Goal: Complete application form: Complete application form

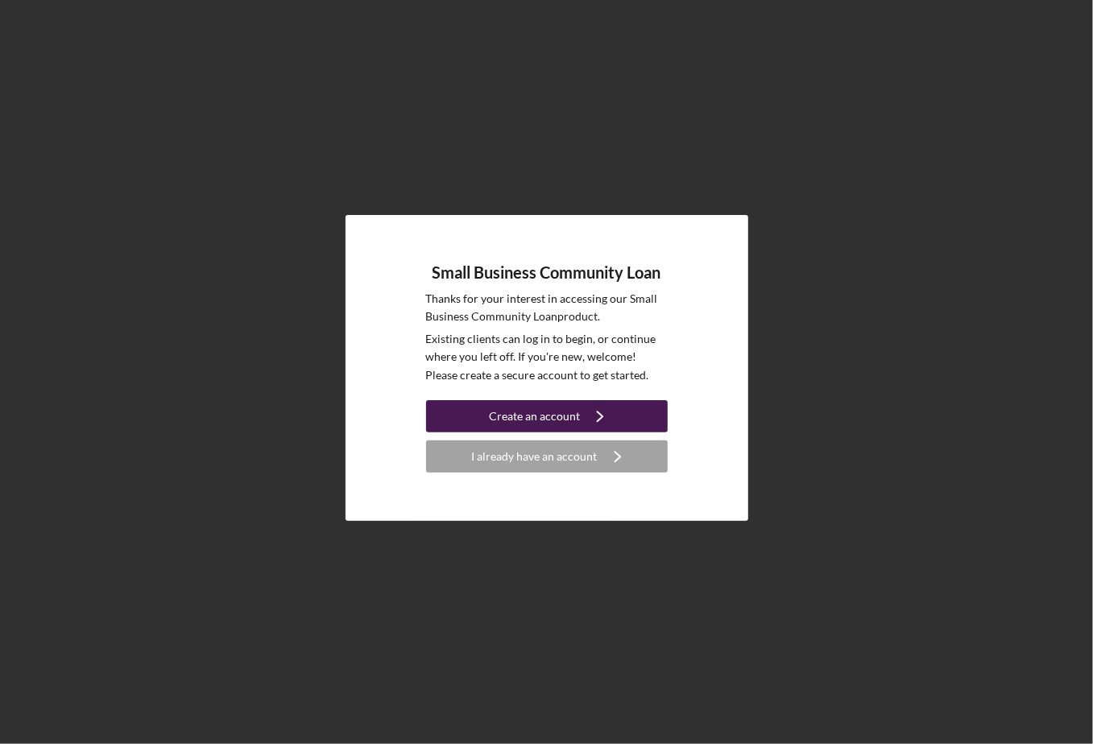
click at [527, 420] on div "Create an account" at bounding box center [534, 416] width 91 height 32
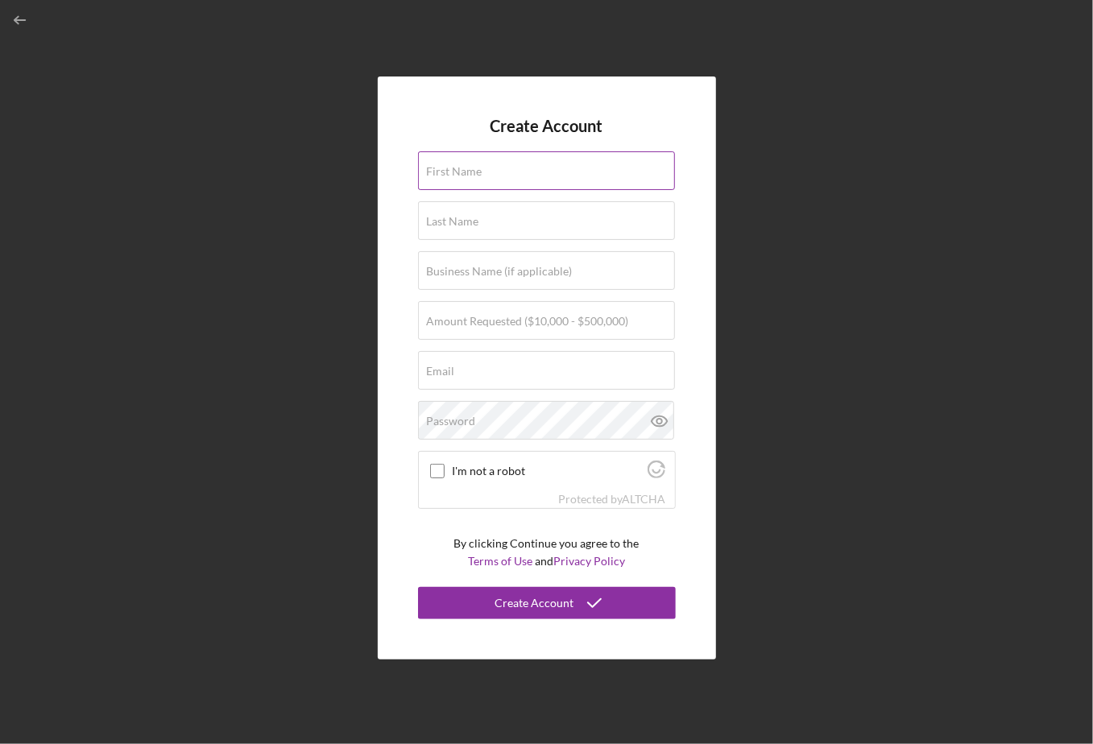
click at [445, 175] on label "First Name" at bounding box center [455, 171] width 56 height 13
click at [445, 175] on input "First Name" at bounding box center [546, 170] width 257 height 39
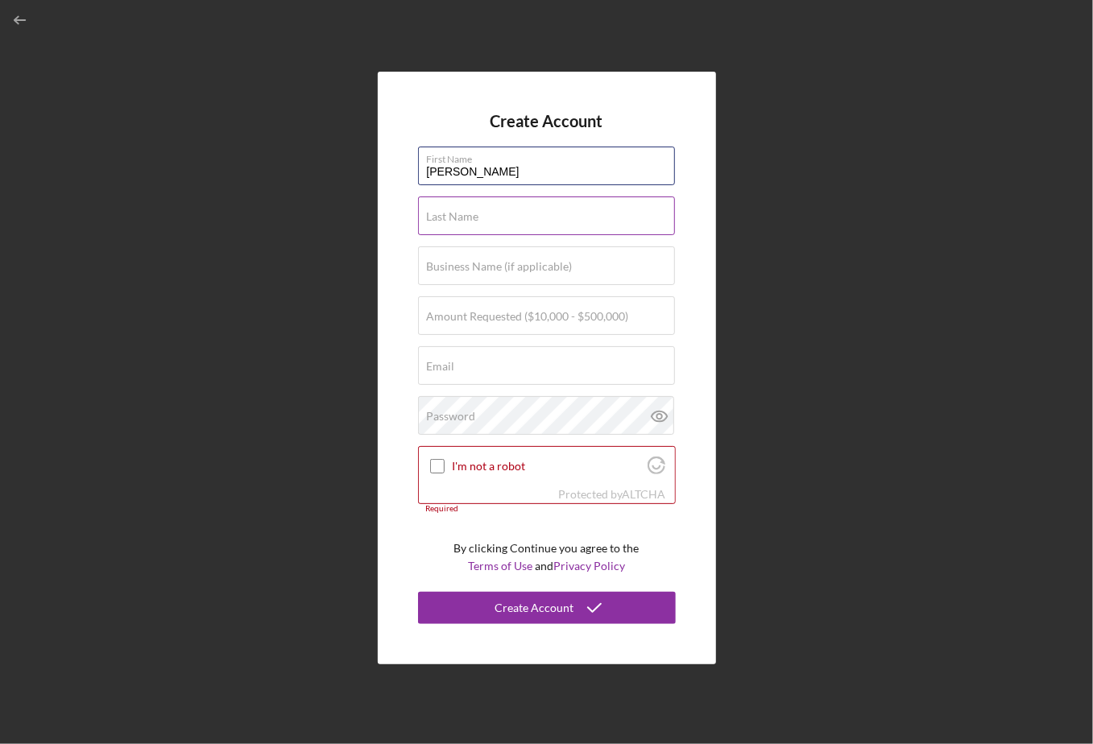
type input "[PERSON_NAME]"
click at [435, 222] on label "Last Name" at bounding box center [453, 216] width 52 height 13
click at [435, 222] on input "Last Name" at bounding box center [546, 216] width 257 height 39
type input "[PERSON_NAME]"
click at [400, 256] on div "Create Account First Name [PERSON_NAME] Name [PERSON_NAME] Business Name (if ap…" at bounding box center [547, 368] width 338 height 592
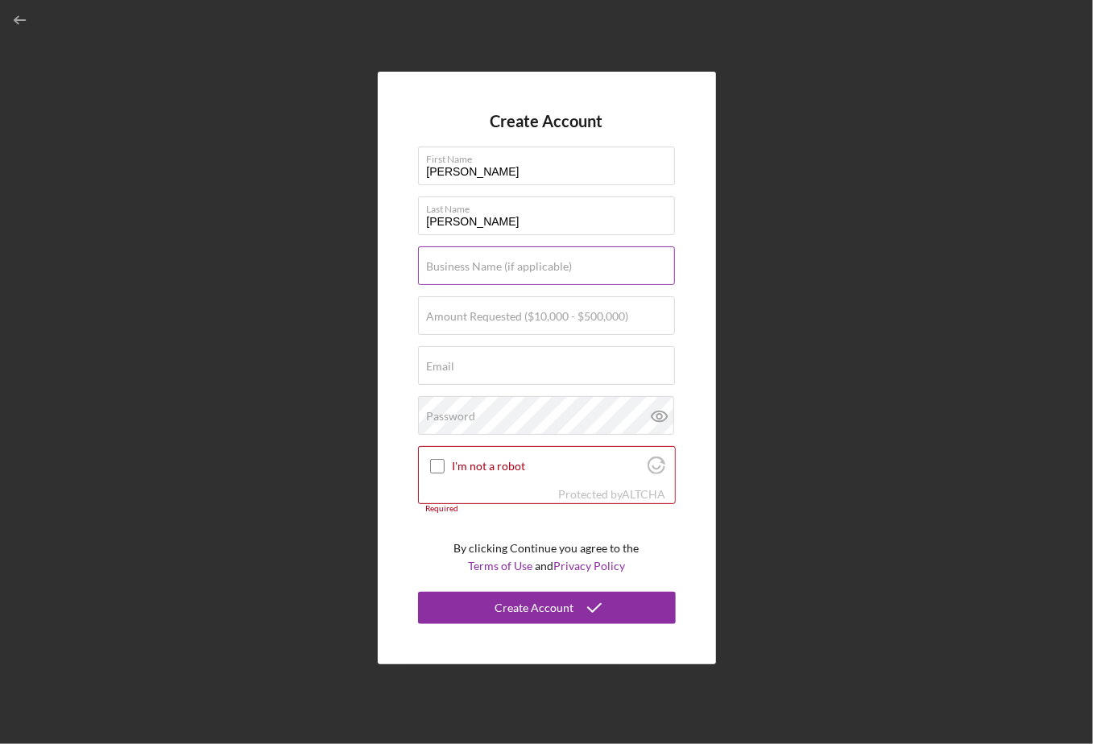
click at [453, 275] on input "Business Name (if applicable)" at bounding box center [546, 266] width 257 height 39
type input "MOTHER LODE SUPPLY, LLC"
type input "[PERSON_NAME][EMAIL_ADDRESS][DOMAIN_NAME]"
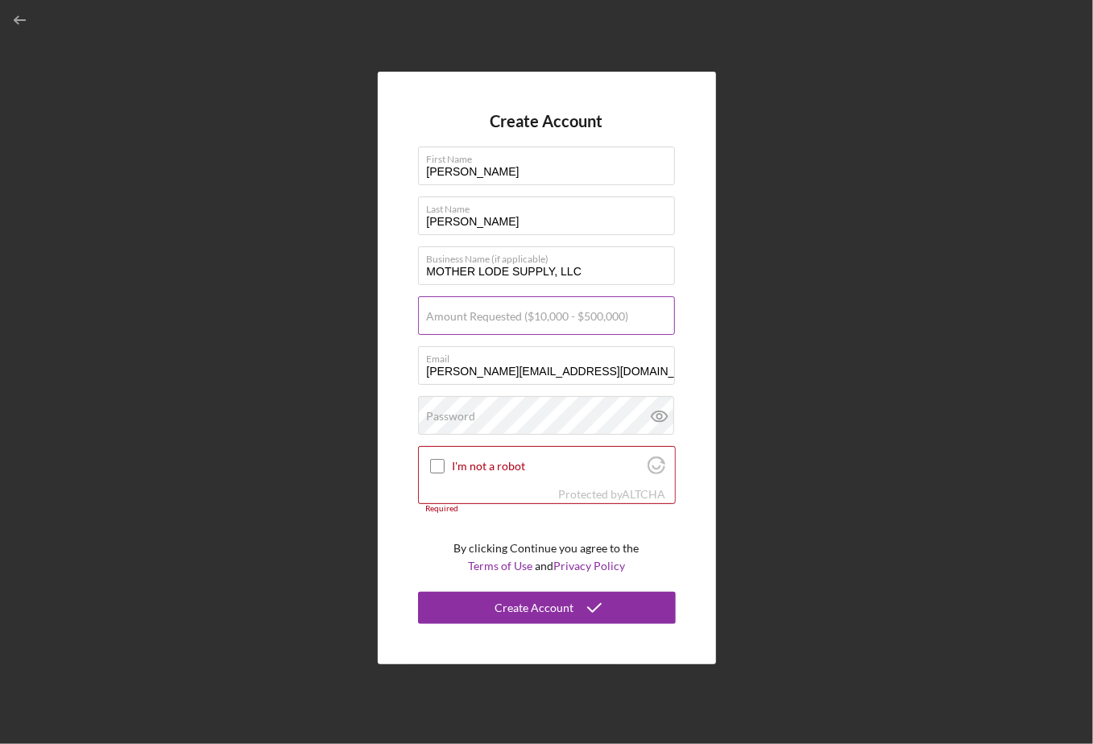
click at [446, 318] on label "Amount Requested ($10,000 - $500,000)" at bounding box center [528, 316] width 202 height 13
click at [446, 318] on input "Amount Requested ($10,000 - $500,000)" at bounding box center [546, 316] width 257 height 39
type input "$100,000"
click at [446, 415] on label "Password" at bounding box center [451, 416] width 49 height 13
click at [440, 467] on input "I'm not a robot" at bounding box center [437, 466] width 15 height 15
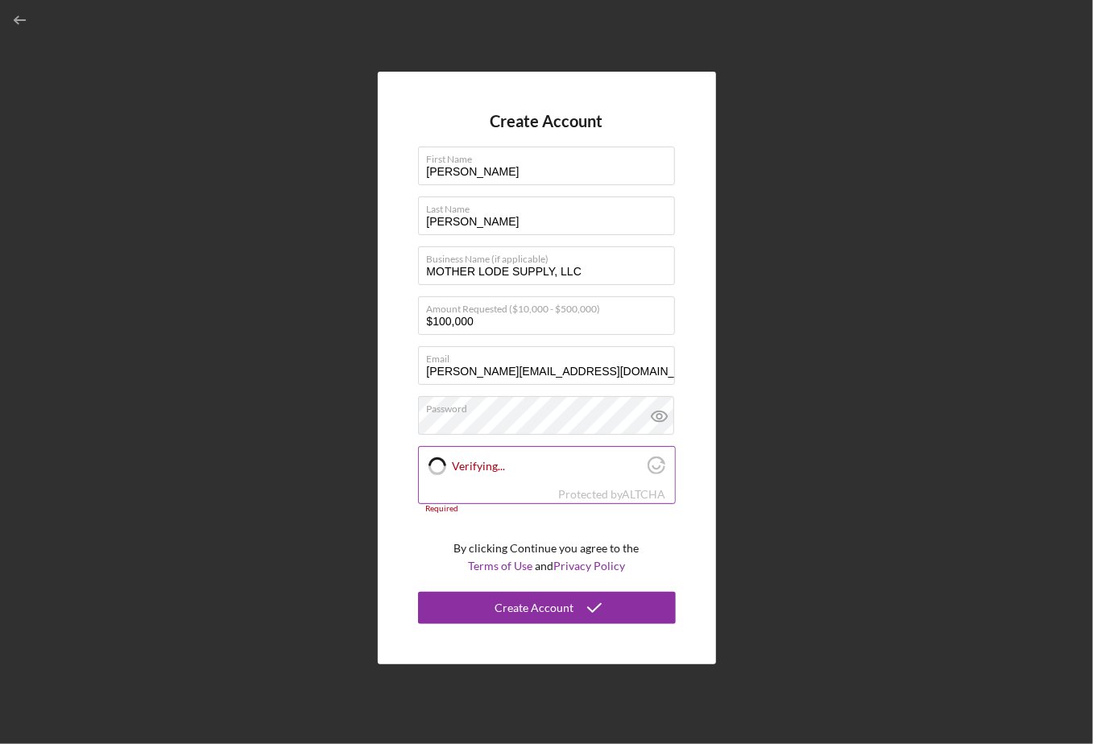
checkbox input "true"
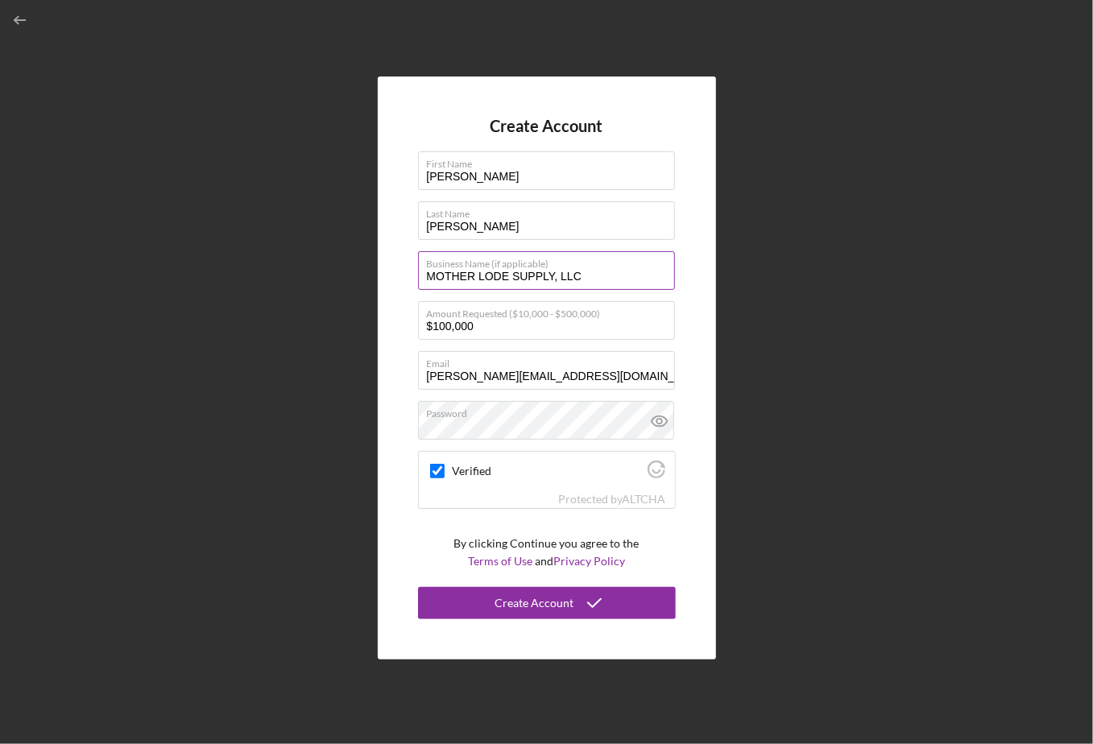
click at [583, 276] on input "MOTHER LODE SUPPLY, LLC" at bounding box center [546, 270] width 257 height 39
type input "MOTHER LODE SUPPLY"
click at [738, 257] on div "Create Account First Name [PERSON_NAME] Name [PERSON_NAME] Business Name (if ap…" at bounding box center [546, 368] width 1077 height 736
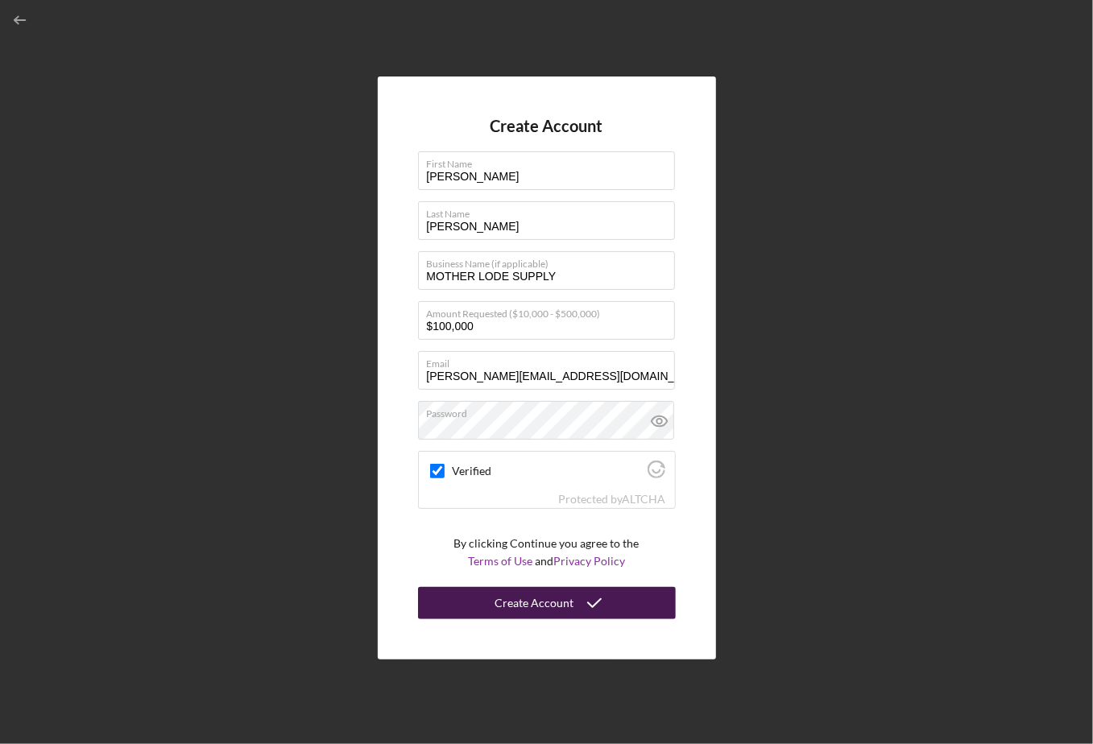
click at [534, 602] on div "Create Account" at bounding box center [535, 603] width 79 height 32
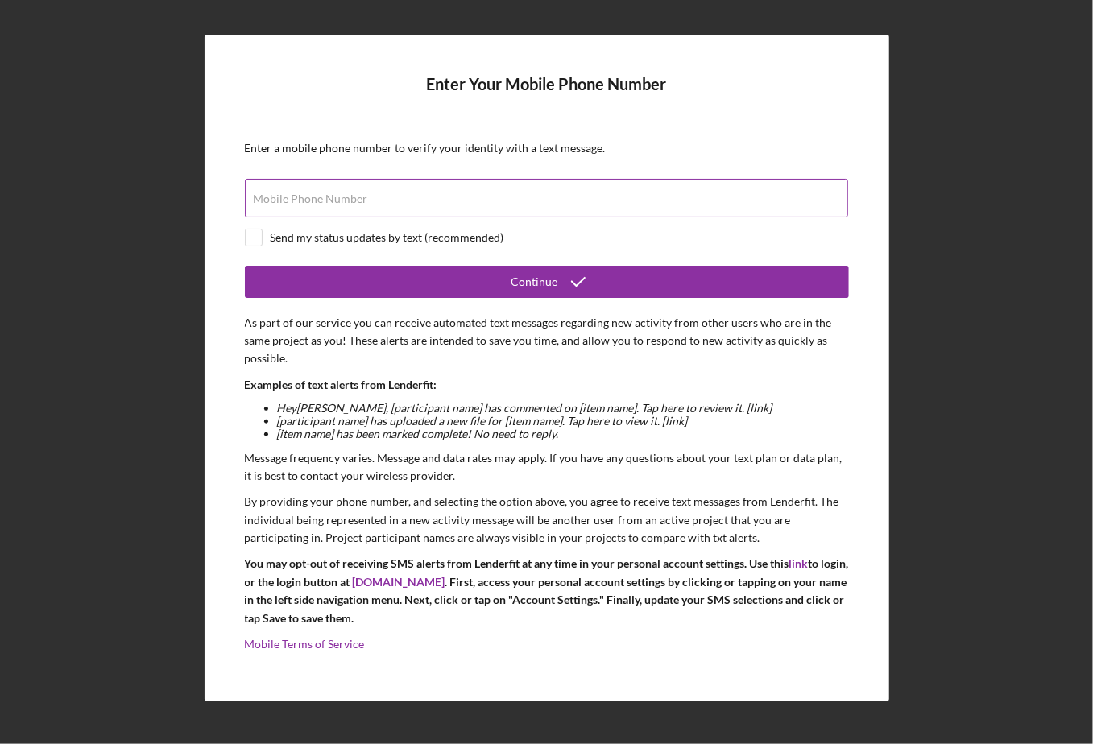
click at [321, 201] on label "Mobile Phone Number" at bounding box center [311, 199] width 114 height 13
click at [321, 201] on input "Mobile Phone Number" at bounding box center [546, 198] width 603 height 39
type input "[PHONE_NUMBER]"
click at [259, 239] on input "checkbox" at bounding box center [254, 238] width 16 height 16
checkbox input "true"
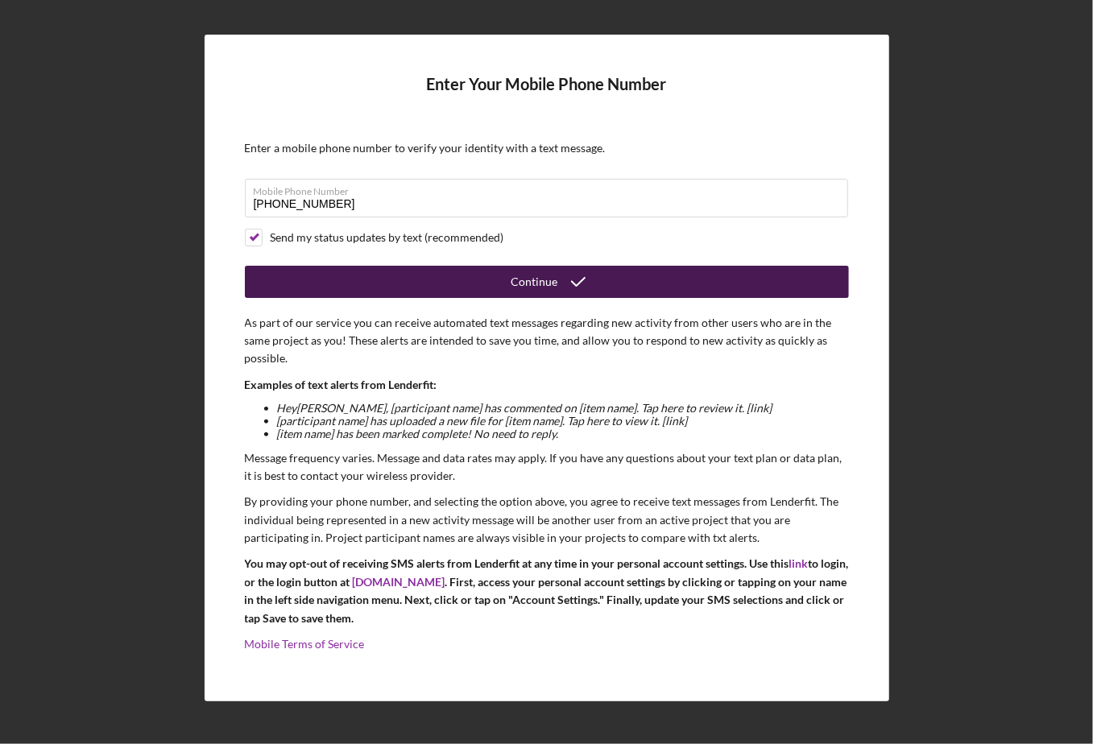
click at [529, 286] on div "Continue" at bounding box center [535, 282] width 47 height 32
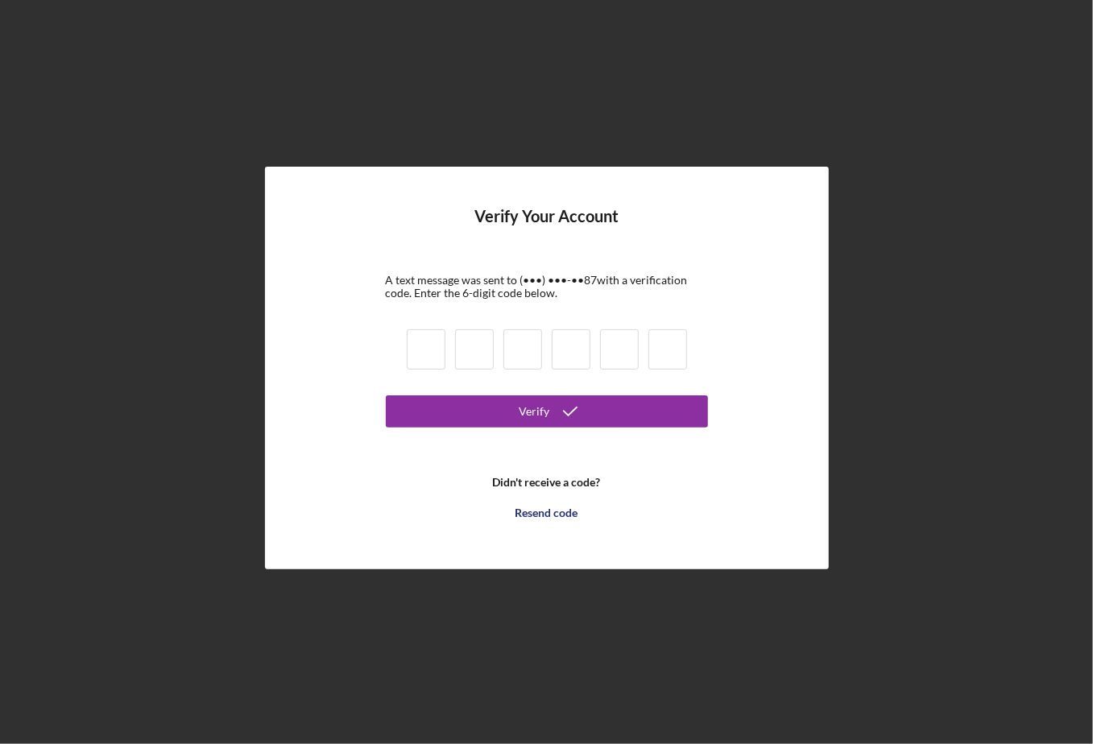
click at [420, 347] on input at bounding box center [426, 350] width 39 height 40
type input "1"
type input "3"
type input "0"
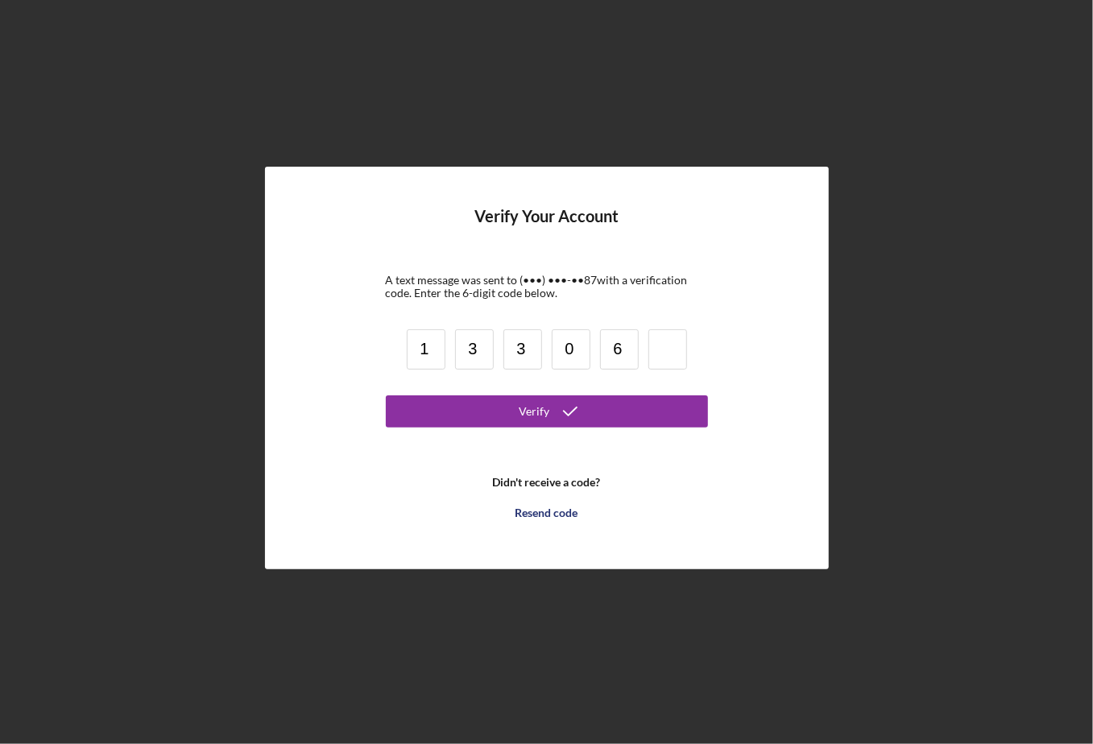
type input "6"
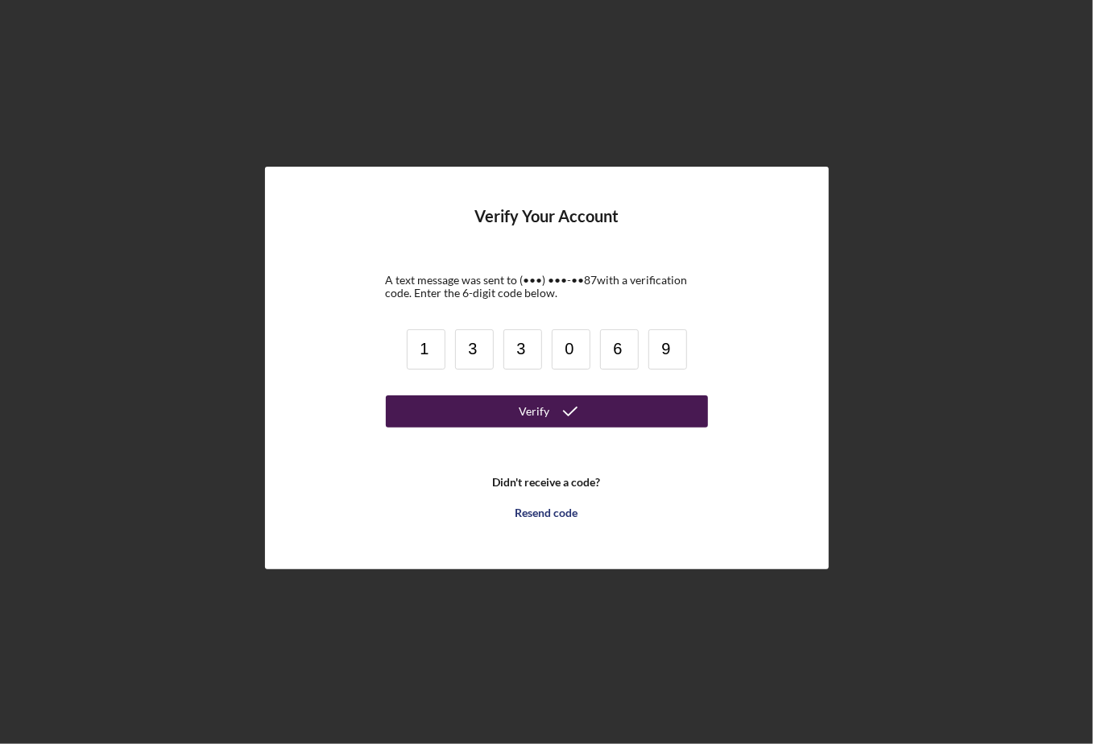
type input "9"
click at [537, 415] on div "Verify" at bounding box center [535, 412] width 31 height 32
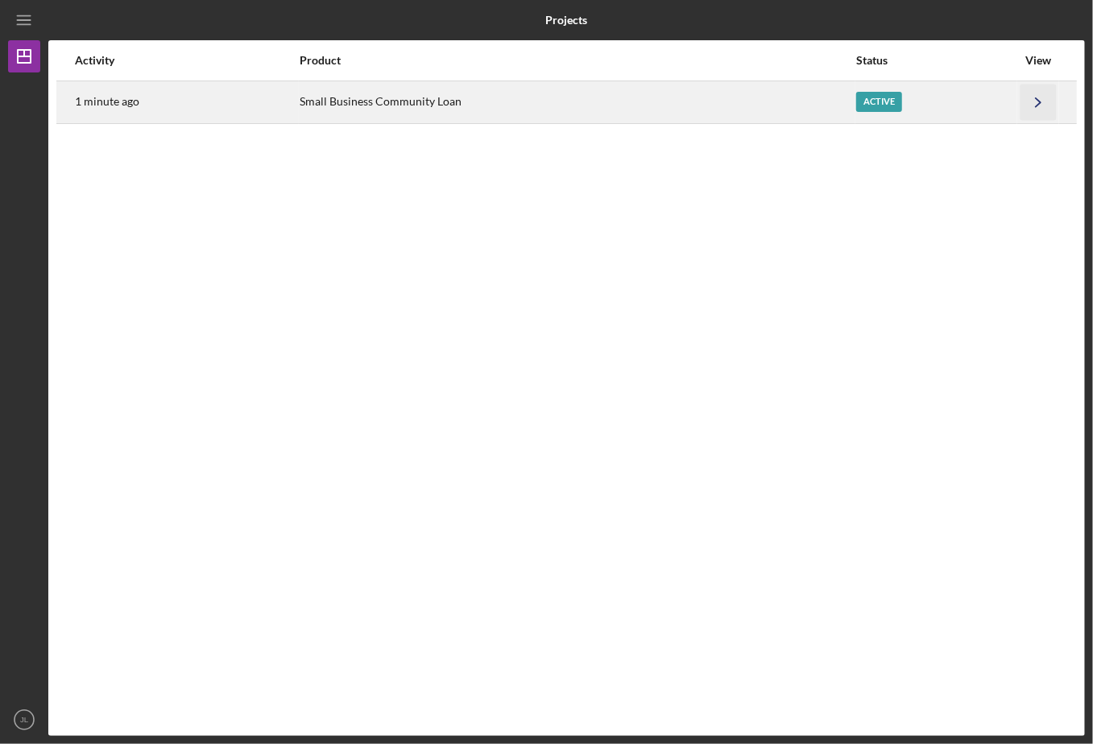
click at [1039, 102] on icon "Icon/Navigate" at bounding box center [1039, 102] width 36 height 36
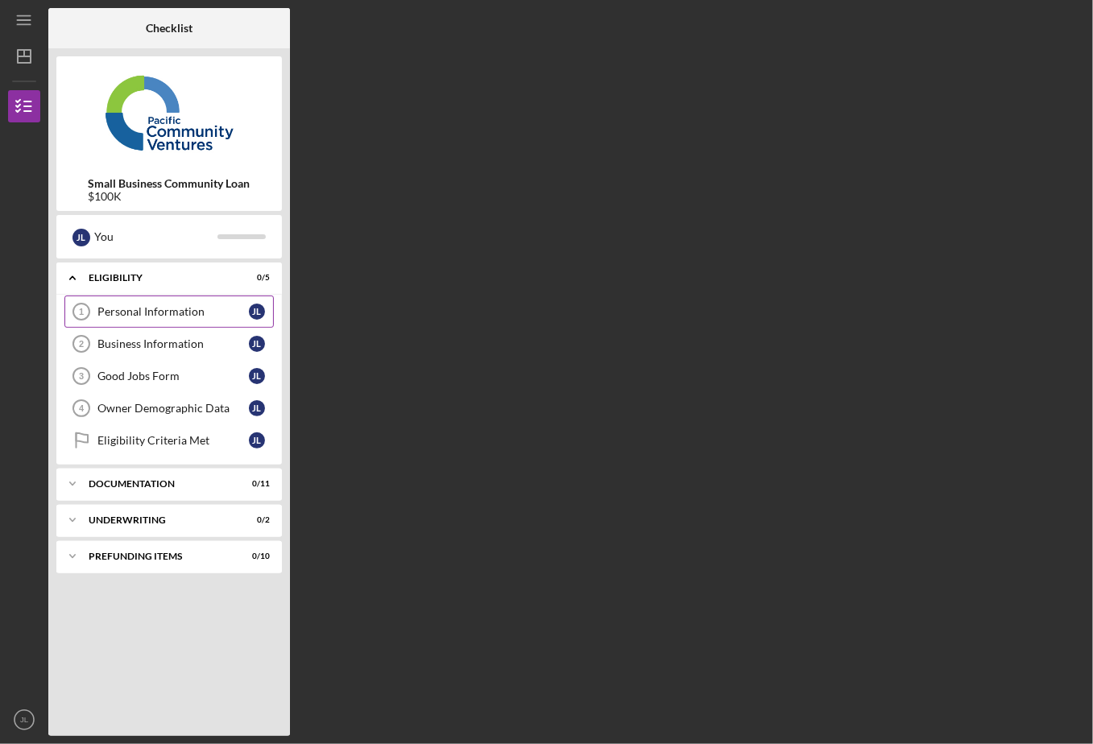
click at [139, 309] on div "Personal Information" at bounding box center [172, 311] width 151 height 13
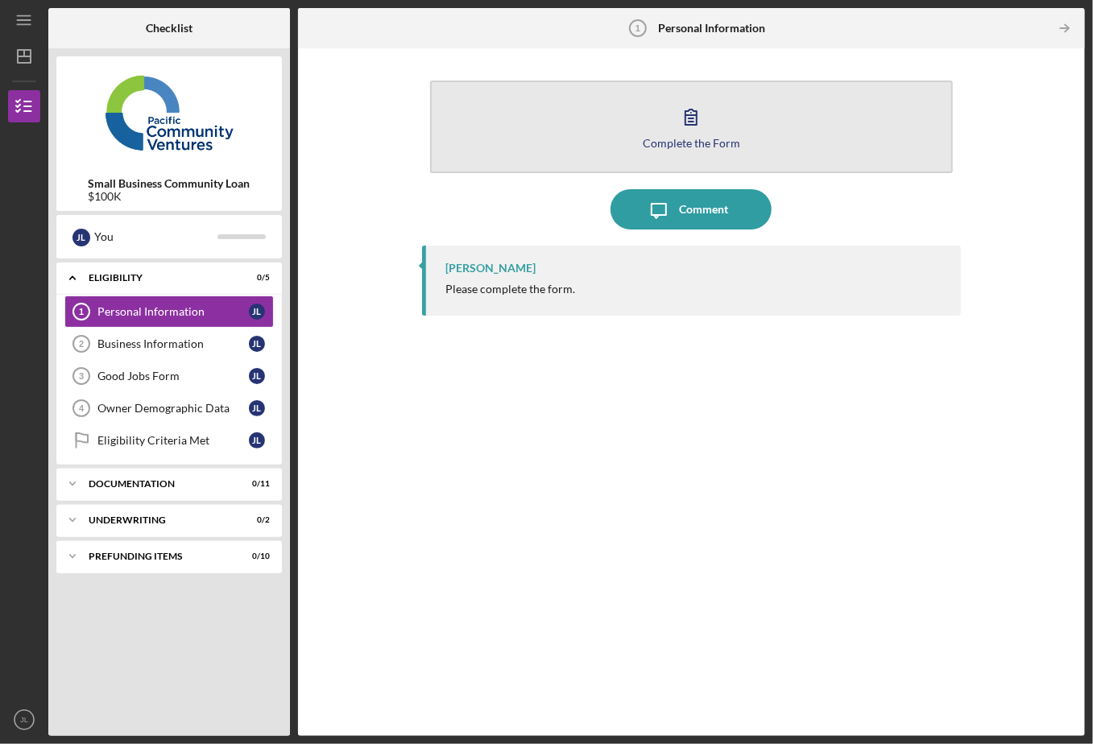
click at [688, 118] on icon "button" at bounding box center [691, 117] width 40 height 40
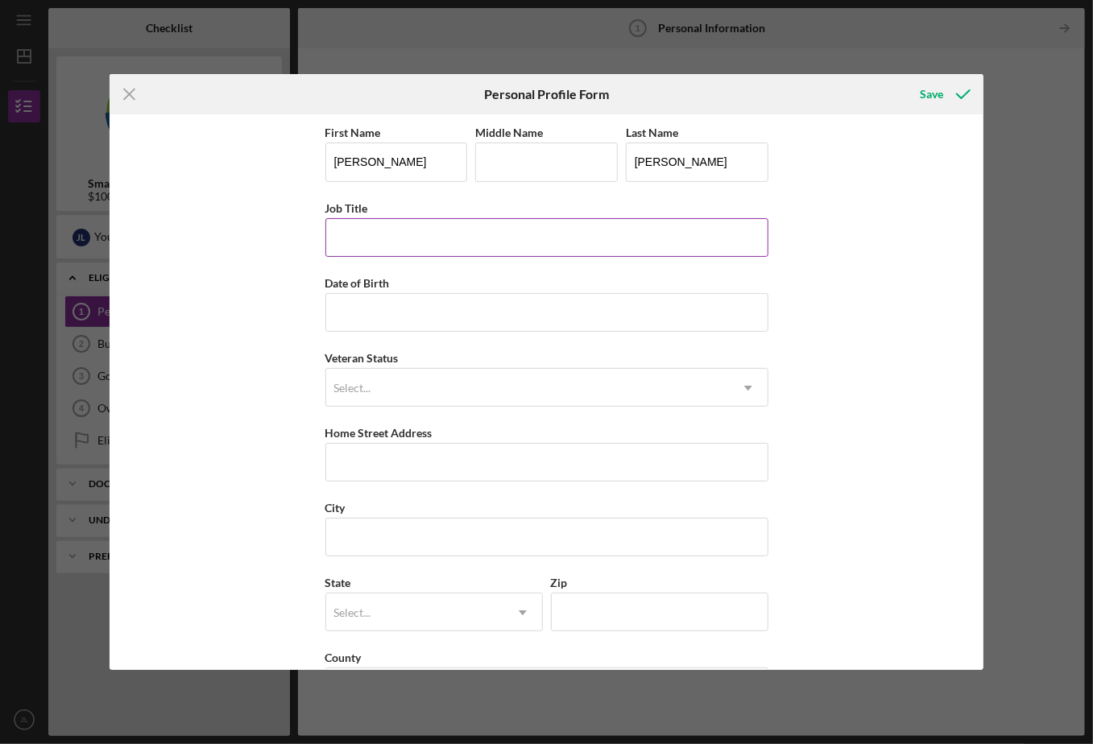
click at [342, 234] on input "Job Title" at bounding box center [547, 237] width 443 height 39
type input "President"
click at [350, 313] on input "Date of Birth" at bounding box center [547, 312] width 443 height 39
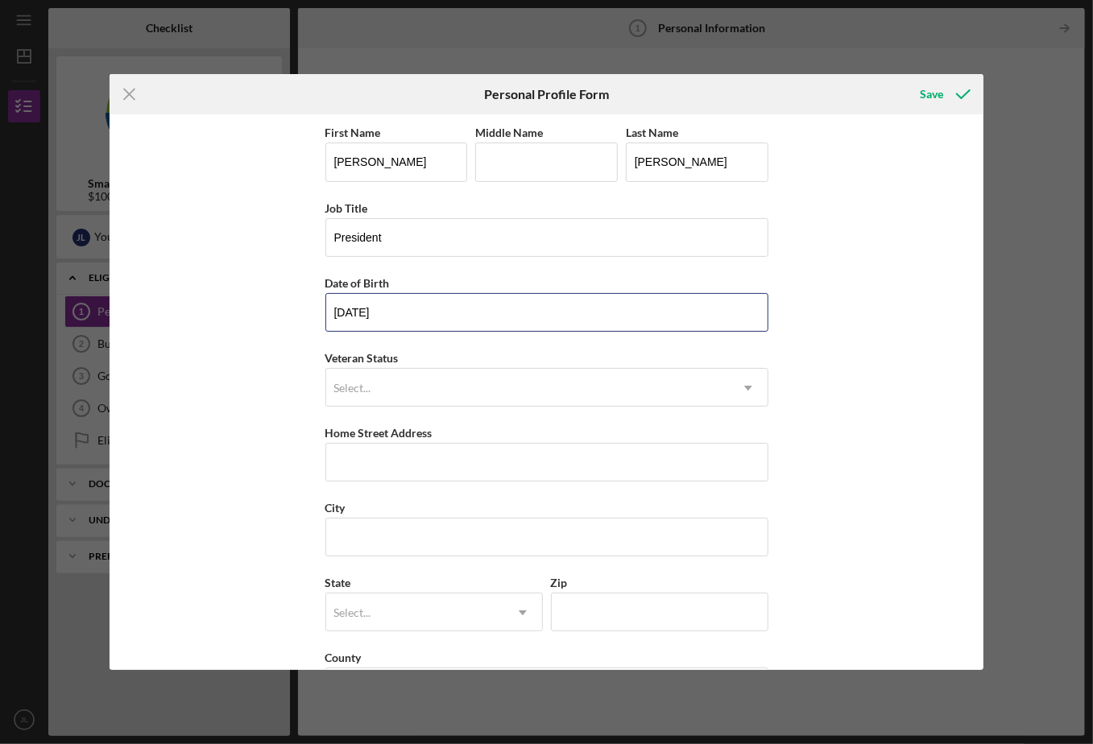
type input "[DATE]"
click at [669, 349] on div "Veteran Status Select... Icon/Dropdown Arrow" at bounding box center [547, 377] width 443 height 59
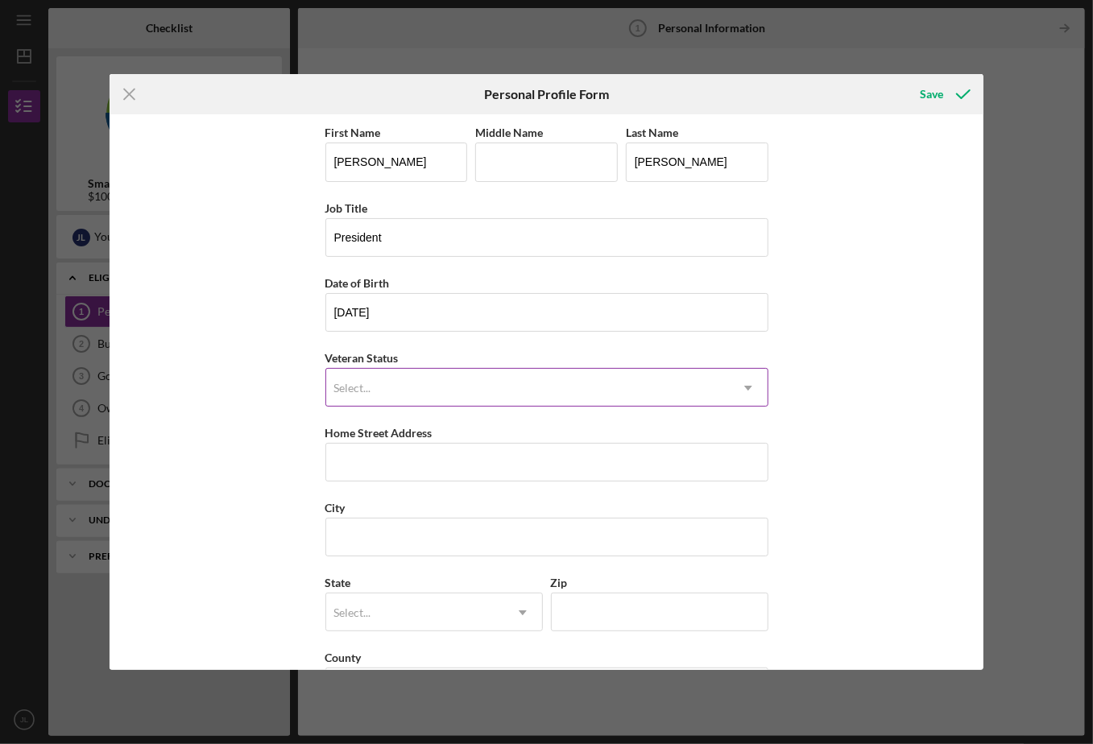
click at [746, 391] on icon "Icon/Dropdown Arrow" at bounding box center [748, 388] width 39 height 39
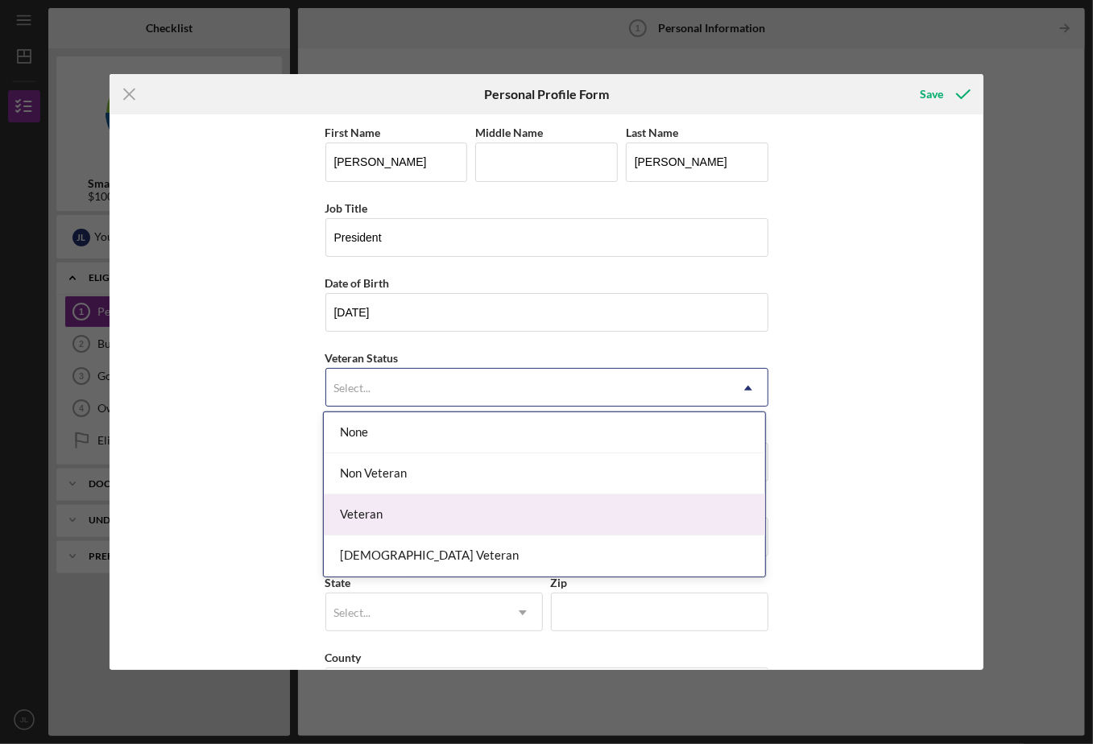
click at [386, 512] on div "Veteran" at bounding box center [545, 515] width 442 height 41
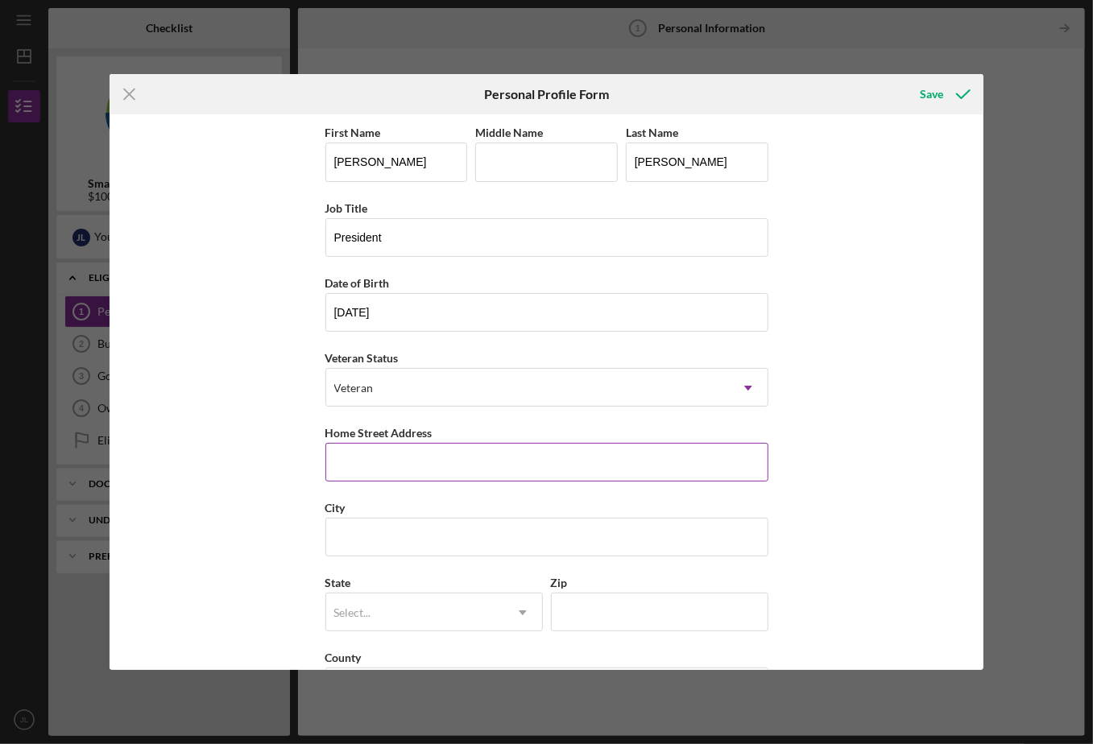
click at [380, 464] on input "Home Street Address" at bounding box center [547, 462] width 443 height 39
type input "[STREET_ADDRESS][PERSON_NAME]"
type input "[GEOGRAPHIC_DATA]"
type input "95610"
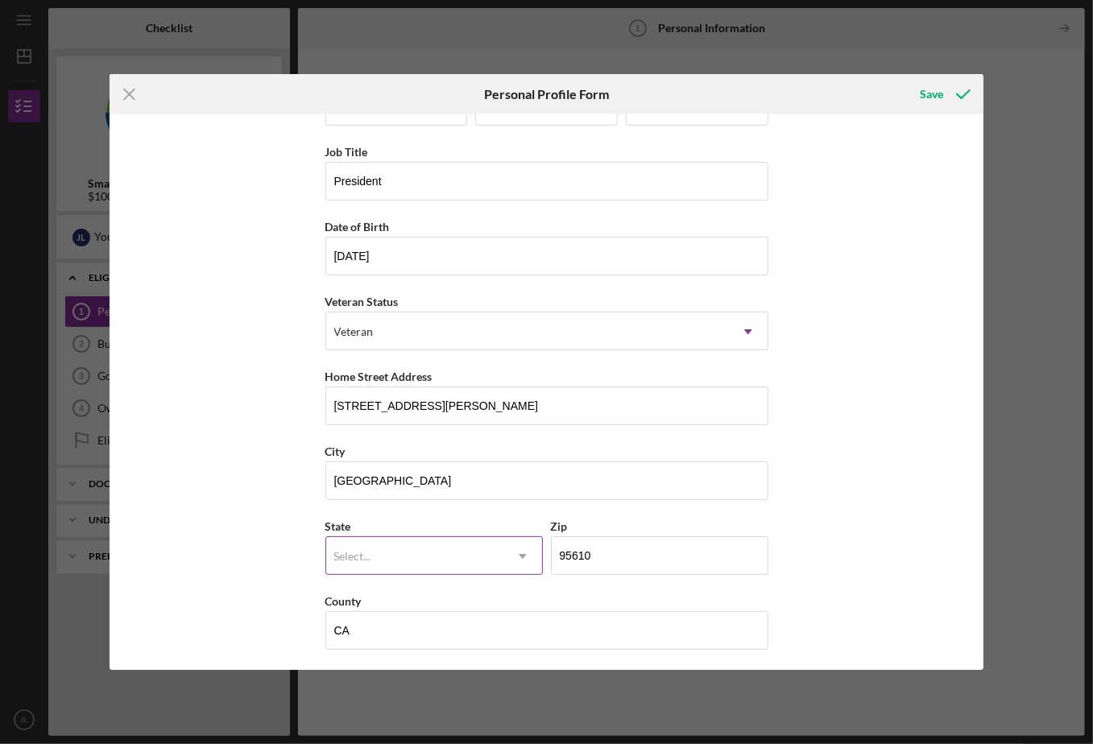
click at [521, 554] on use at bounding box center [523, 556] width 8 height 5
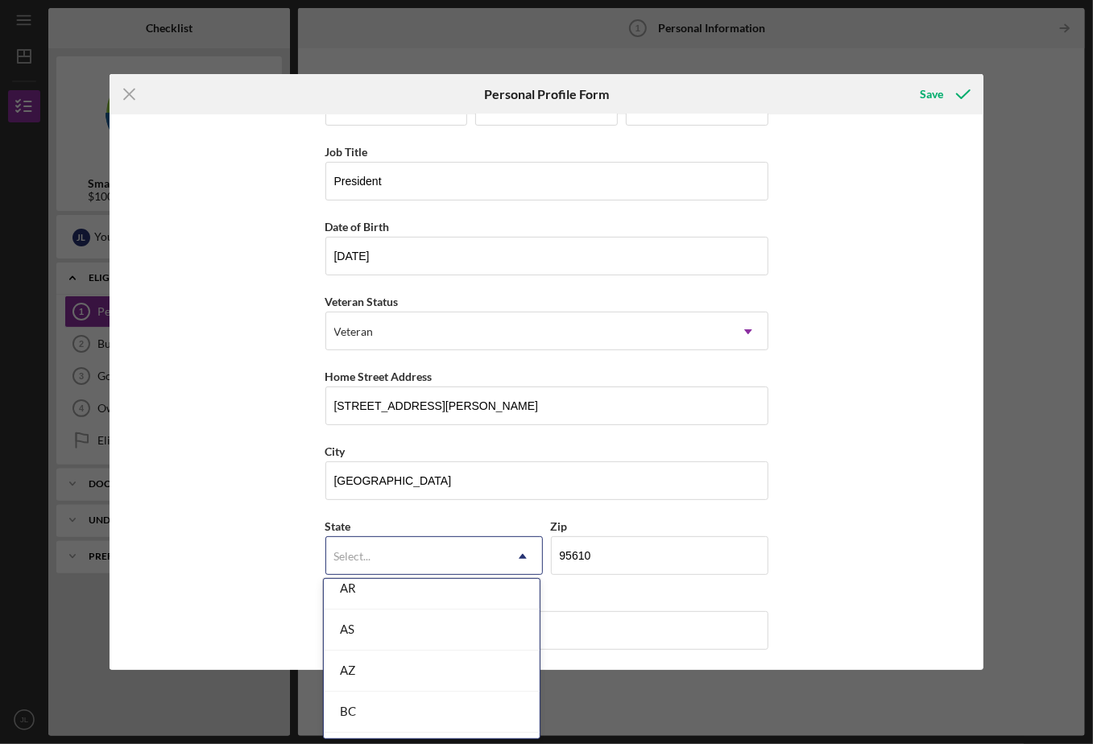
scroll to position [322, 0]
click at [364, 719] on div "CA" at bounding box center [432, 729] width 216 height 41
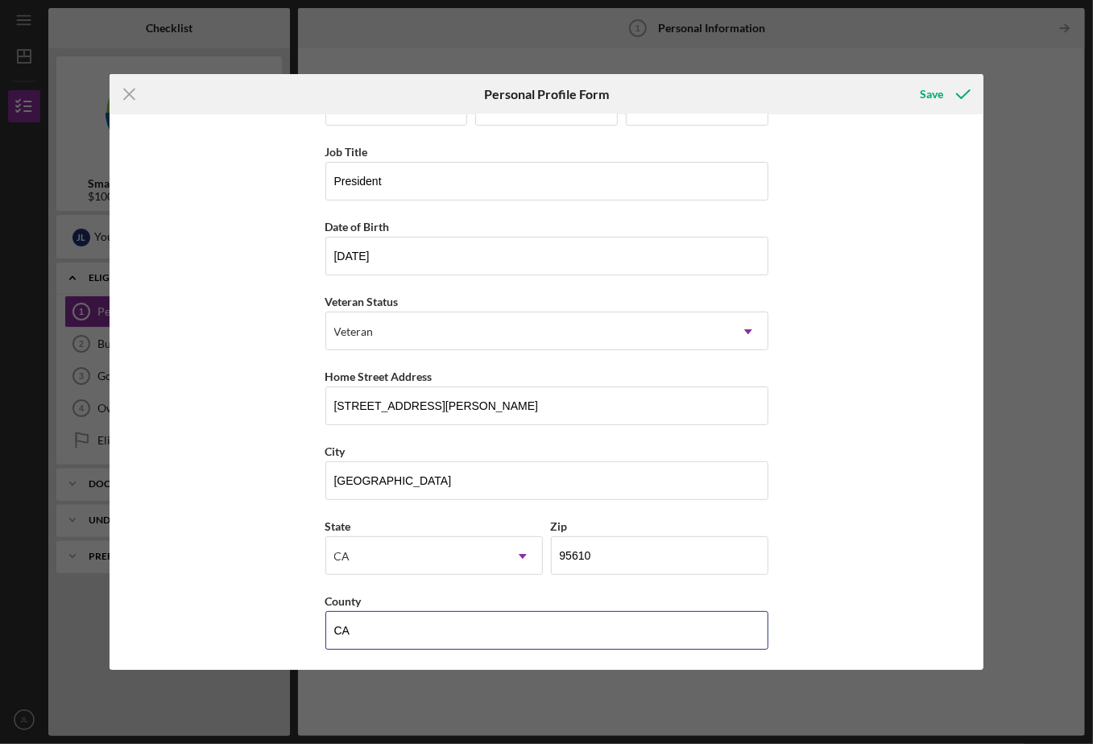
drag, startPoint x: 367, startPoint y: 628, endPoint x: 319, endPoint y: 629, distance: 47.6
click at [319, 629] on div "First Name [PERSON_NAME] Middle Name Last Name [PERSON_NAME] Job Title Presiden…" at bounding box center [547, 391] width 875 height 555
type input "[GEOGRAPHIC_DATA]"
click at [896, 533] on div "First Name [PERSON_NAME] Middle Name Last Name [PERSON_NAME] Job Title Presiden…" at bounding box center [547, 391] width 875 height 555
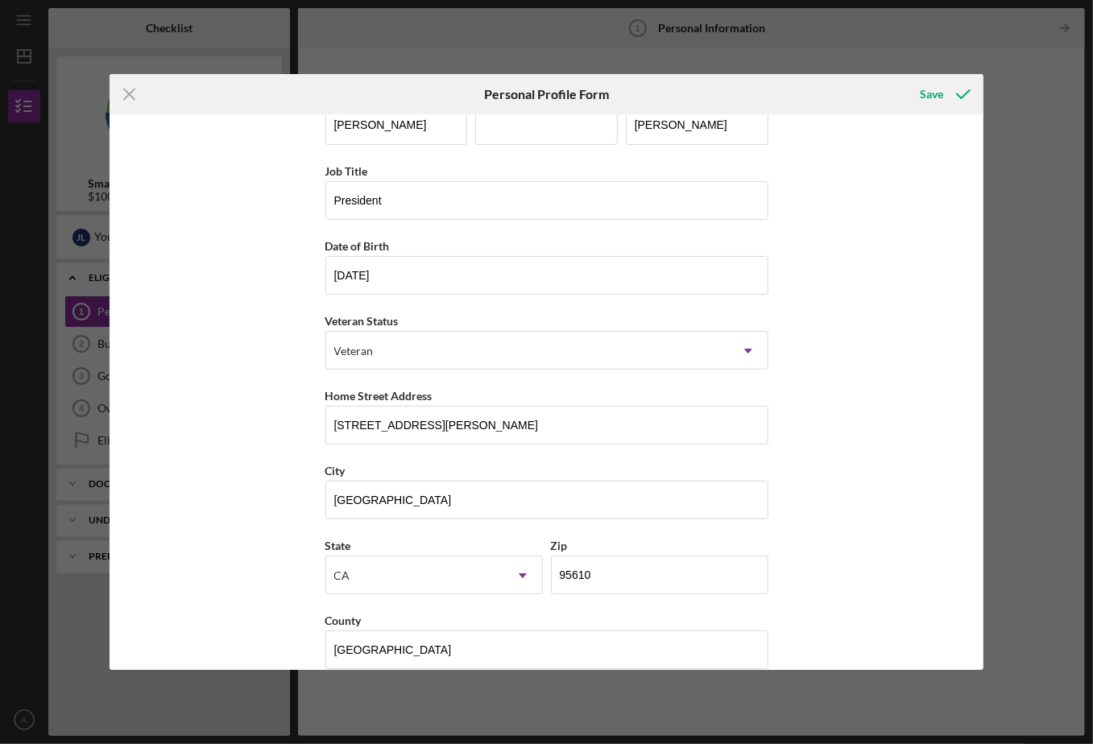
scroll to position [56, 0]
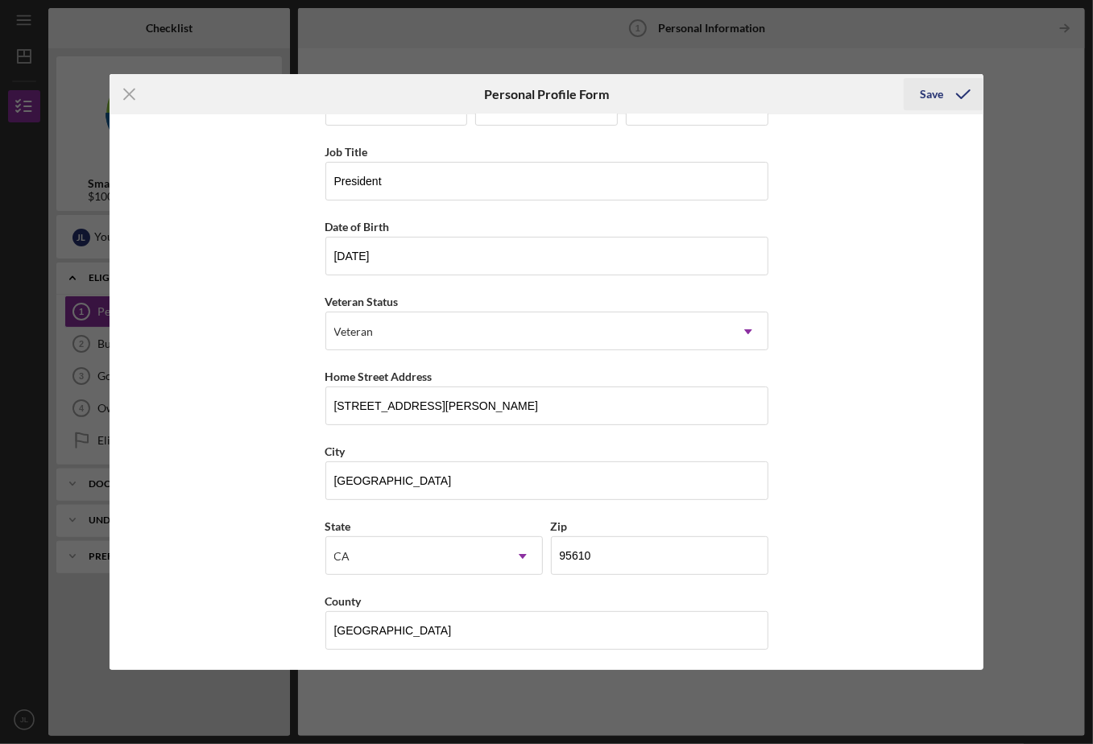
click at [931, 93] on div "Save" at bounding box center [931, 94] width 23 height 32
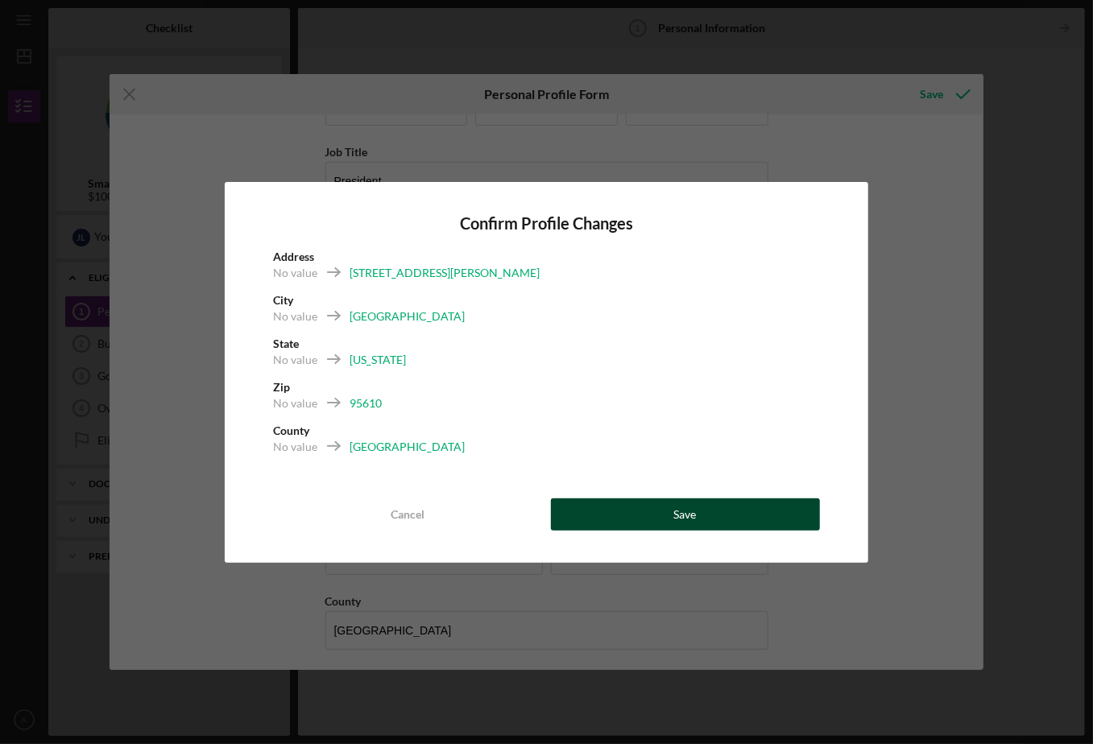
click at [681, 514] on div "Save" at bounding box center [685, 515] width 23 height 32
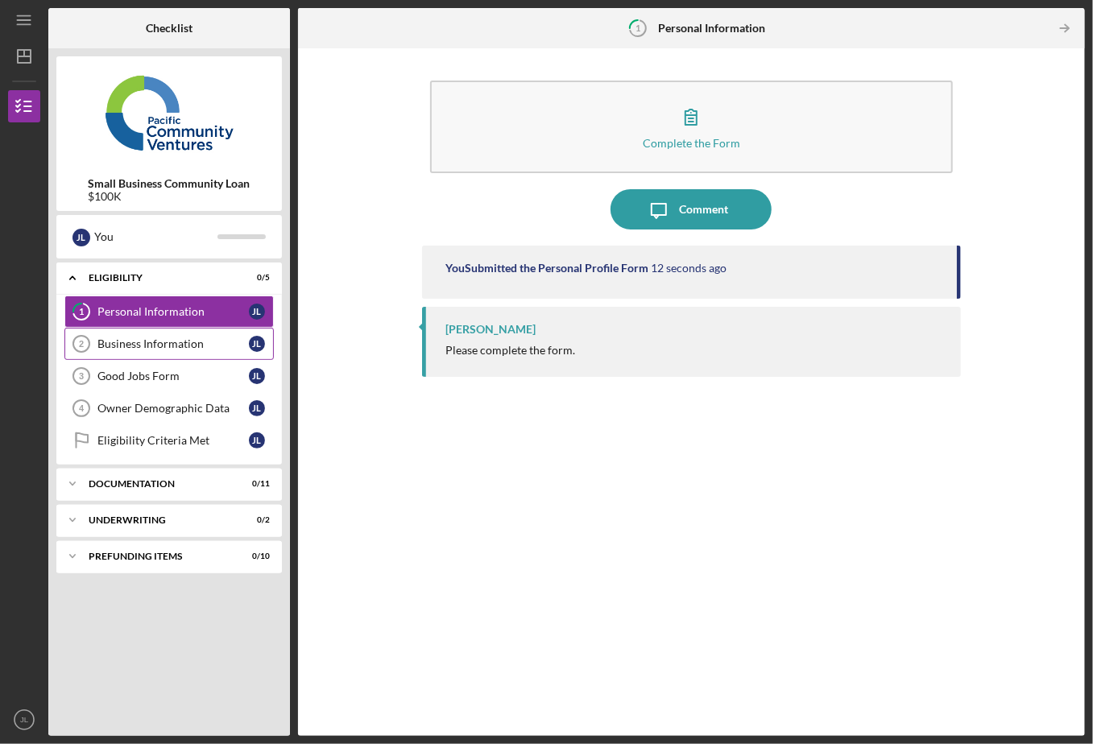
click at [150, 347] on div "Business Information" at bounding box center [172, 344] width 151 height 13
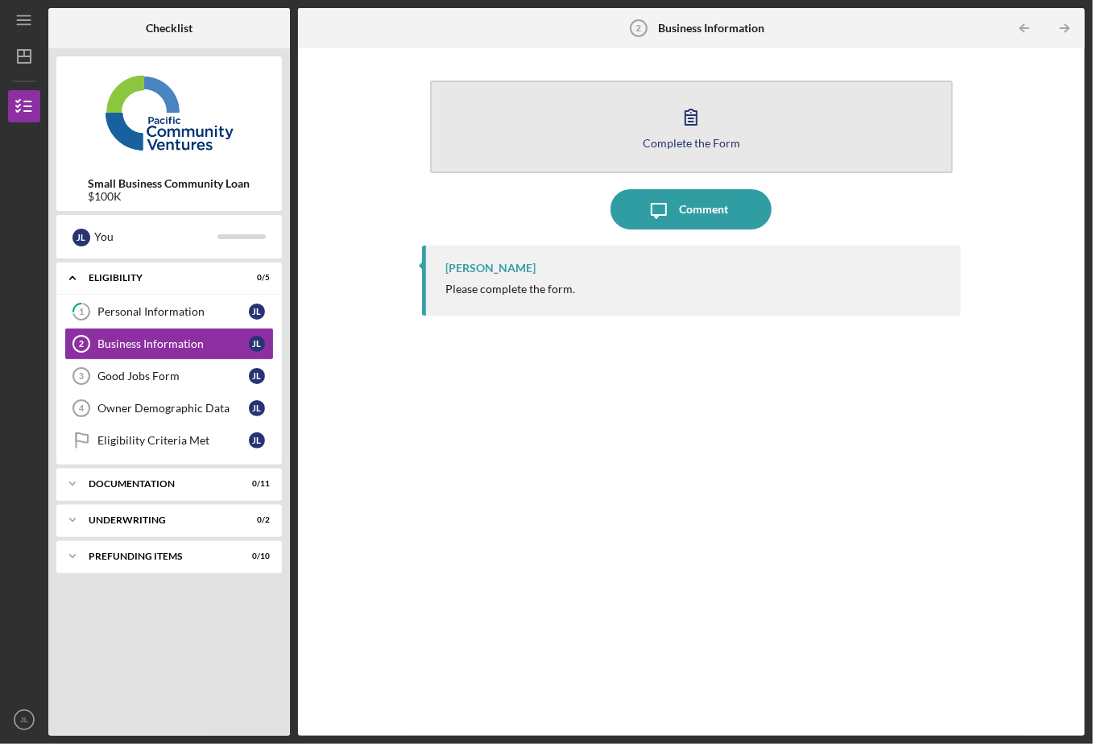
click at [694, 124] on icon "button" at bounding box center [691, 117] width 11 height 15
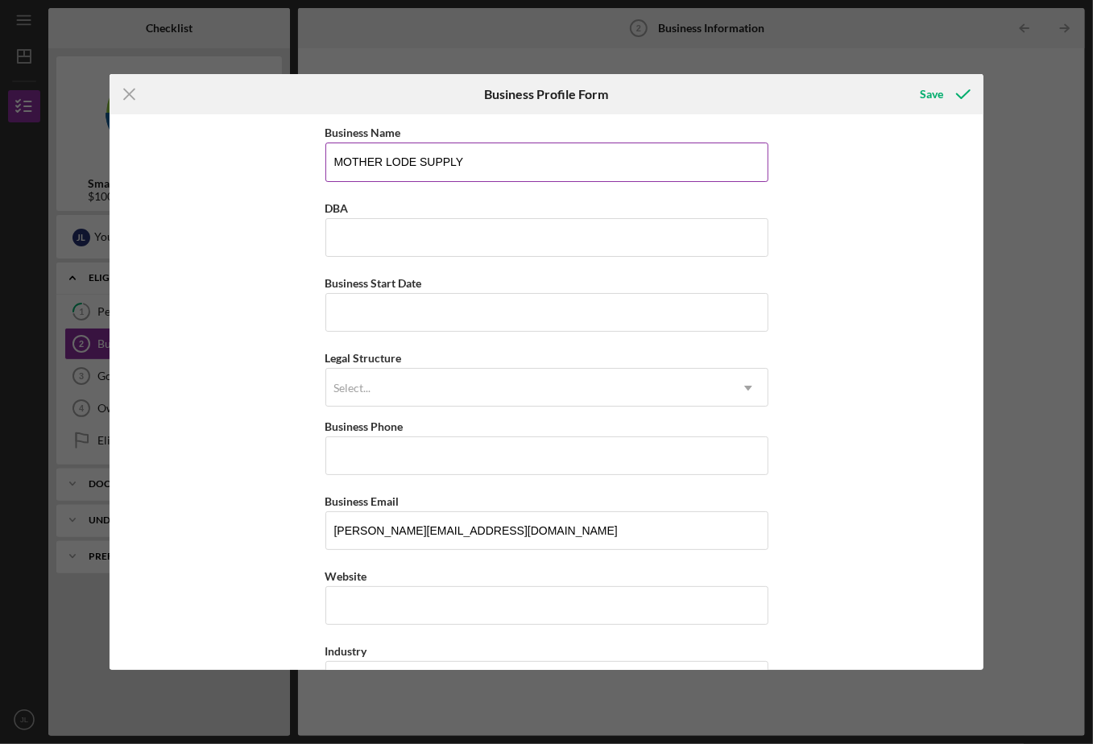
click at [461, 164] on input "MOTHER LODE SUPPLY" at bounding box center [547, 162] width 443 height 39
type input "MOTHER LODE SUPPLY. LLC"
click at [861, 232] on div "Business Name MOTHER LODE SUPPLY. LLC DBA Business Start Date Legal Structure S…" at bounding box center [547, 391] width 875 height 555
click at [356, 233] on input "DBA" at bounding box center [547, 237] width 443 height 39
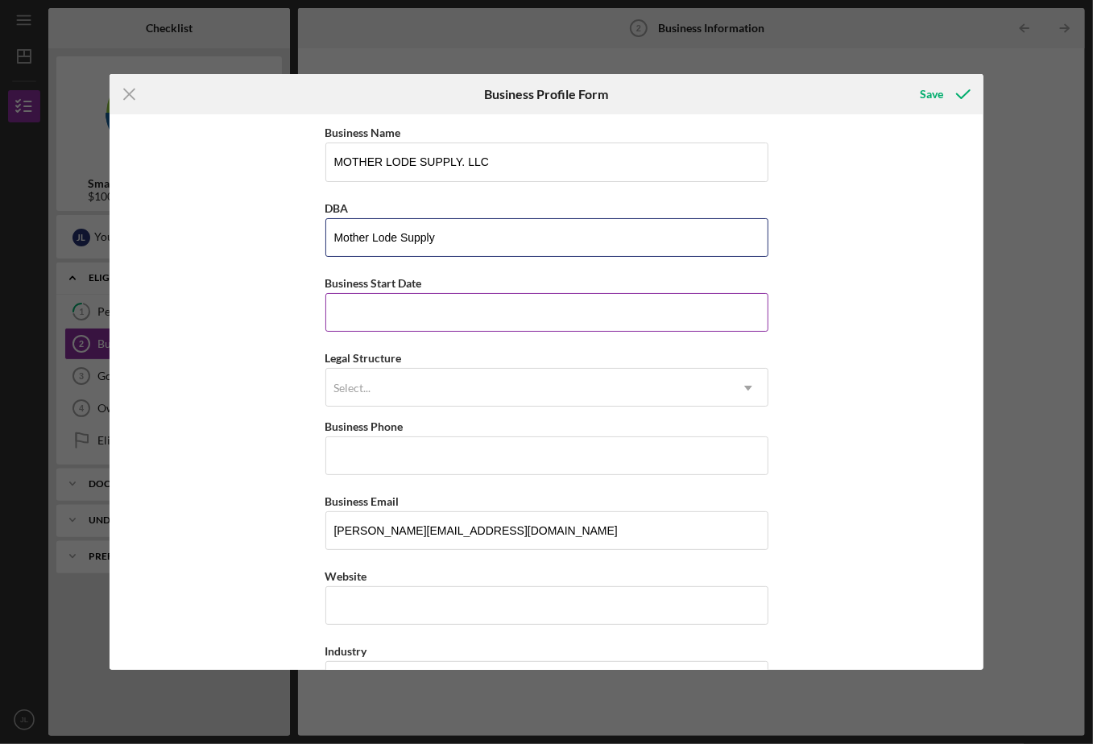
type input "Mother Lode Supply"
click at [363, 305] on input "Business Start Date" at bounding box center [547, 312] width 443 height 39
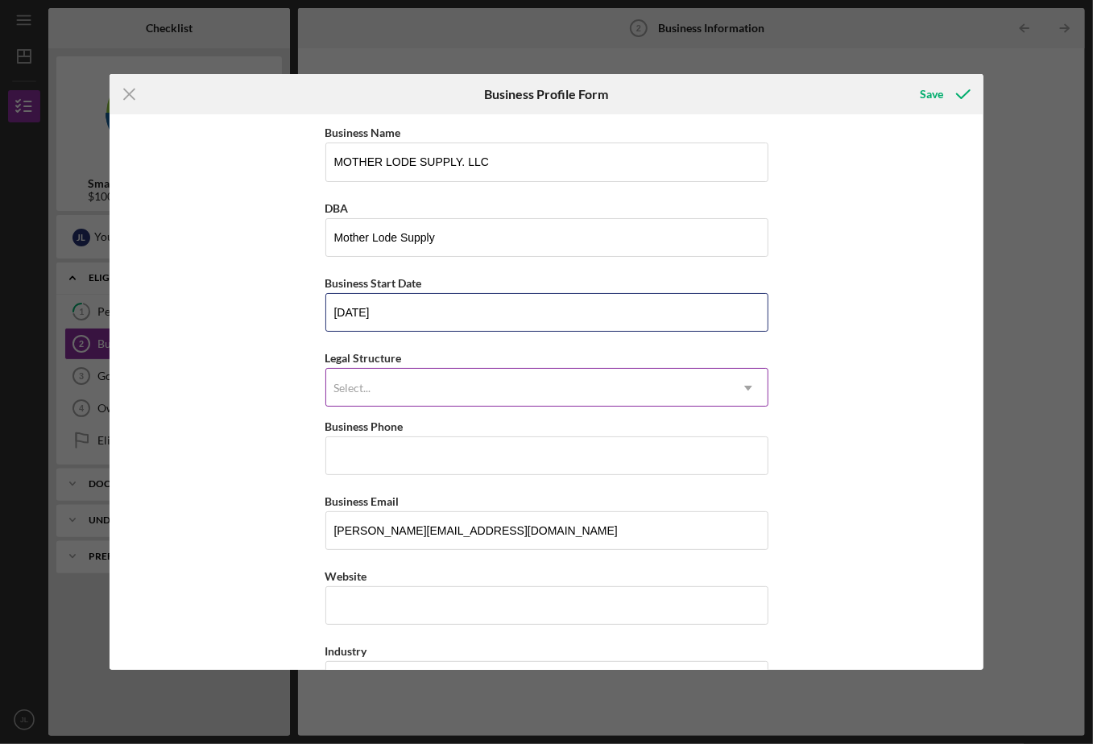
type input "[DATE]"
click at [744, 388] on icon "Icon/Dropdown Arrow" at bounding box center [748, 388] width 39 height 39
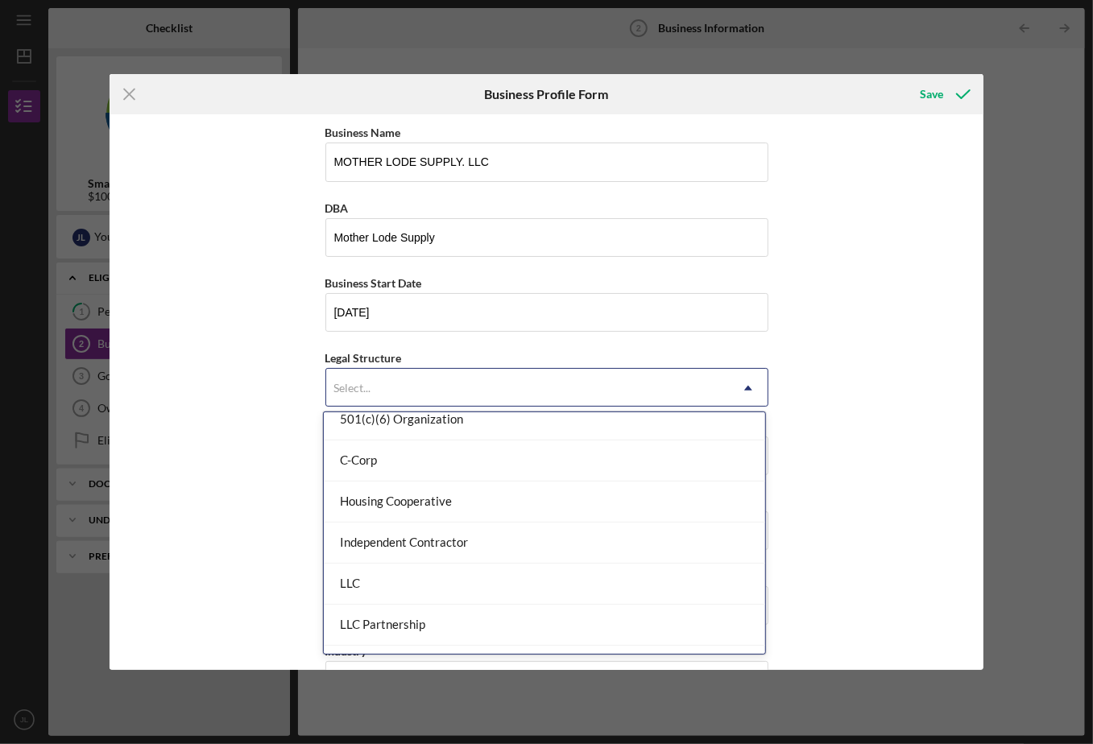
scroll to position [141, 0]
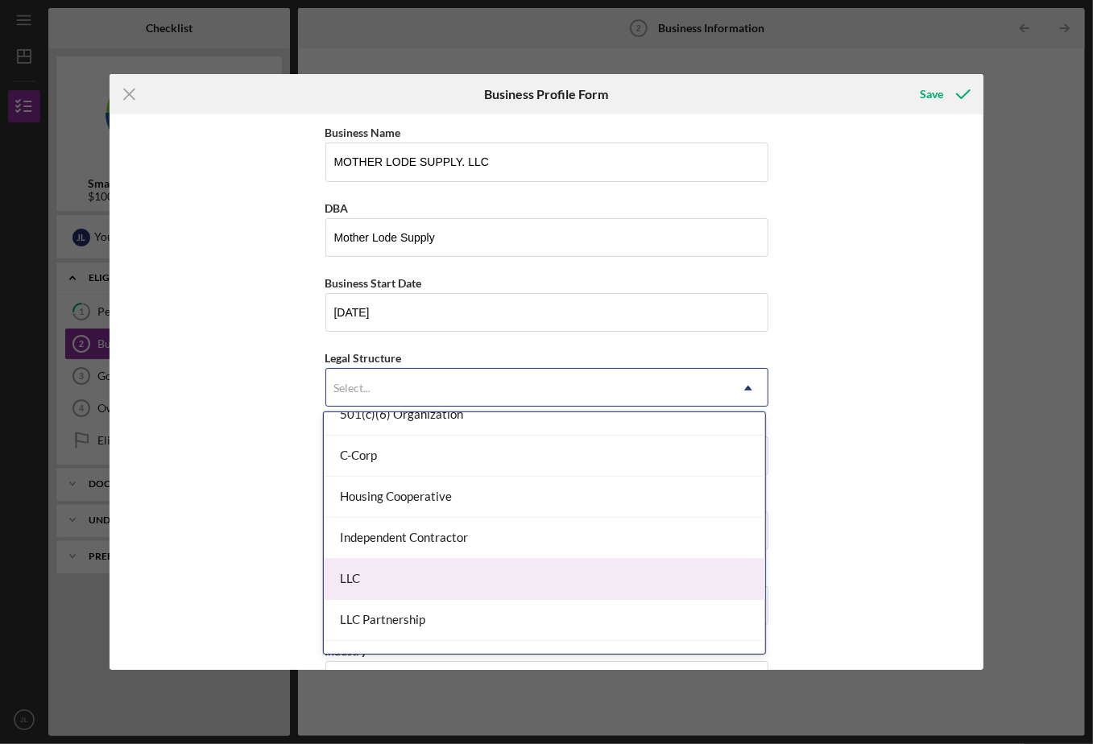
click at [402, 581] on div "LLC" at bounding box center [545, 579] width 442 height 41
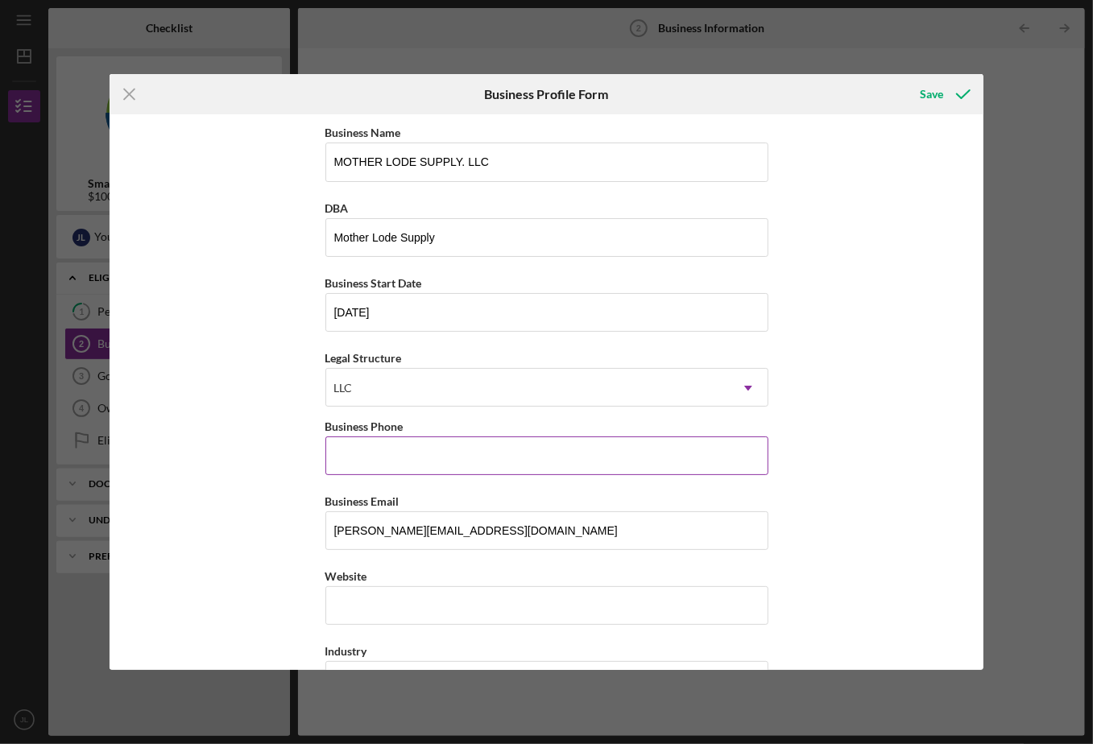
click at [371, 455] on input "Business Phone" at bounding box center [547, 456] width 443 height 39
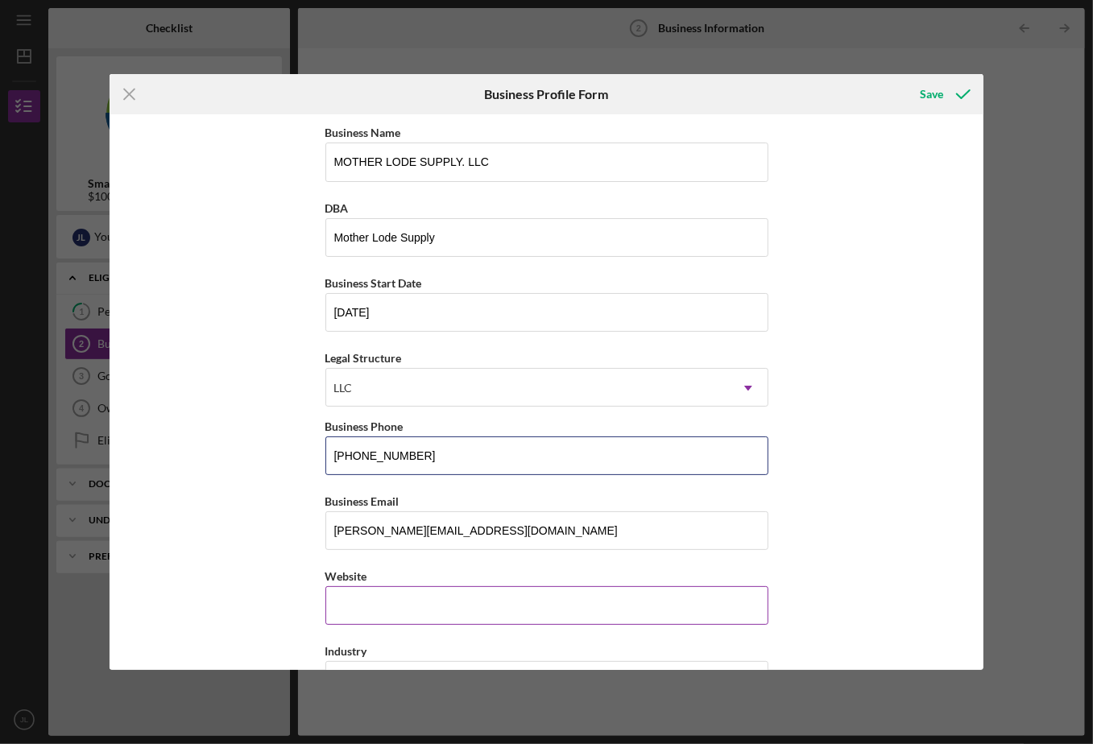
type input "[PHONE_NUMBER]"
click at [364, 607] on div "https:// Website" at bounding box center [547, 595] width 443 height 59
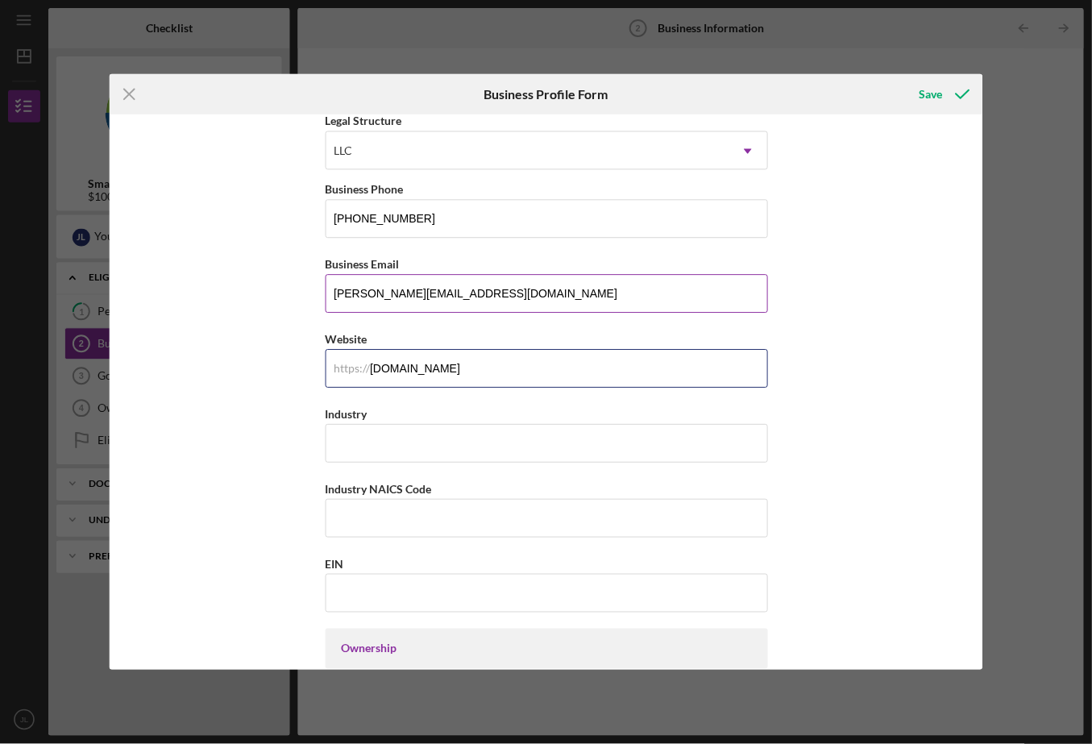
scroll to position [242, 0]
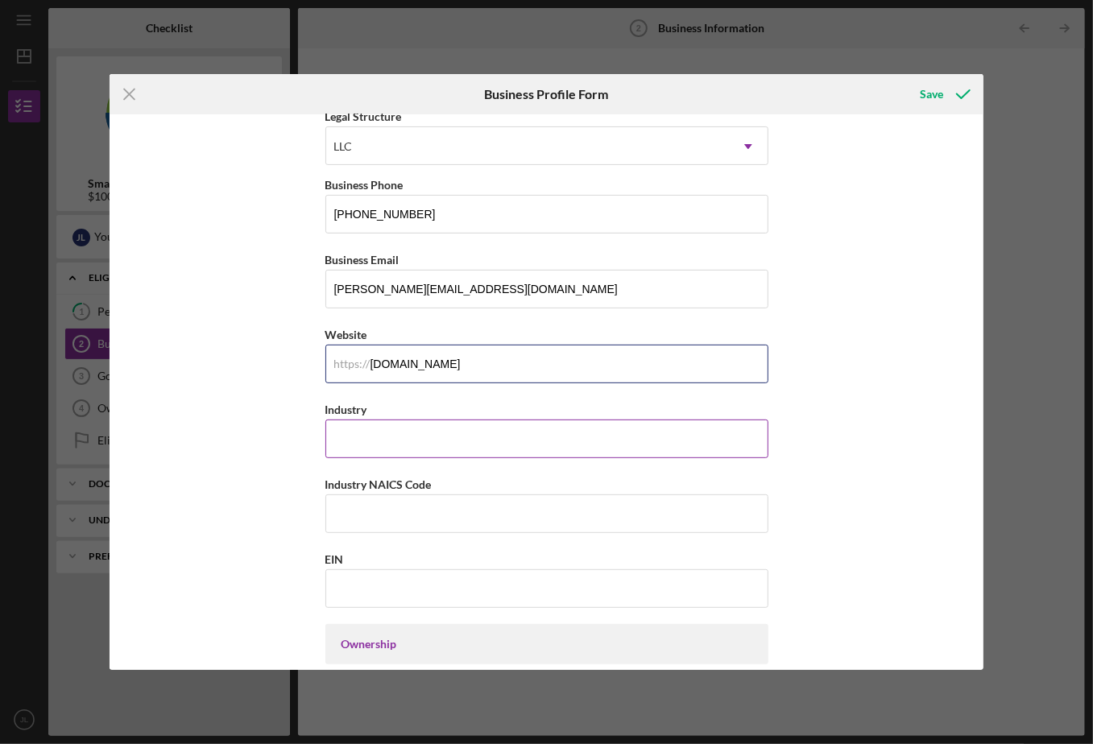
type input "[DOMAIN_NAME]"
click at [372, 438] on input "Industry" at bounding box center [547, 439] width 443 height 39
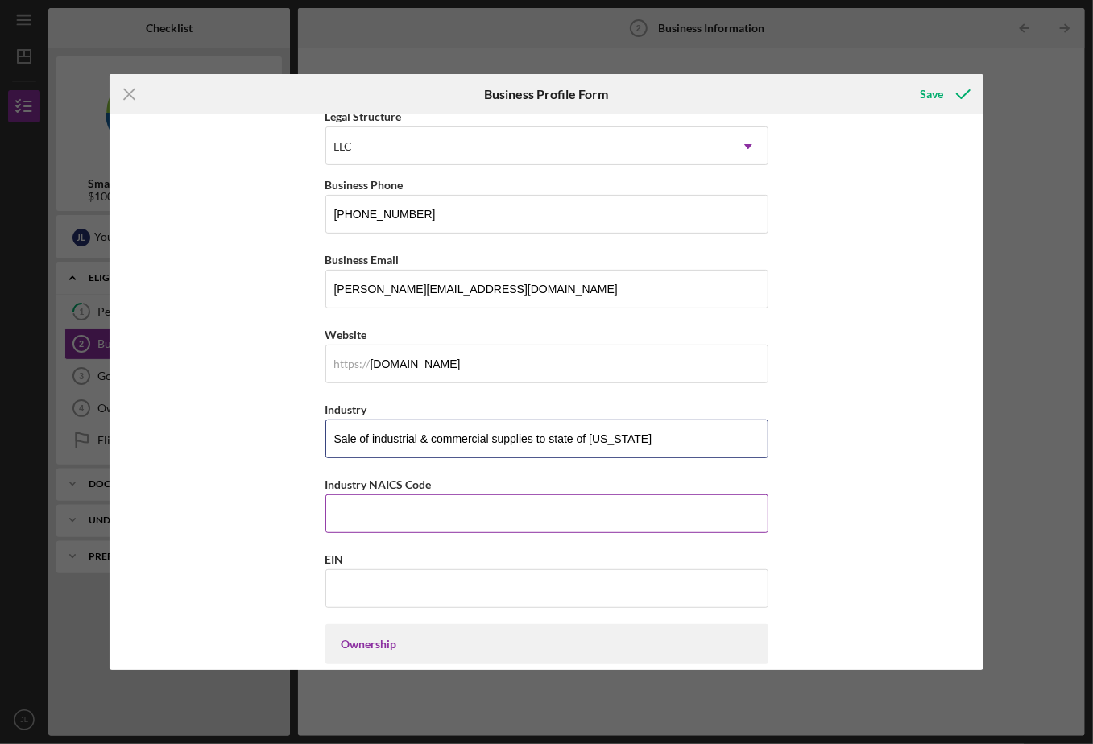
type input "Sale of industrial & commercial supplies to state of [US_STATE]"
click at [356, 513] on input "Industry NAICS Code" at bounding box center [547, 514] width 443 height 39
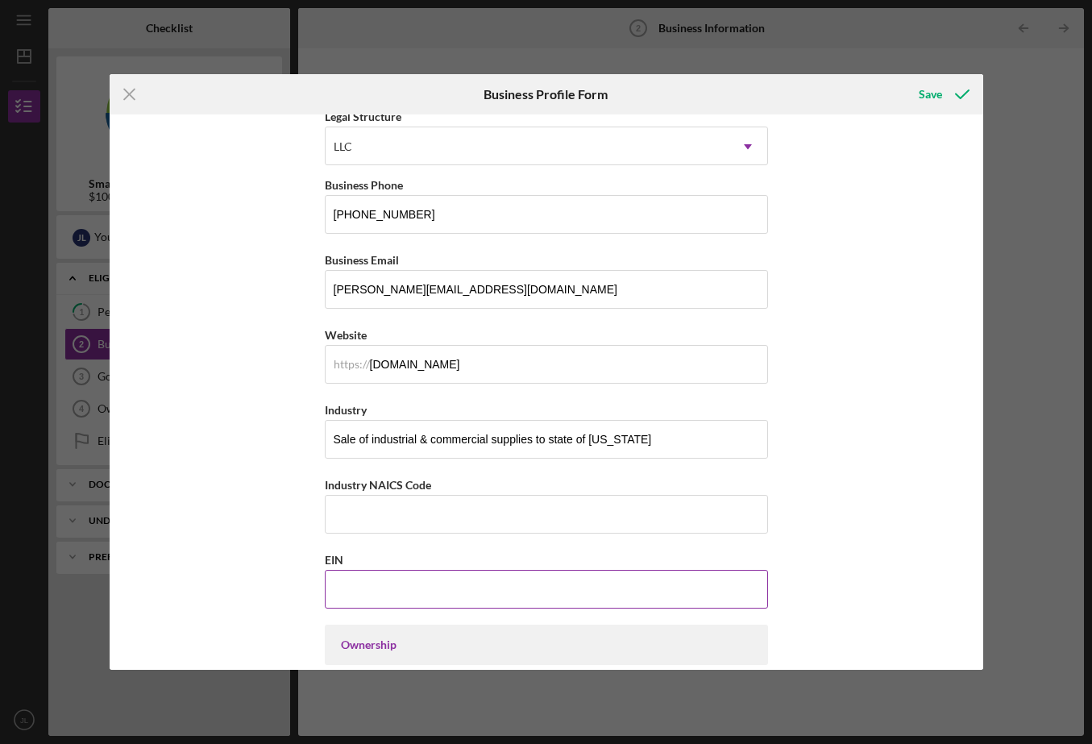
click at [357, 590] on input "EIN" at bounding box center [546, 589] width 443 height 39
paste input "[US_EMPLOYER_IDENTIFICATION_NUMBER]"
type input "[US_EMPLOYER_IDENTIFICATION_NUMBER]"
click at [356, 517] on input "Industry NAICS Code" at bounding box center [547, 514] width 443 height 39
type input "423840"
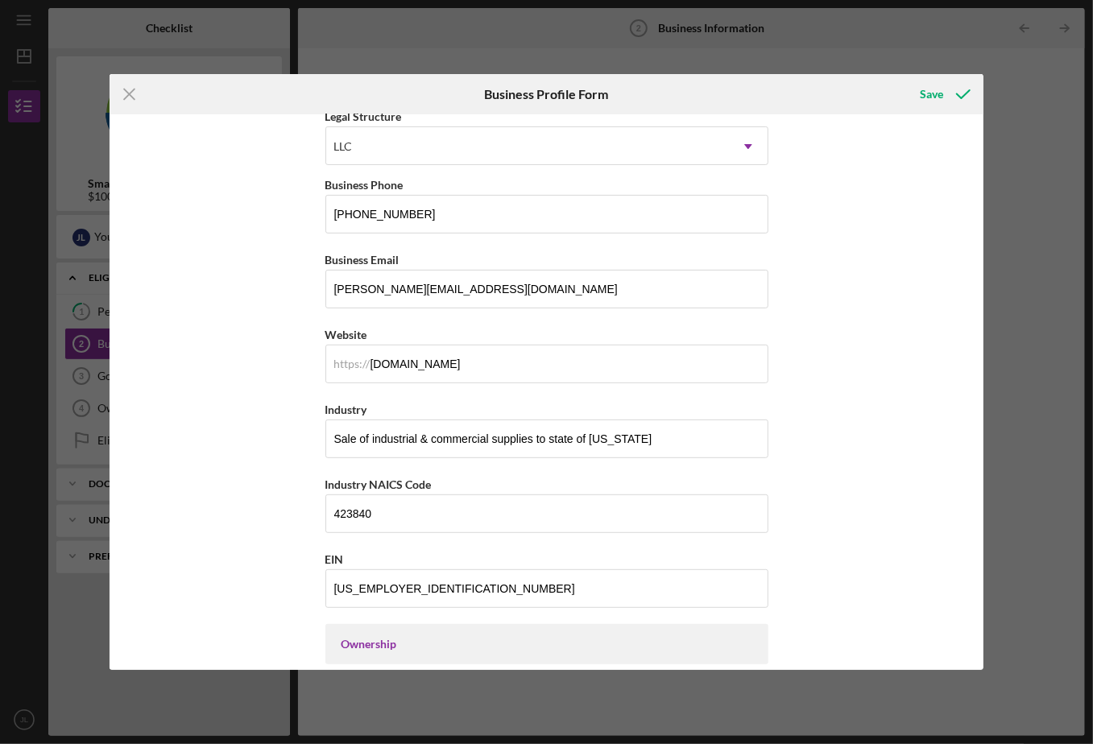
click at [894, 539] on div "Business Name MOTHER LODE SUPPLY. LLC DBA Mother Lode Supply Business Start Dat…" at bounding box center [547, 391] width 875 height 555
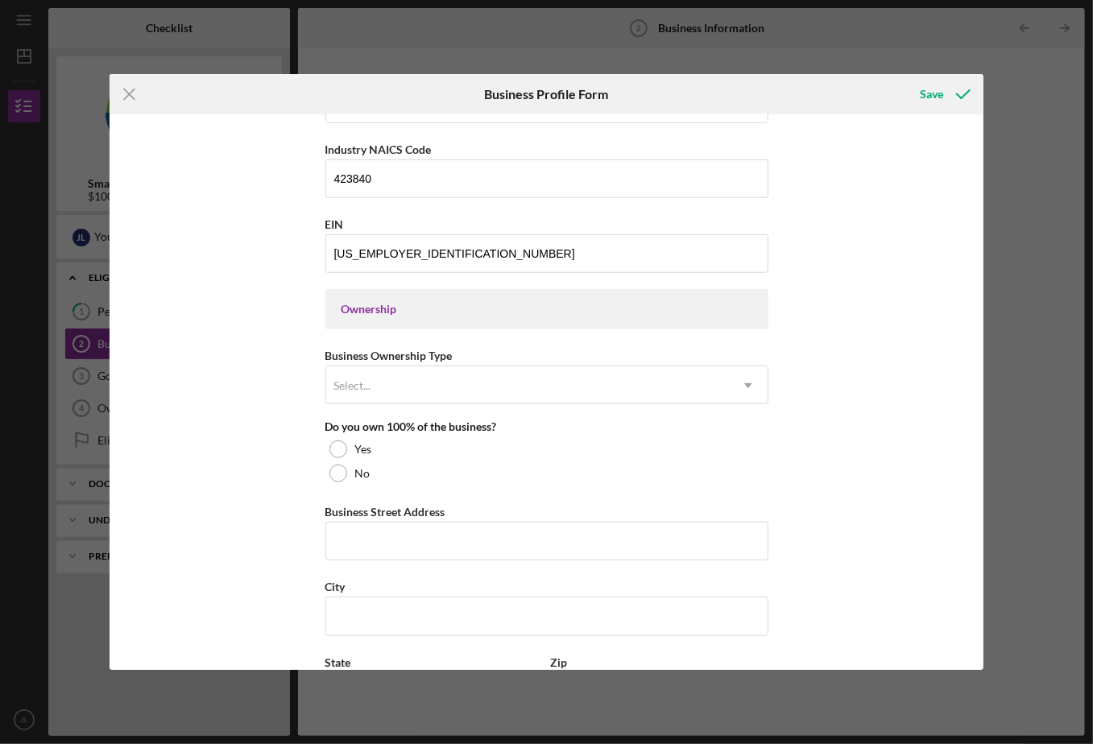
scroll to position [508, 0]
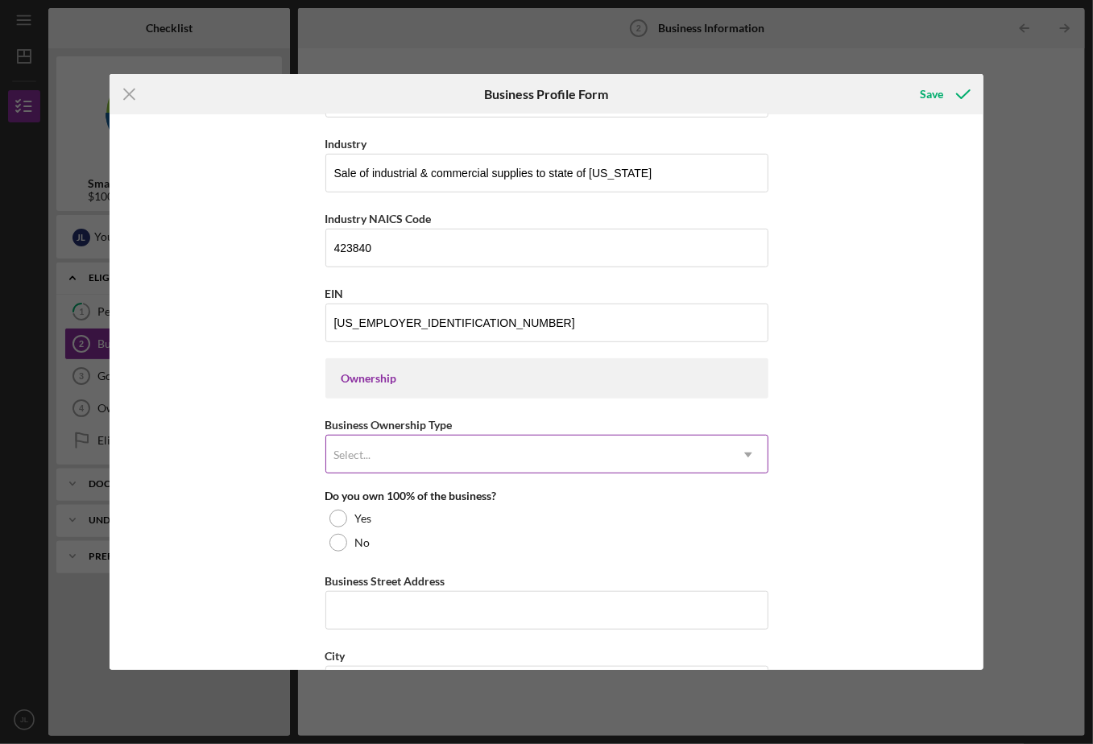
click at [747, 453] on use at bounding box center [748, 455] width 8 height 5
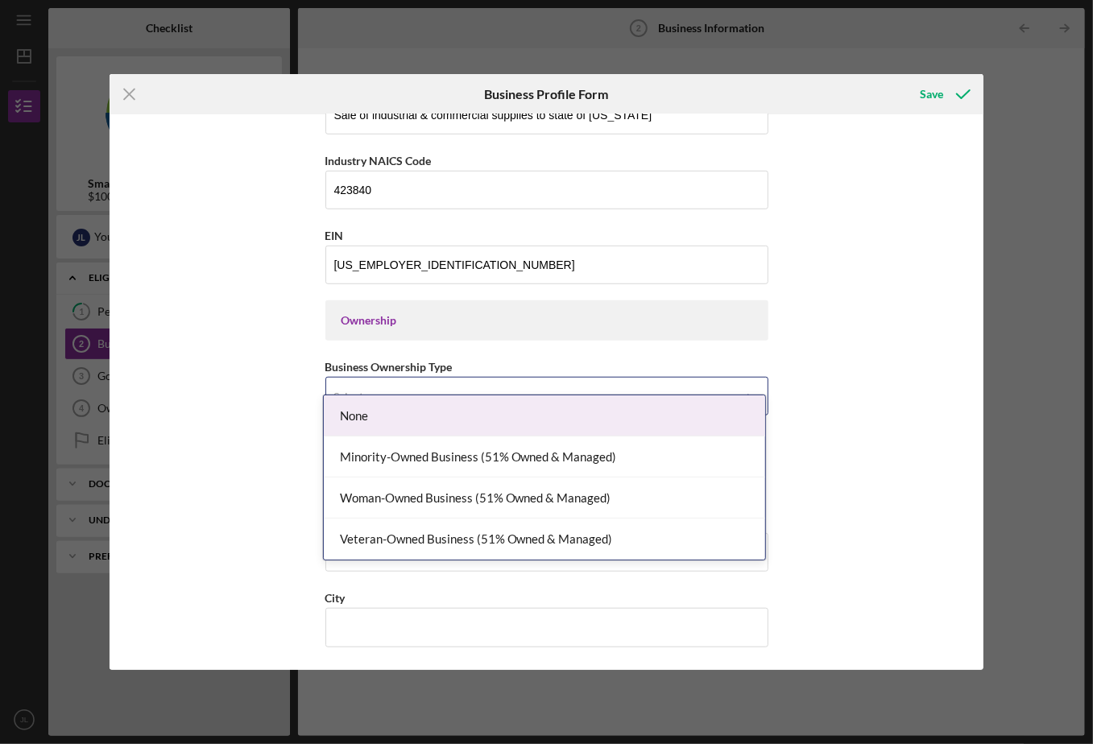
scroll to position [588, 0]
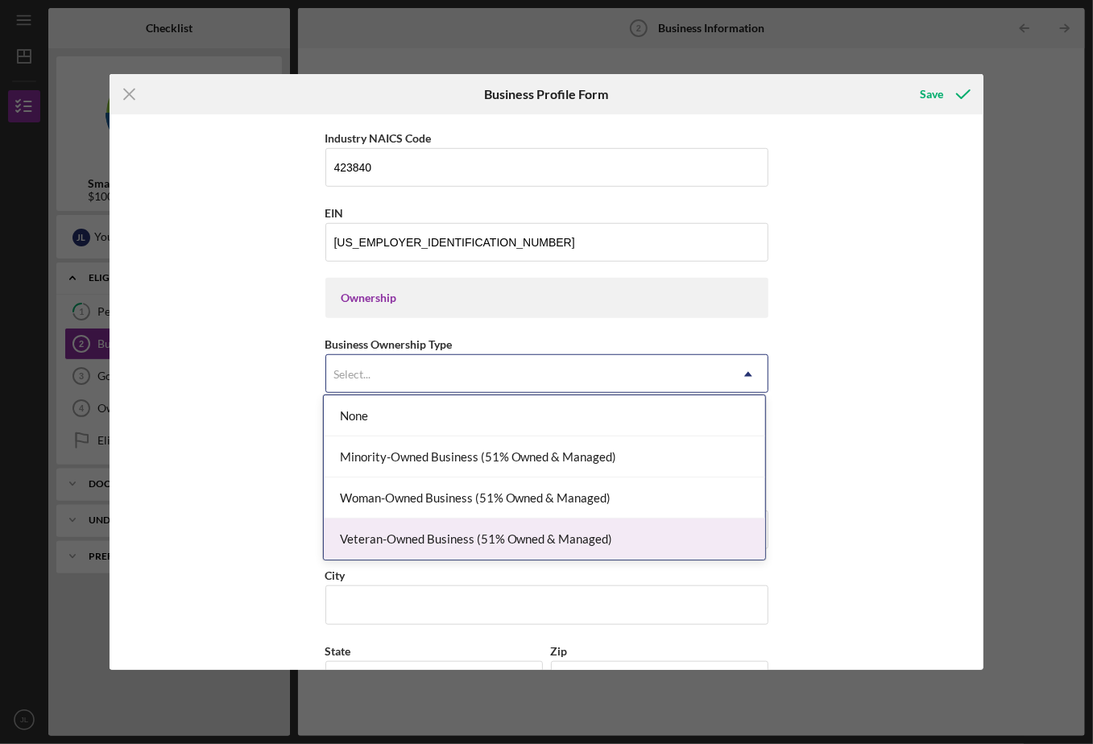
click at [446, 539] on div "Veteran-Owned Business (51% Owned & Managed)" at bounding box center [545, 539] width 442 height 41
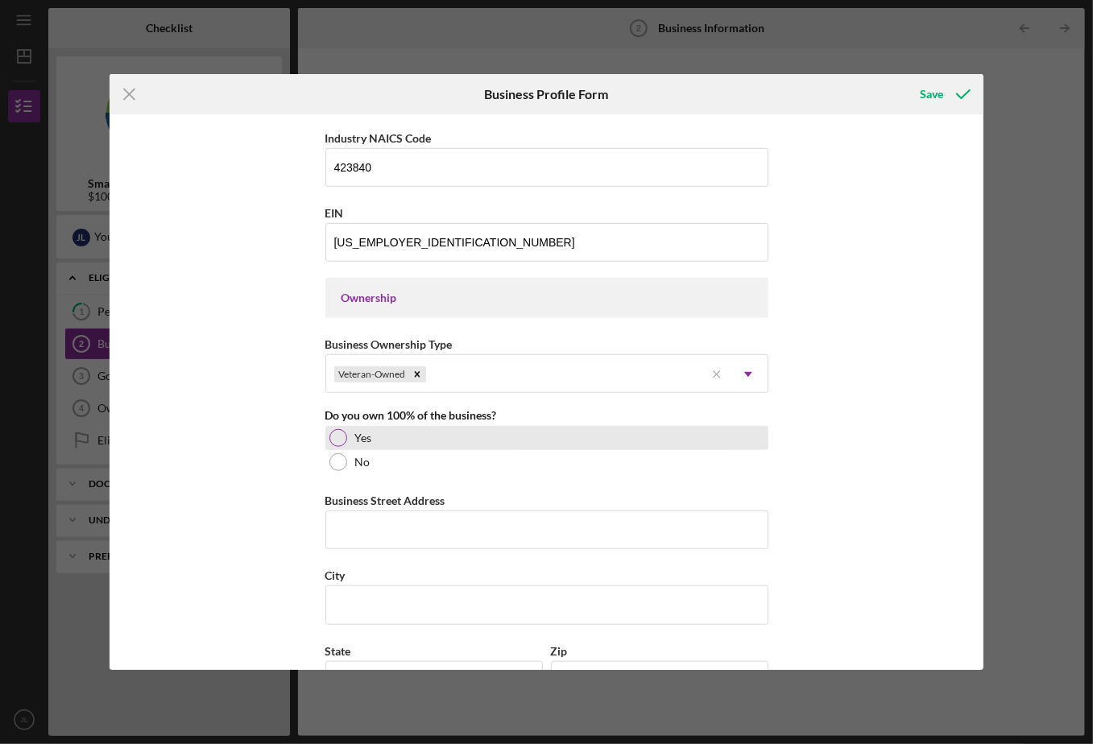
click at [336, 437] on div at bounding box center [339, 438] width 18 height 18
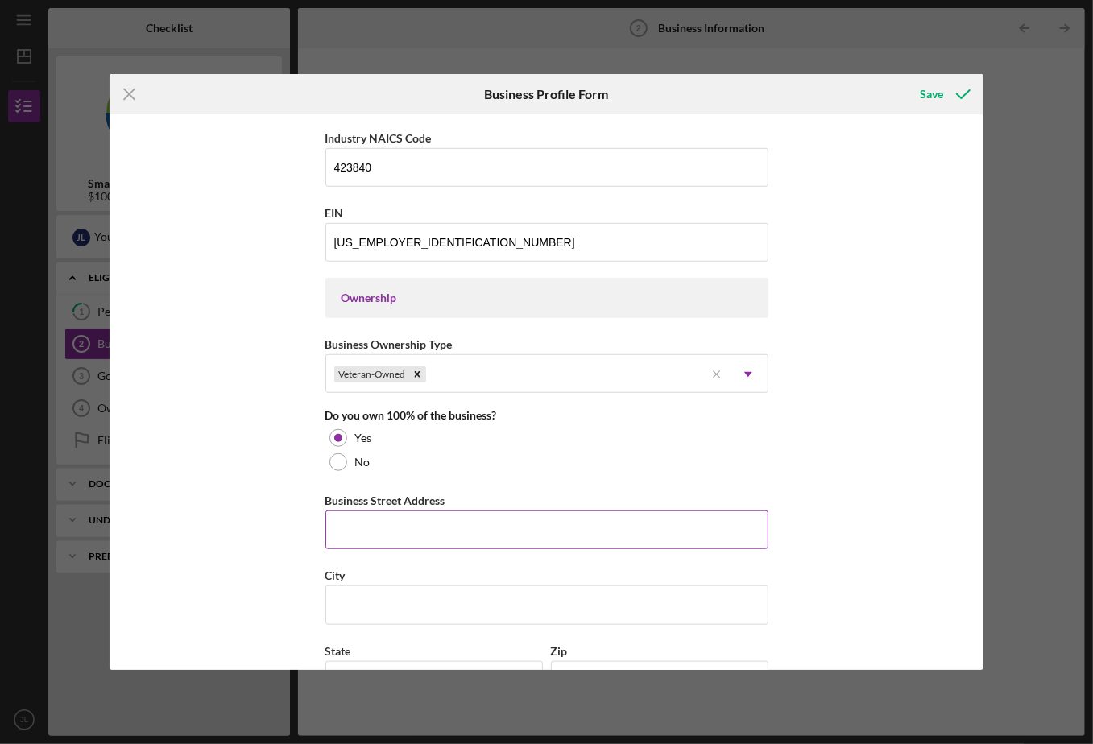
click at [360, 525] on input "Business Street Address" at bounding box center [547, 530] width 443 height 39
type input "[STREET_ADDRESS]"
type input "[GEOGRAPHIC_DATA]"
type input "95610"
type input "CA"
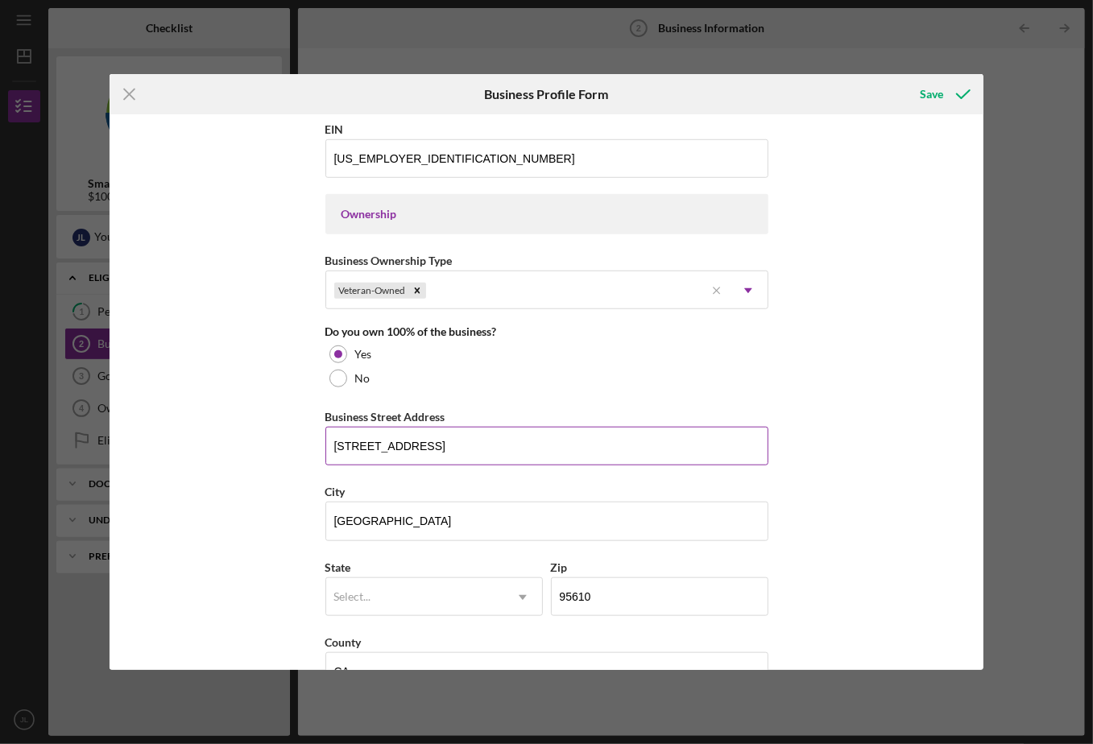
scroll to position [749, 0]
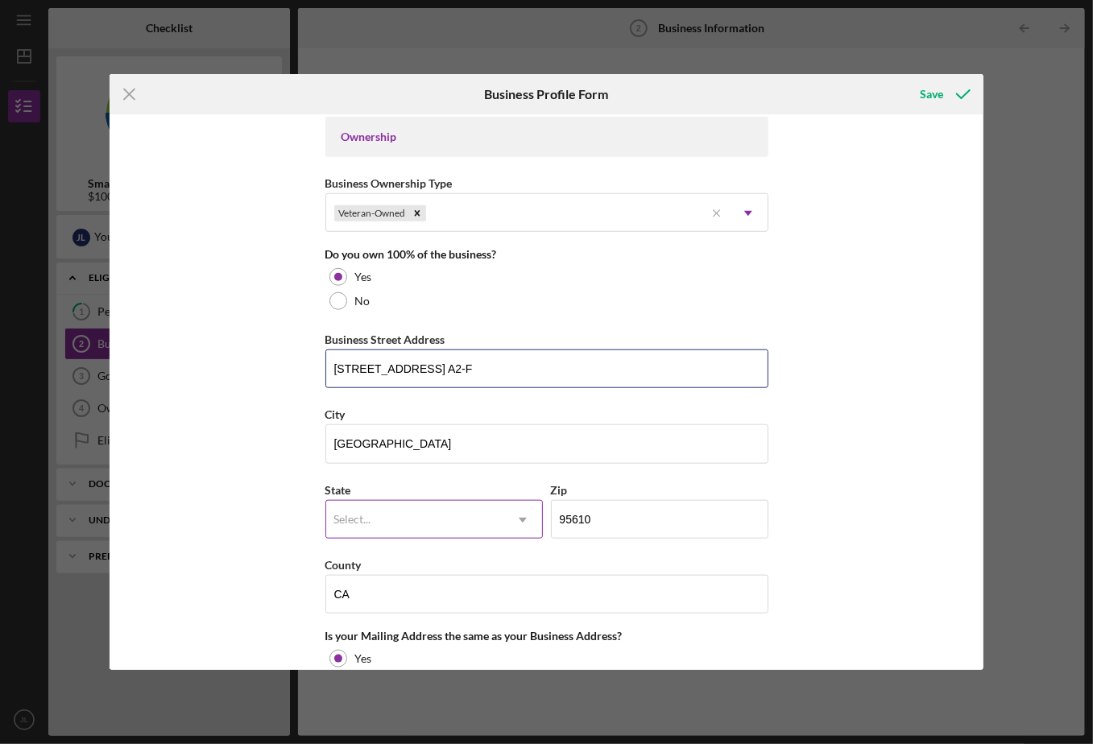
type input "[STREET_ADDRESS] A2-F"
click at [524, 512] on icon "Icon/Dropdown Arrow" at bounding box center [523, 520] width 39 height 39
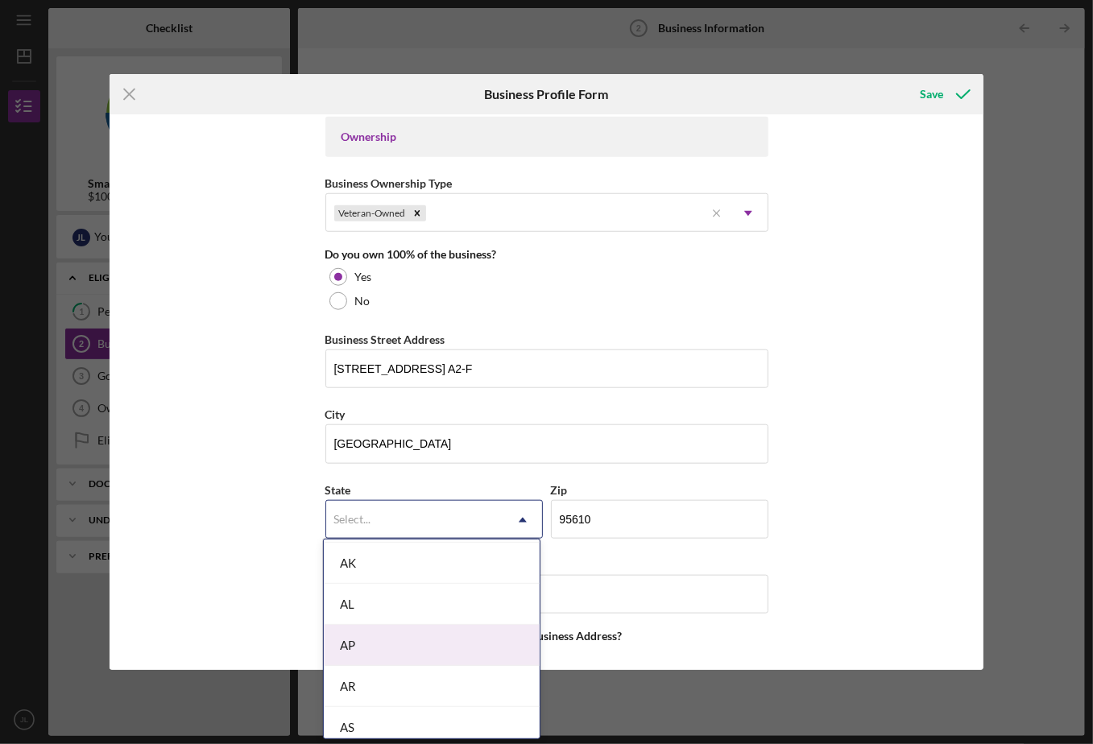
scroll to position [322, 0]
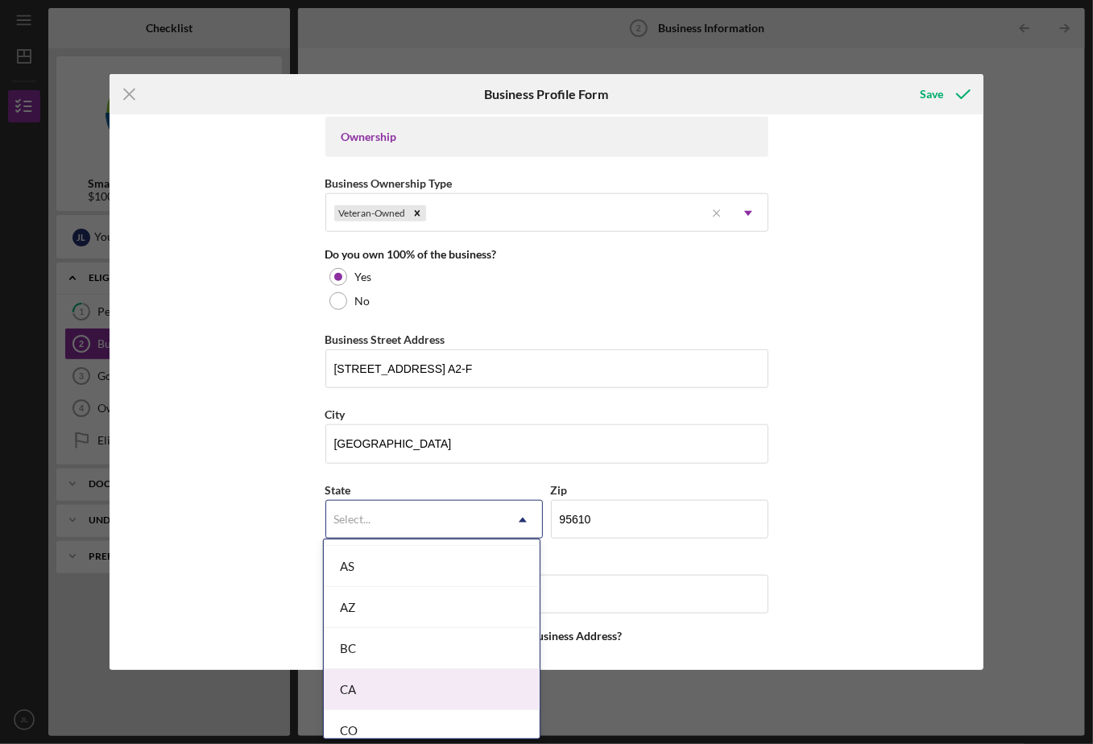
click at [385, 681] on div "CA" at bounding box center [432, 690] width 216 height 41
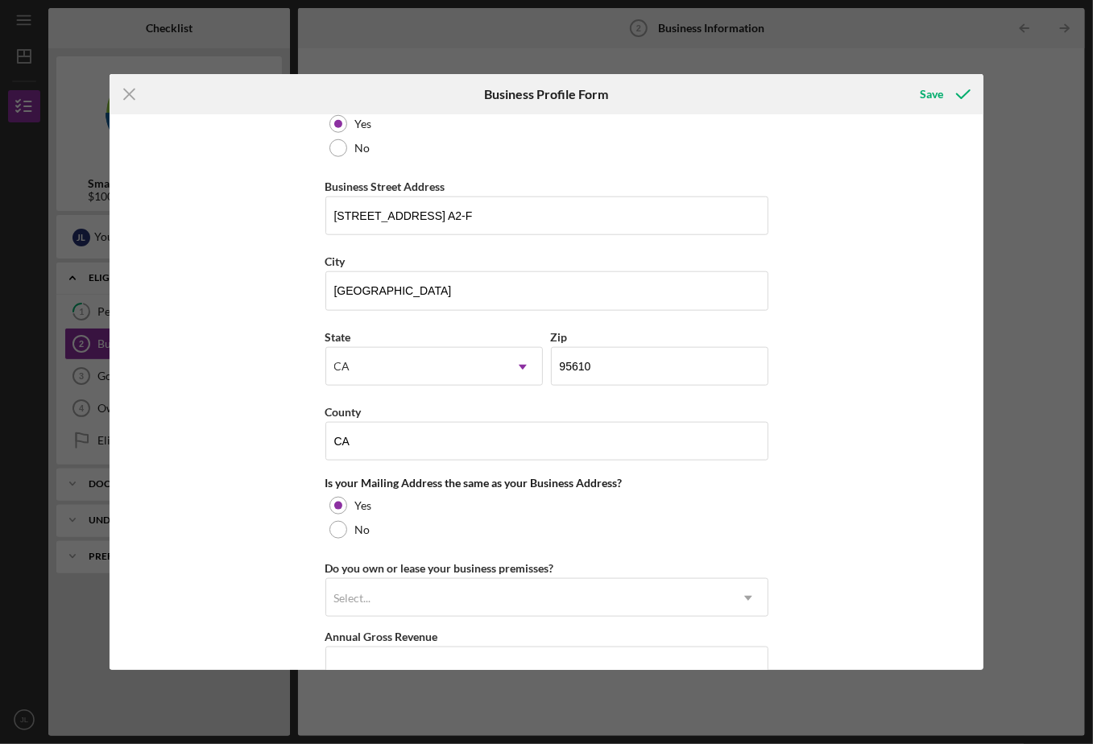
scroll to position [910, 0]
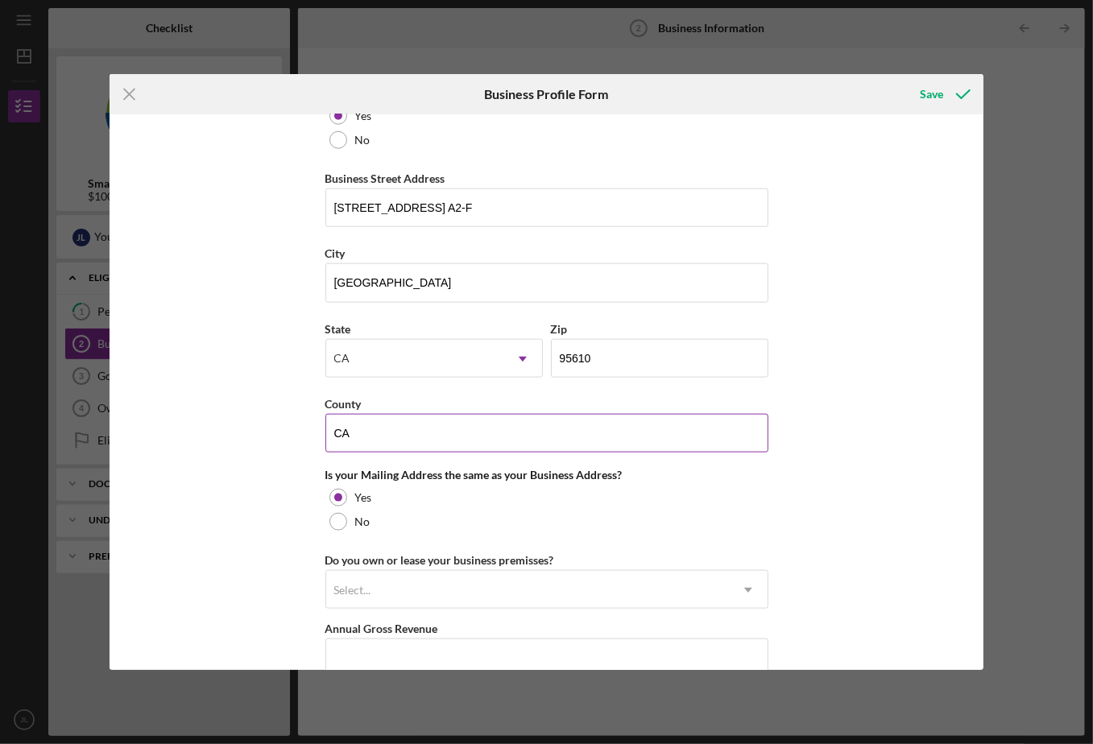
drag, startPoint x: 353, startPoint y: 429, endPoint x: 324, endPoint y: 429, distance: 29.0
click at [326, 429] on input "CA" at bounding box center [547, 433] width 443 height 39
type input "[GEOGRAPHIC_DATA]"
click at [848, 472] on div "Business Name MOTHER LODE SUPPLY. LLC DBA Mother Lode Supply Business Start Dat…" at bounding box center [547, 391] width 875 height 555
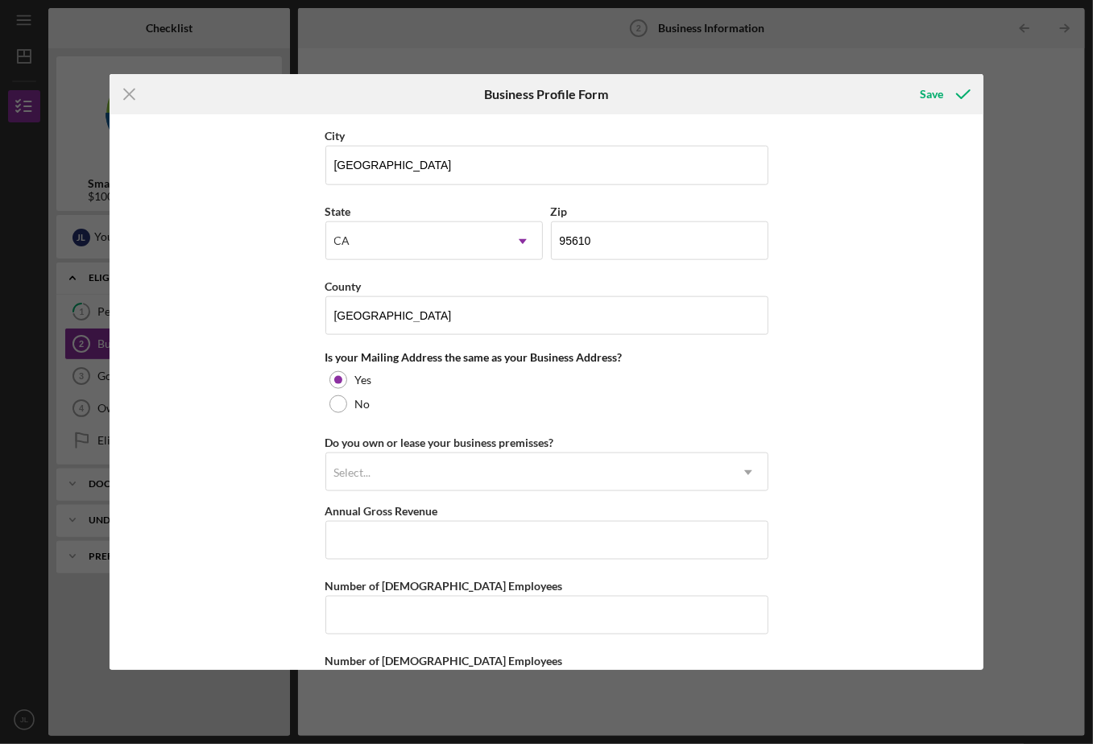
scroll to position [1072, 0]
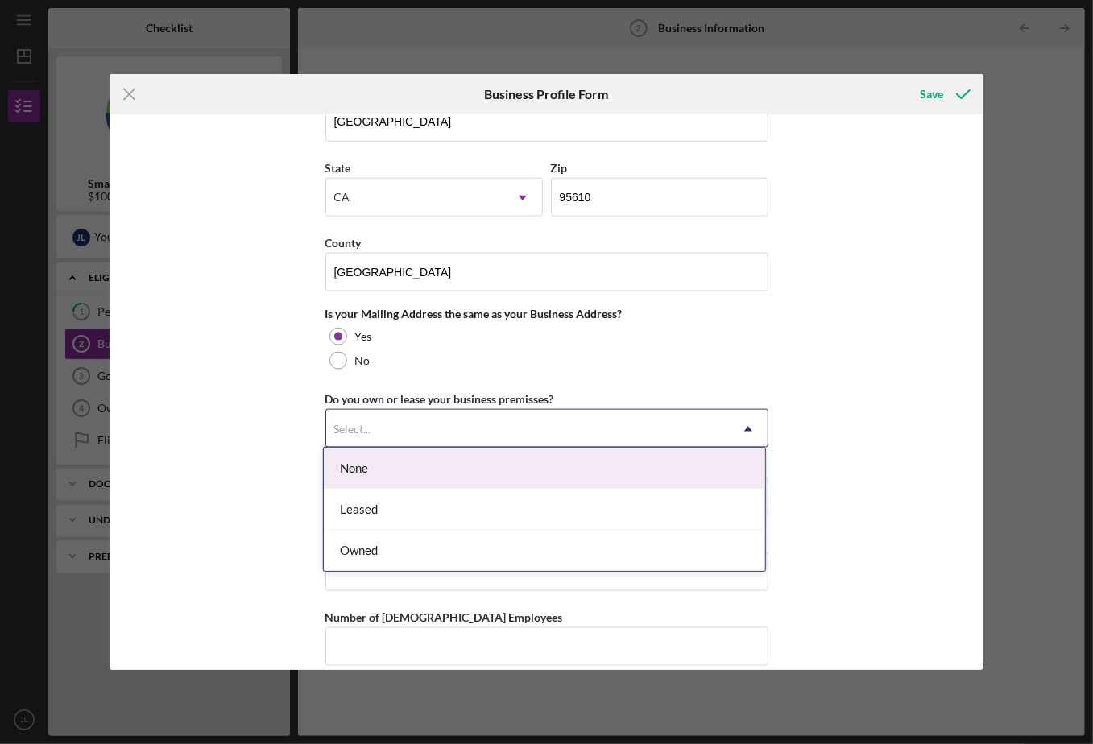
click at [741, 417] on icon "Icon/Dropdown Arrow" at bounding box center [748, 429] width 39 height 39
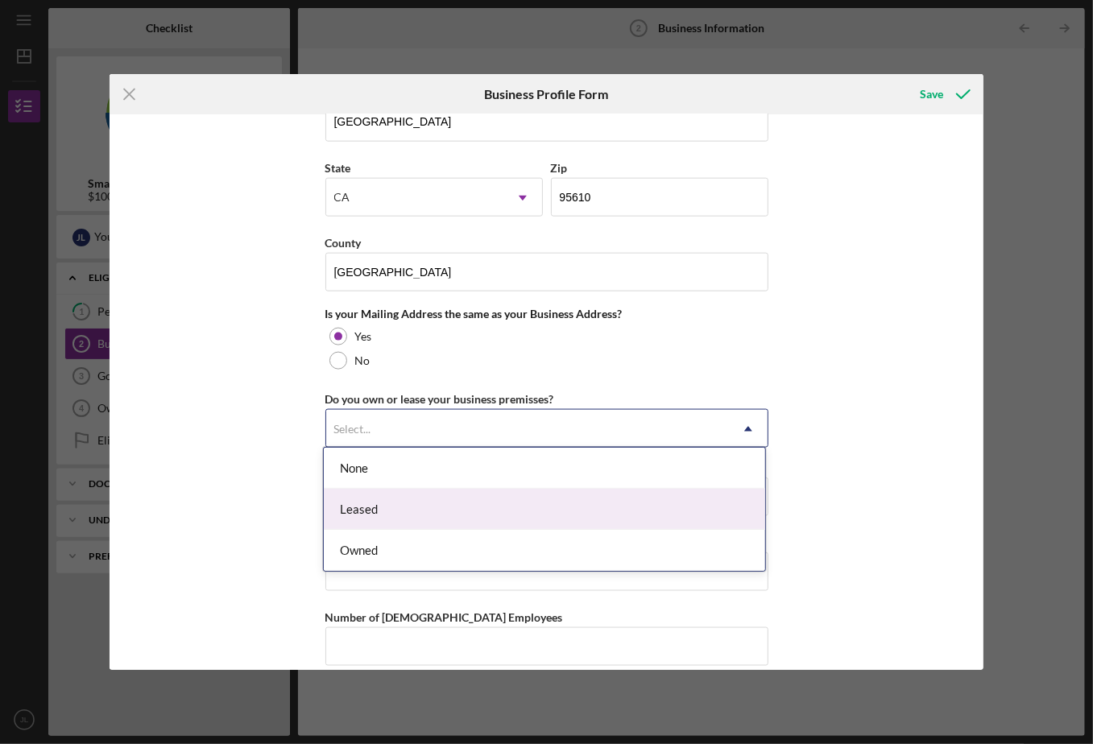
click at [346, 510] on div "Leased" at bounding box center [545, 509] width 442 height 41
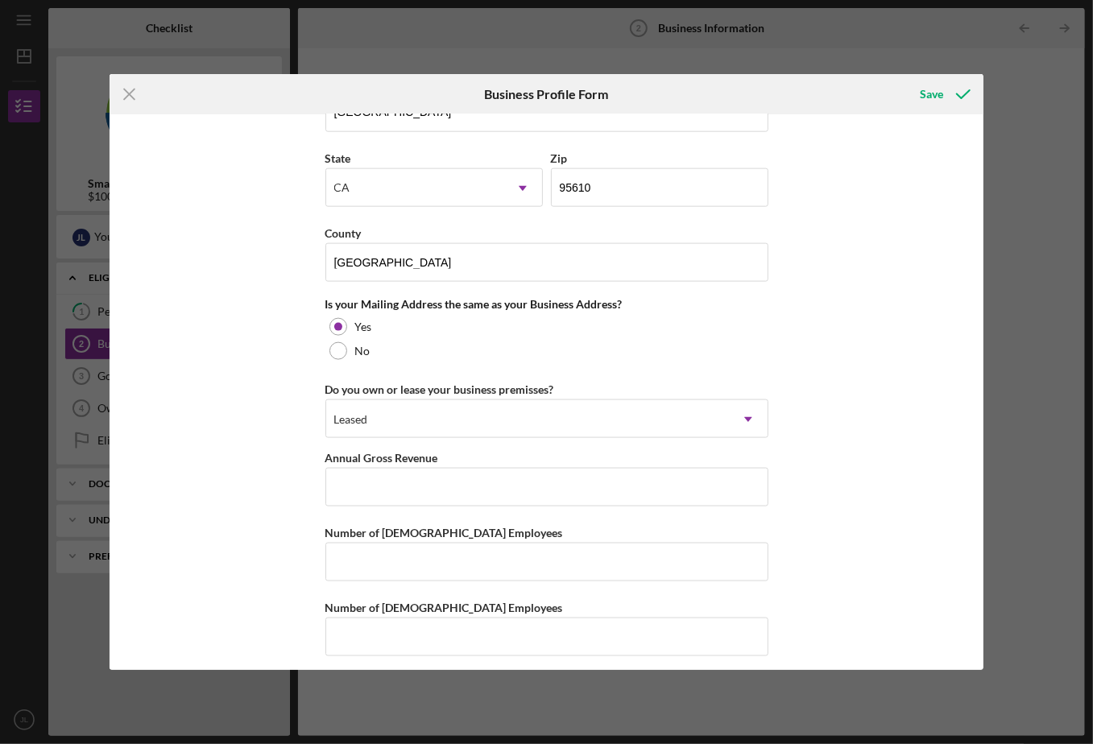
scroll to position [1083, 0]
click at [340, 476] on input "Annual Gross Revenue" at bounding box center [547, 486] width 443 height 39
type input "$500,000"
click at [831, 506] on div "Business Name MOTHER LODE SUPPLY. LLC DBA Mother Lode Supply Business Start Dat…" at bounding box center [547, 391] width 875 height 555
click at [342, 554] on input "Number of [DEMOGRAPHIC_DATA] Employees" at bounding box center [547, 560] width 443 height 39
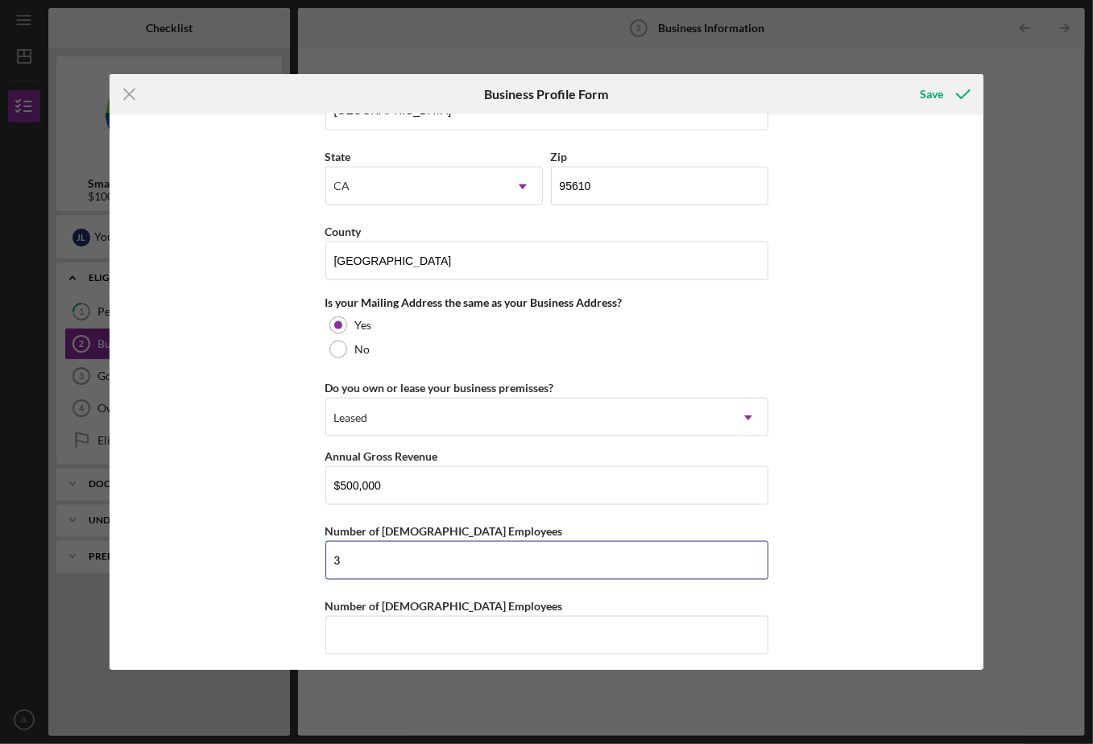
type input "3"
click at [403, 626] on input "Number of [DEMOGRAPHIC_DATA] Employees" at bounding box center [547, 635] width 443 height 39
type input "1"
click at [917, 628] on div "Business Name MOTHER LODE SUPPLY. LLC DBA Mother Lode Supply Business Start Dat…" at bounding box center [547, 391] width 875 height 555
drag, startPoint x: 344, startPoint y: 555, endPoint x: 327, endPoint y: 554, distance: 17.0
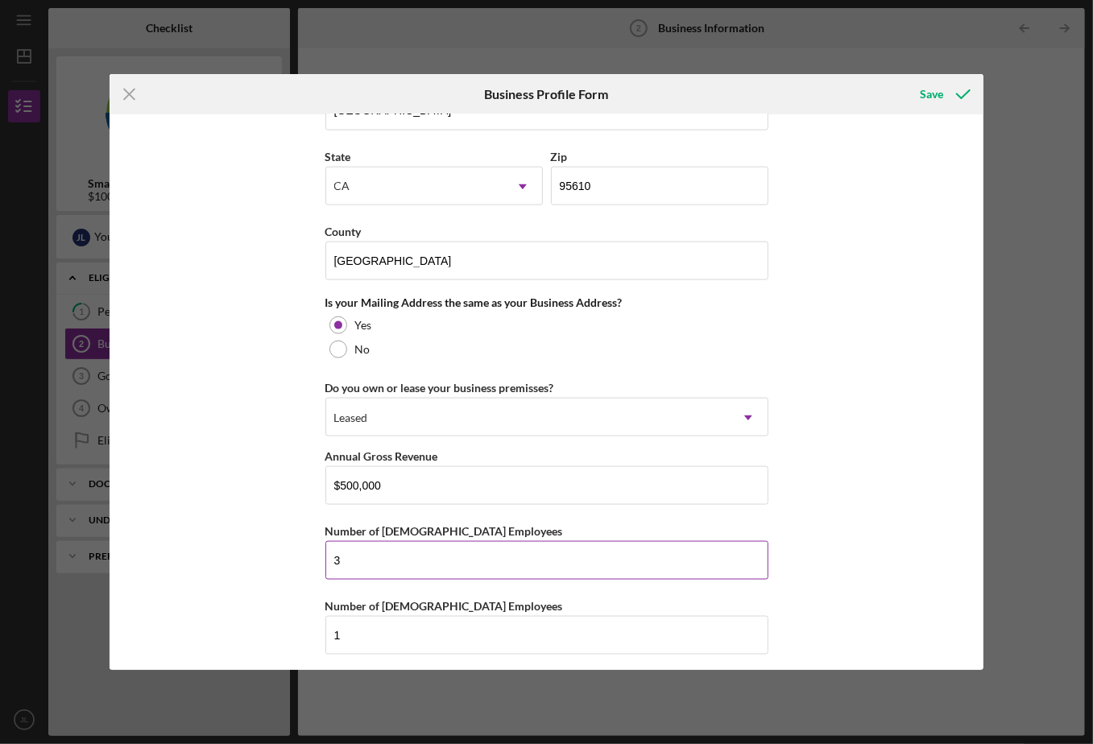
click at [327, 554] on input "3" at bounding box center [547, 560] width 443 height 39
type input "2"
click at [877, 508] on div "Business Name MOTHER LODE SUPPLY. LLC DBA Mother Lode Supply Business Start Dat…" at bounding box center [547, 391] width 875 height 555
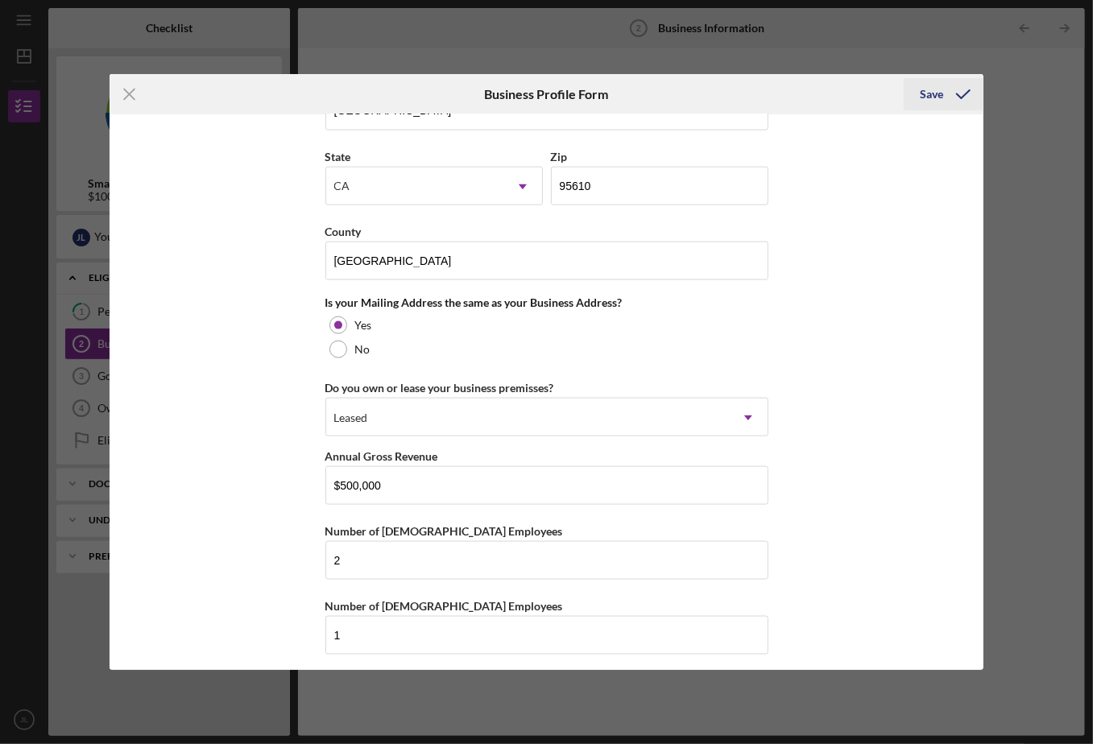
click at [930, 94] on div "Save" at bounding box center [931, 94] width 23 height 32
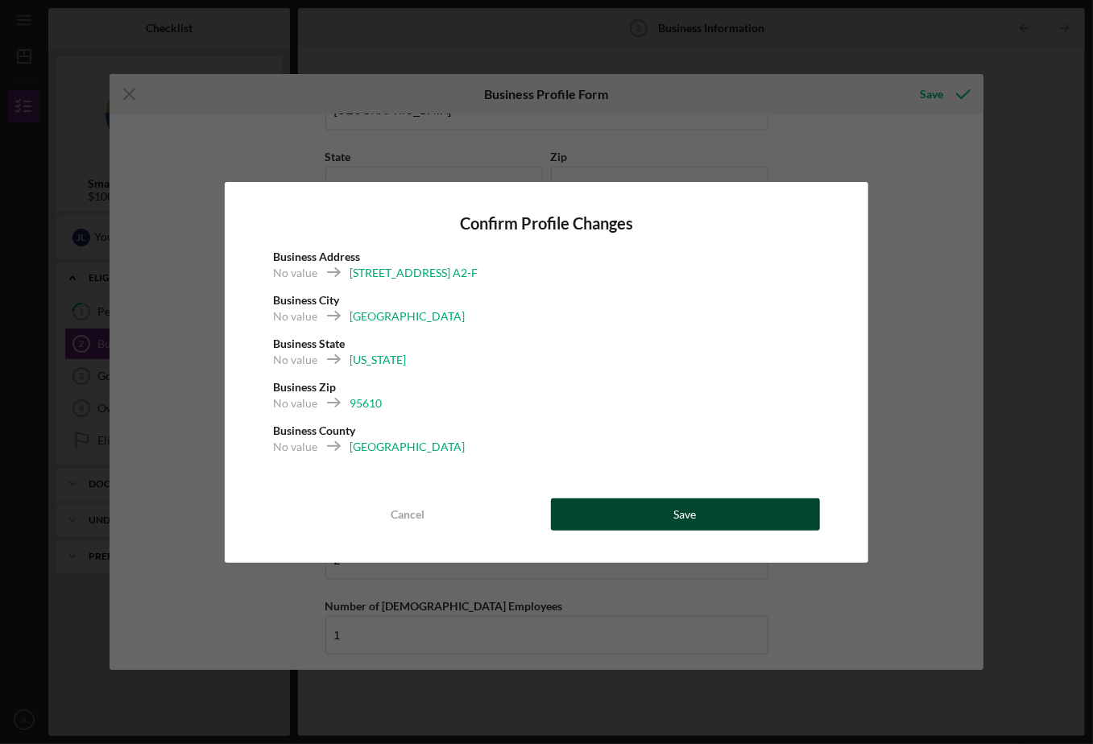
click at [709, 514] on button "Save" at bounding box center [685, 515] width 269 height 32
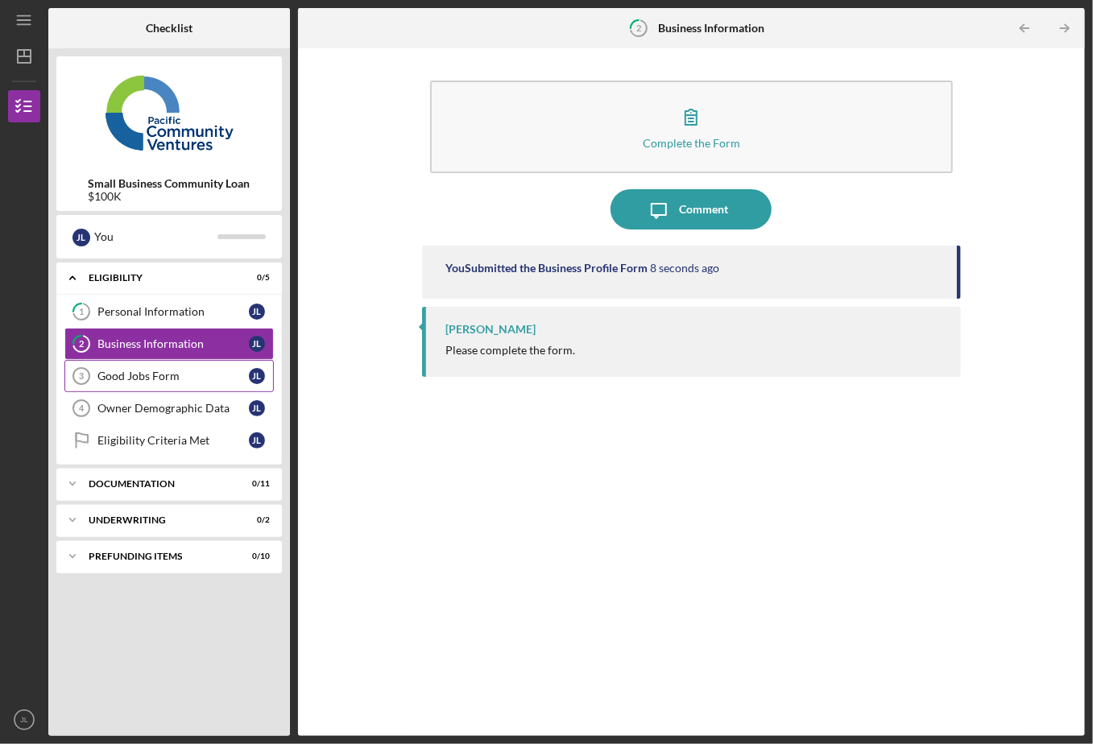
click at [105, 372] on div "Good Jobs Form" at bounding box center [172, 376] width 151 height 13
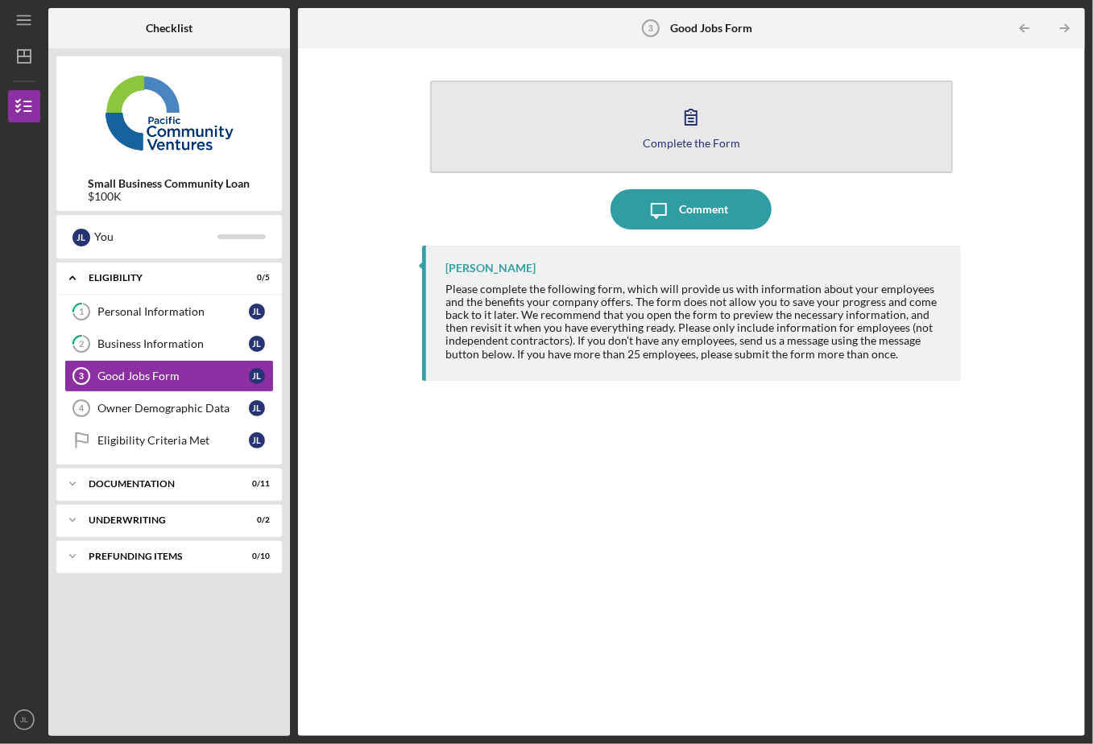
click at [691, 128] on icon "button" at bounding box center [691, 117] width 40 height 40
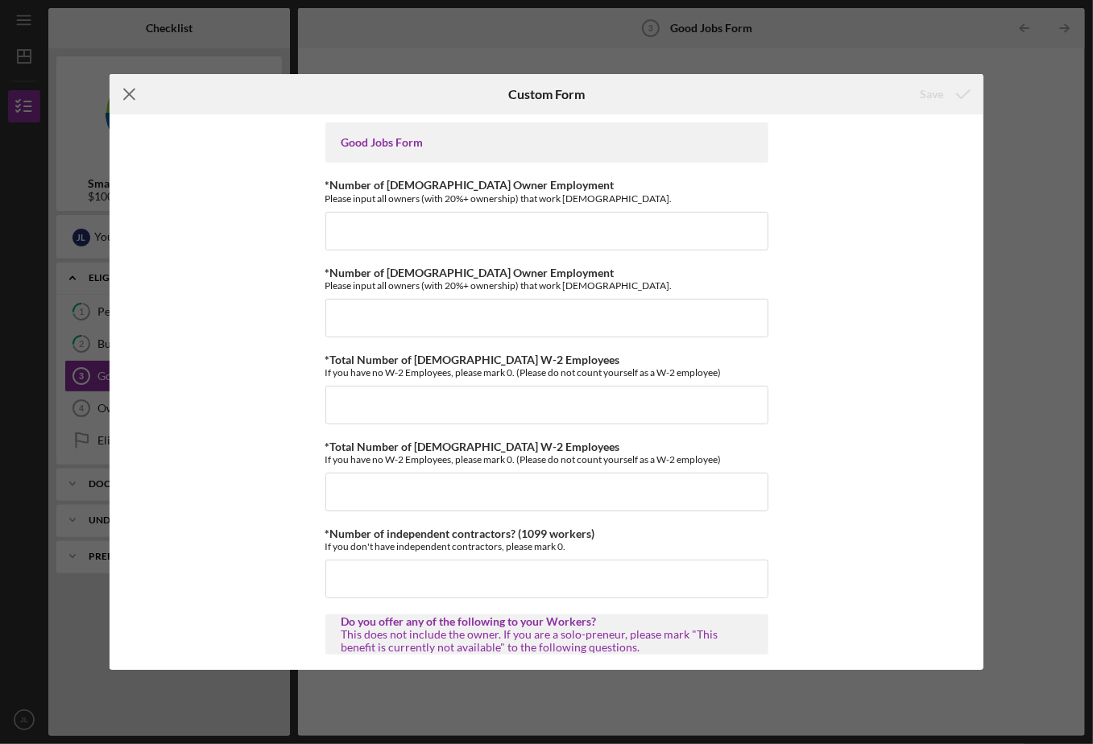
click at [131, 95] on icon "Icon/Menu Close" at bounding box center [130, 94] width 40 height 40
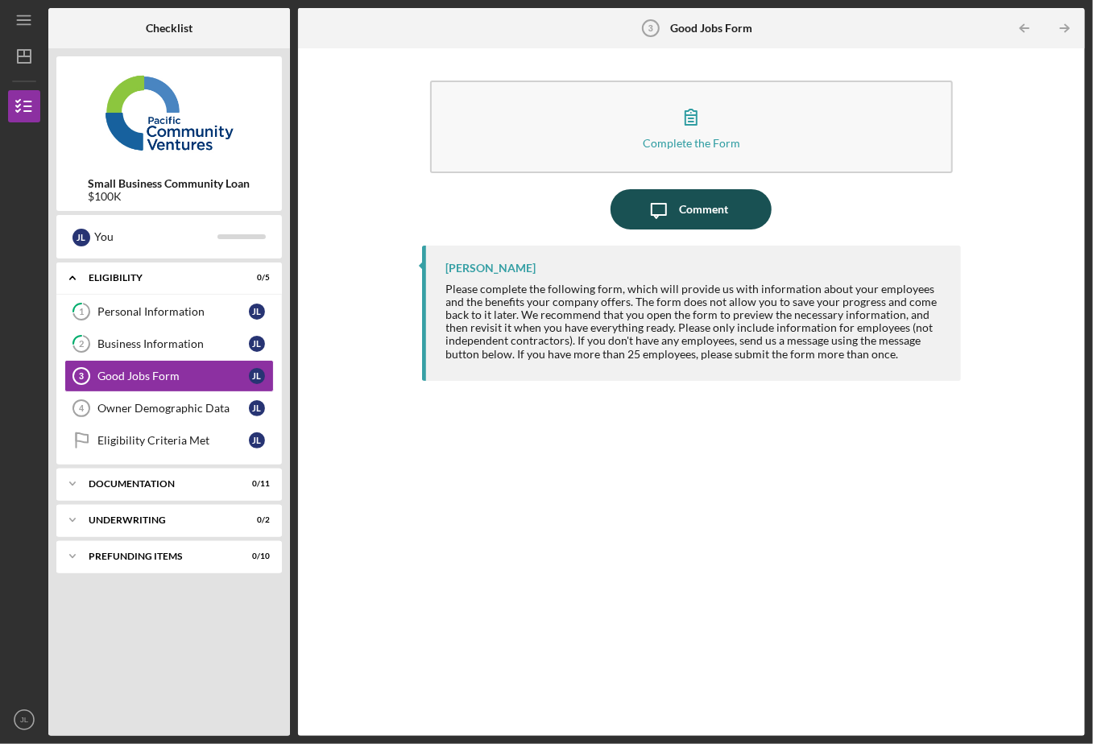
click at [688, 207] on div "Comment" at bounding box center [703, 209] width 49 height 40
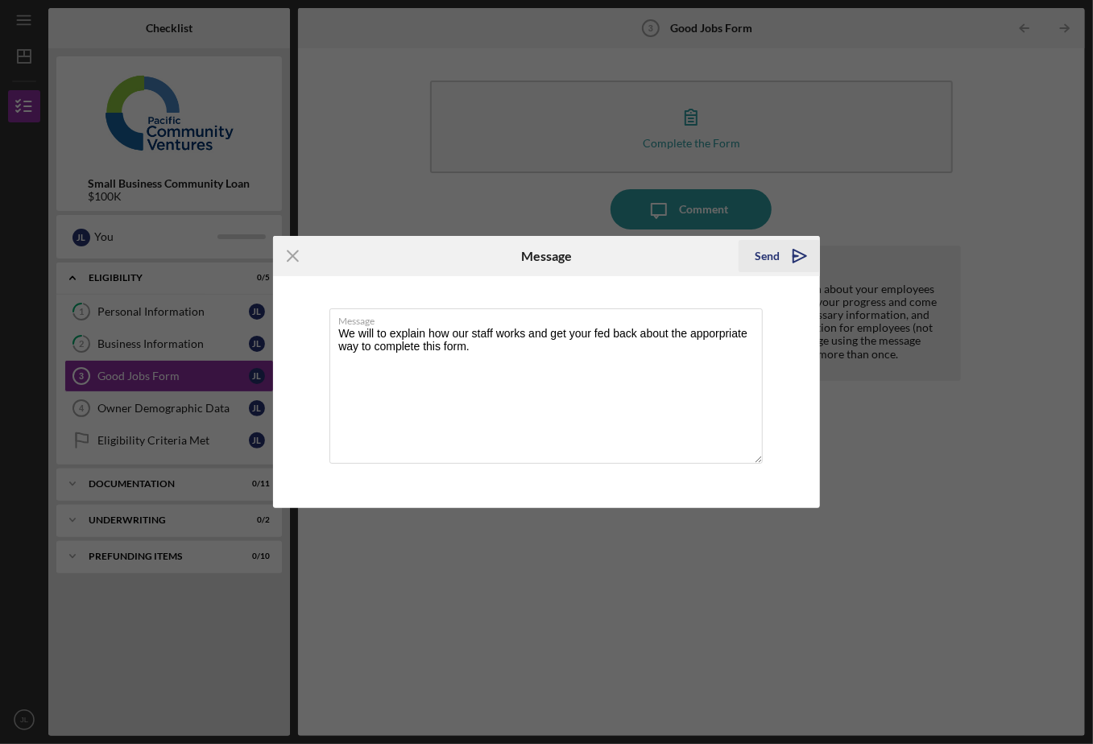
type textarea "We will to explain how our staff works and get your fed back about the apporpri…"
click at [798, 257] on icon "Icon/icon-invite-send" at bounding box center [800, 256] width 40 height 40
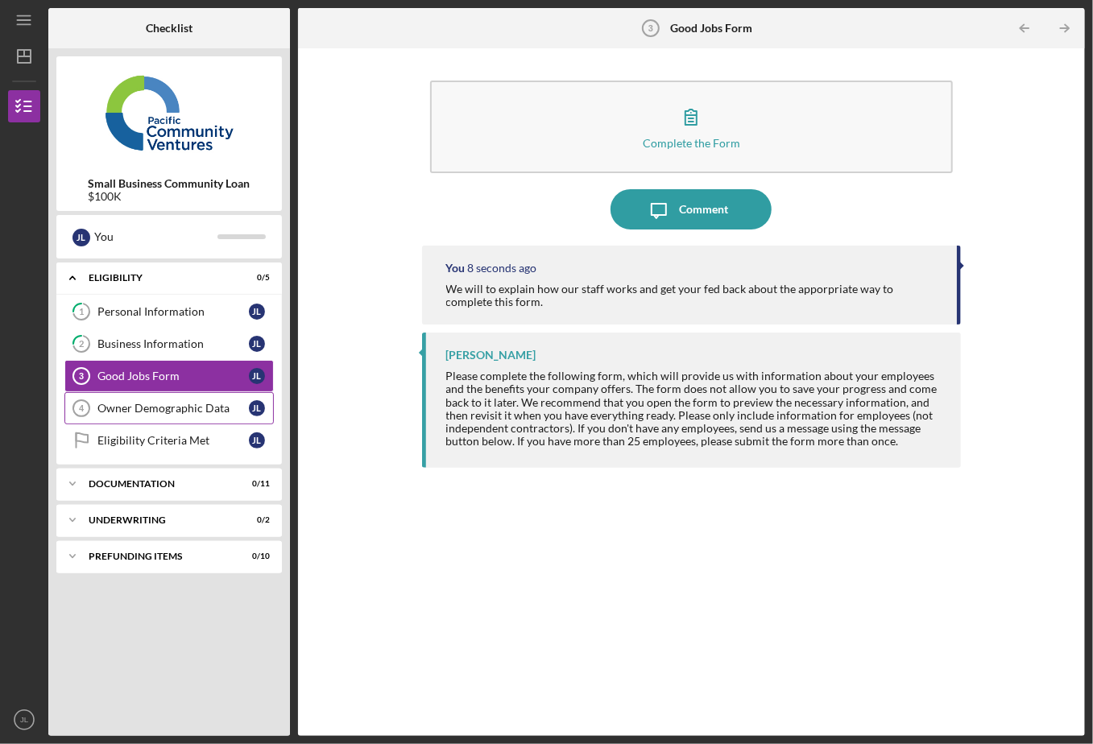
click at [116, 403] on div "Owner Demographic Data" at bounding box center [172, 408] width 151 height 13
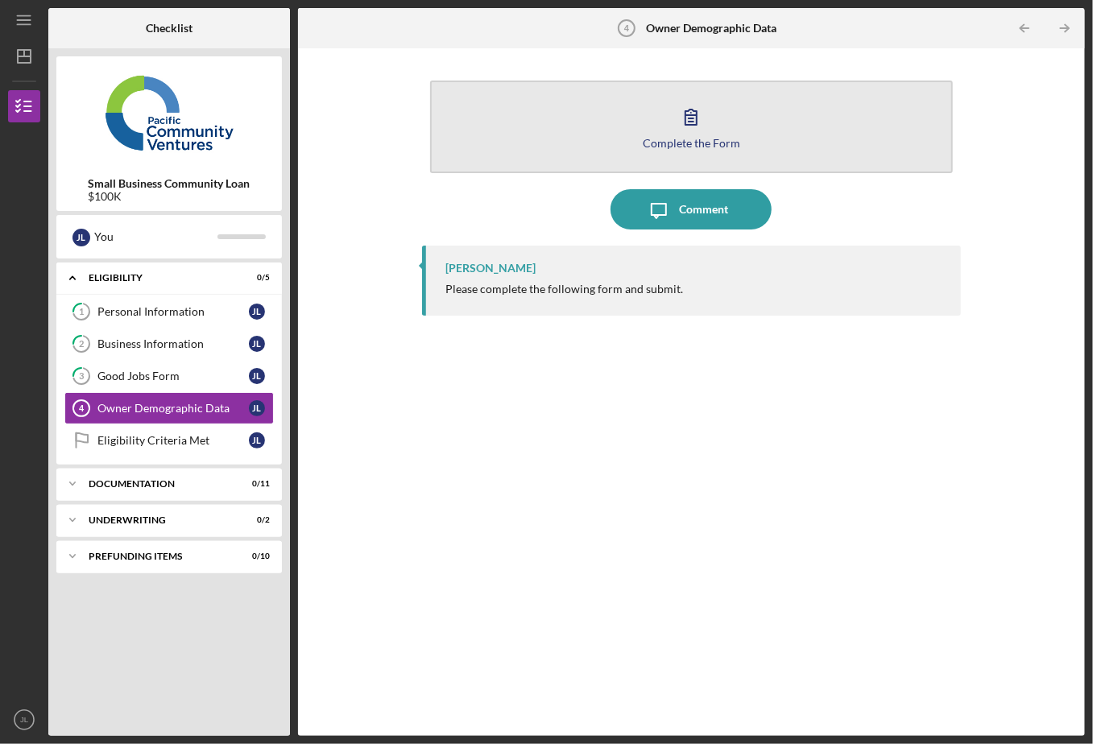
click at [683, 110] on icon "button" at bounding box center [691, 117] width 40 height 40
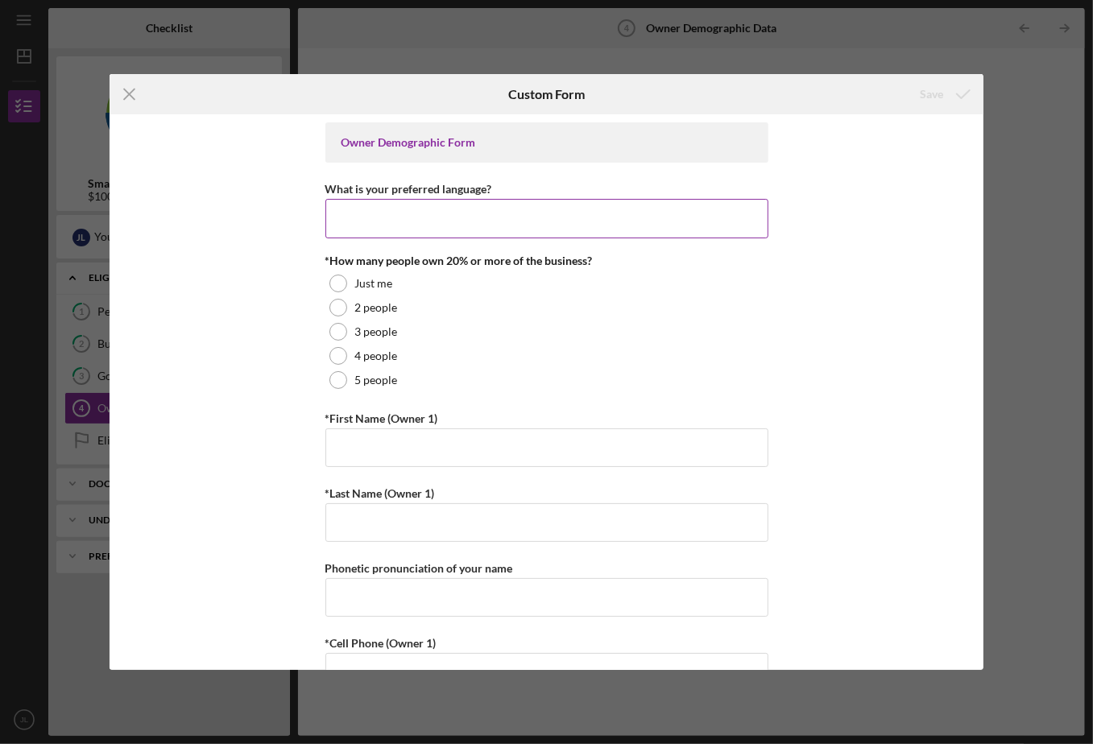
click at [359, 214] on input "What is your preferred language?" at bounding box center [547, 218] width 443 height 39
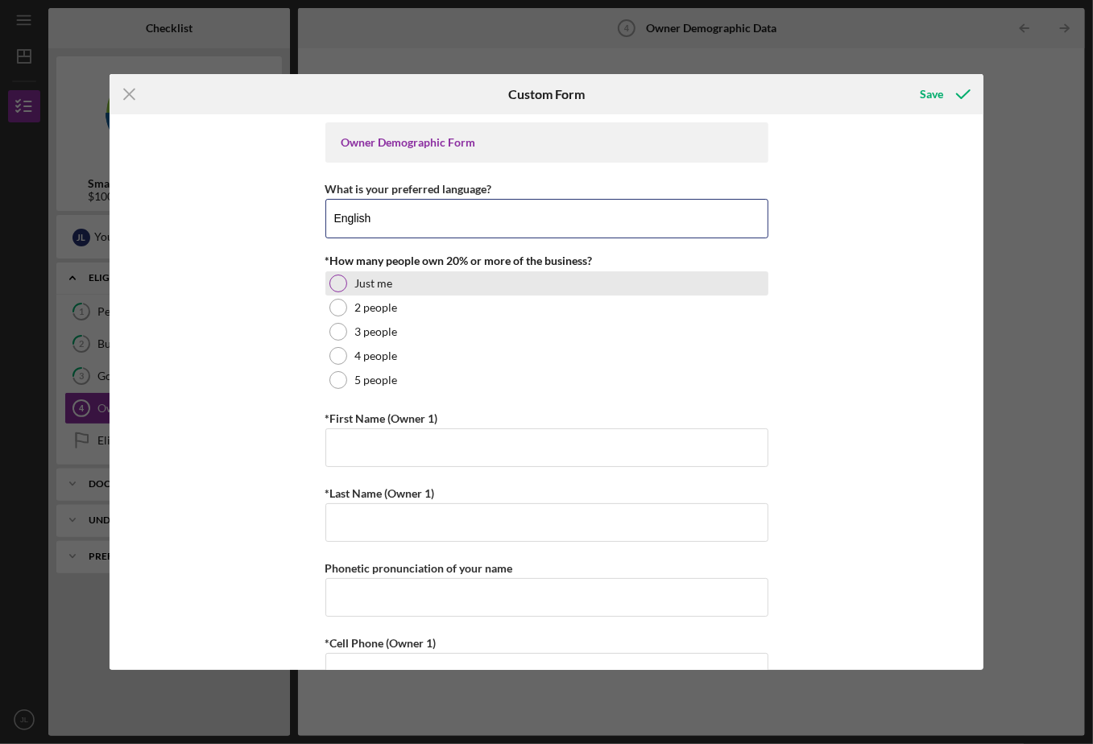
type input "English"
click at [334, 284] on div at bounding box center [339, 284] width 18 height 18
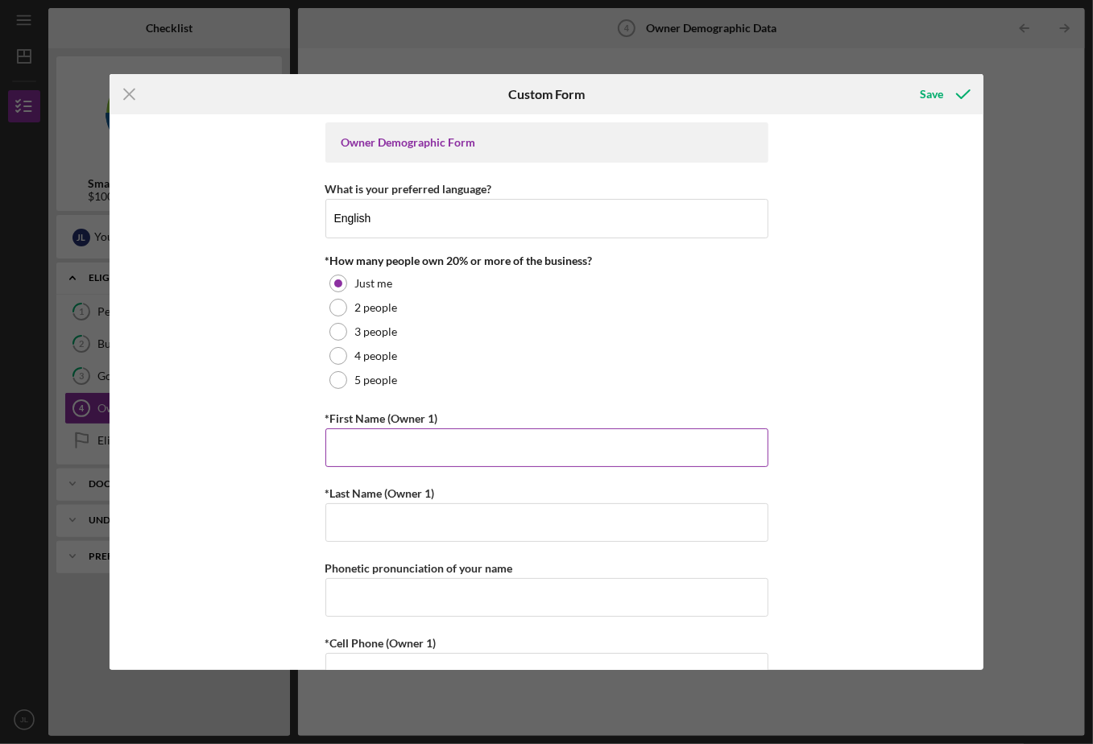
click at [367, 442] on input "*First Name (Owner 1)" at bounding box center [547, 448] width 443 height 39
type input "[PERSON_NAME]"
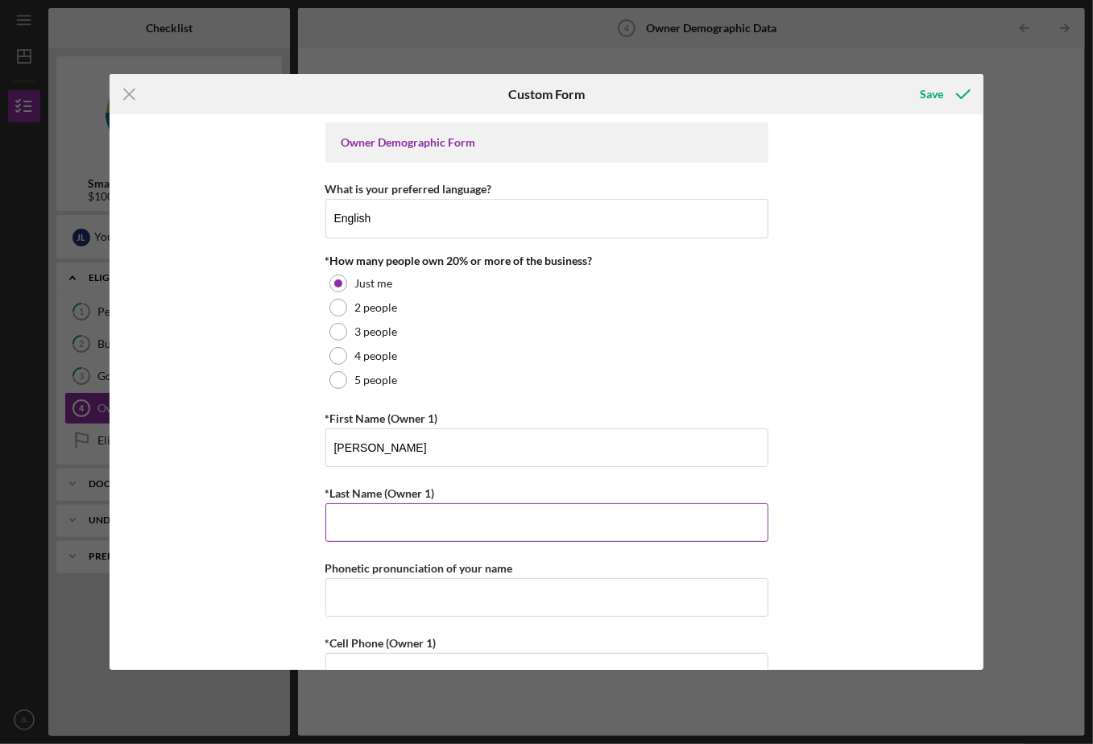
click at [337, 518] on input "*Last Name (Owner 1)" at bounding box center [547, 523] width 443 height 39
type input "[PERSON_NAME]"
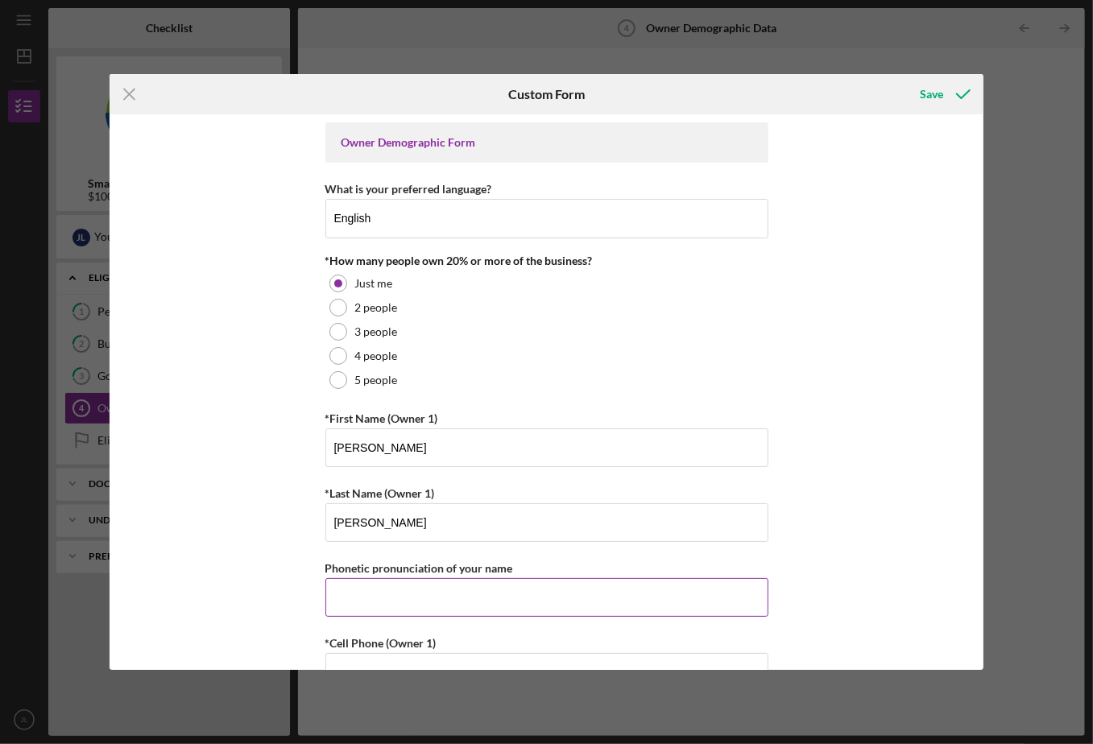
click at [343, 597] on input "Phonetic pronunciation of your name" at bounding box center [547, 598] width 443 height 39
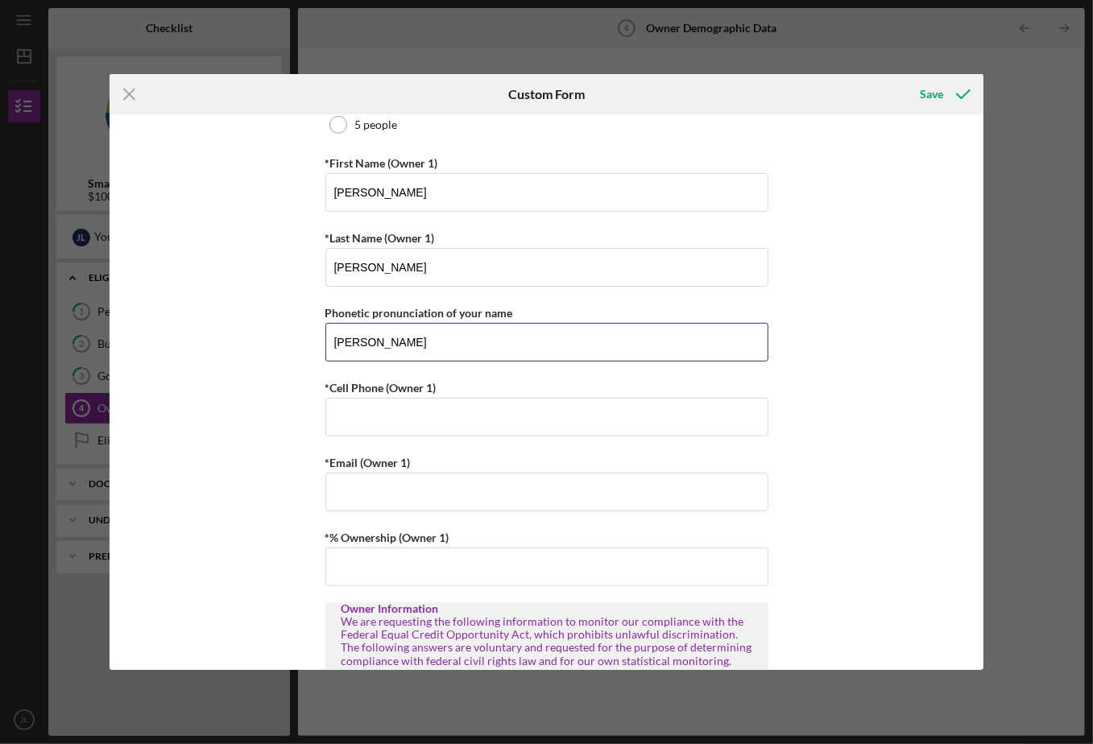
scroll to position [322, 0]
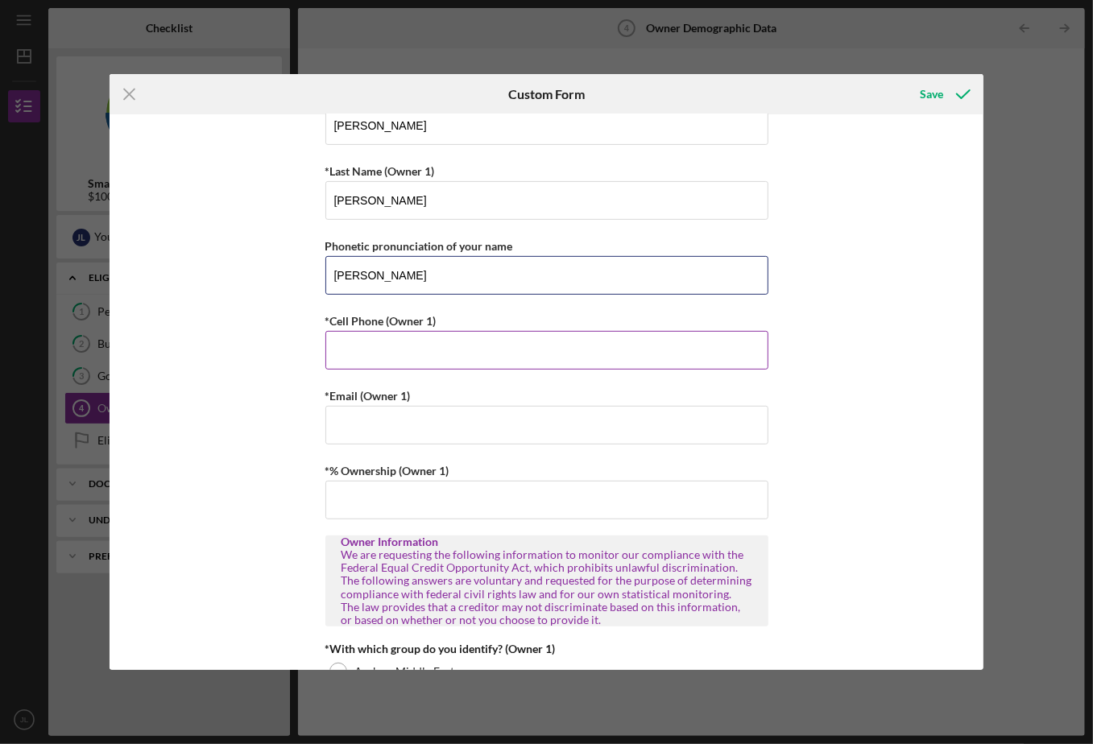
type input "[PERSON_NAME]"
click at [344, 355] on input "*Cell Phone (Owner 1)" at bounding box center [547, 350] width 443 height 39
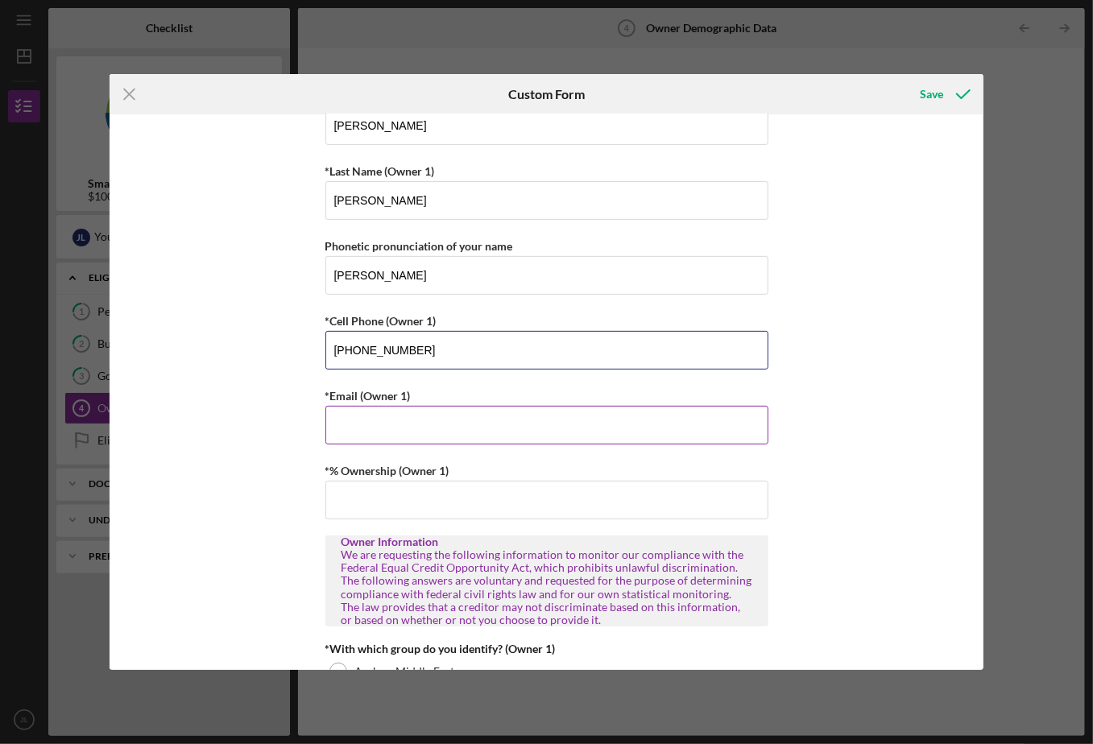
type input "[PHONE_NUMBER]"
click at [357, 421] on input "*Email (Owner 1)" at bounding box center [547, 425] width 443 height 39
type input "[PERSON_NAME][EMAIL_ADDRESS][DOMAIN_NAME]"
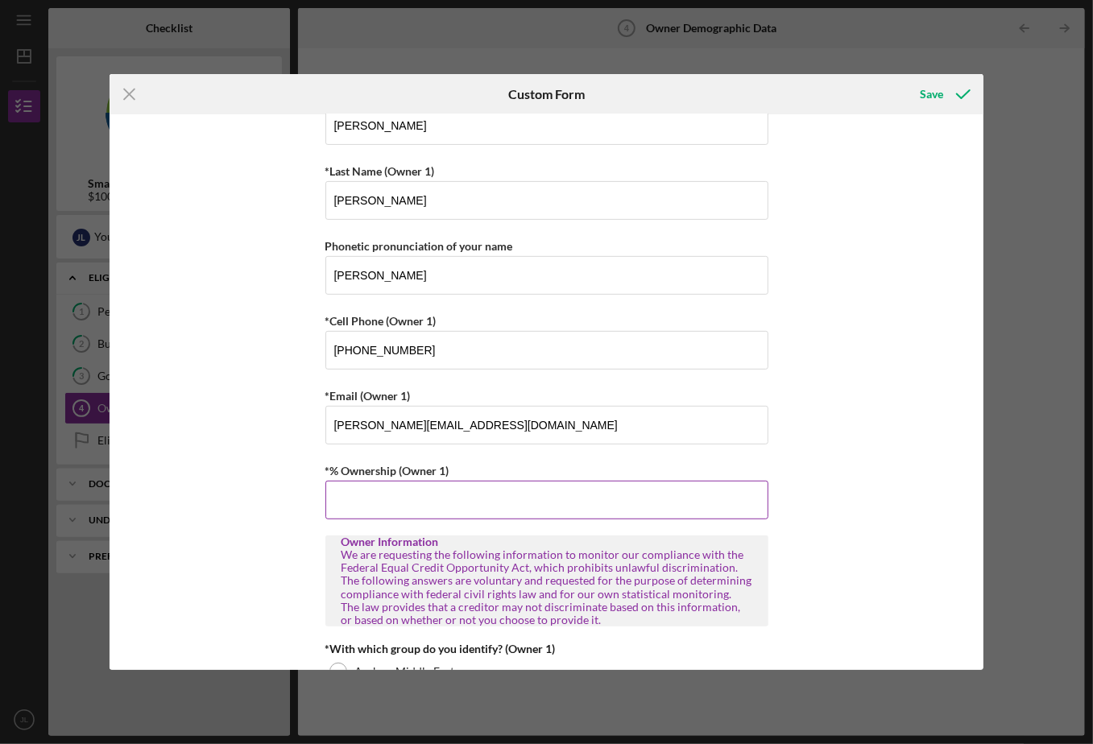
click at [354, 505] on input "*% Ownership (Owner 1)" at bounding box center [547, 500] width 443 height 39
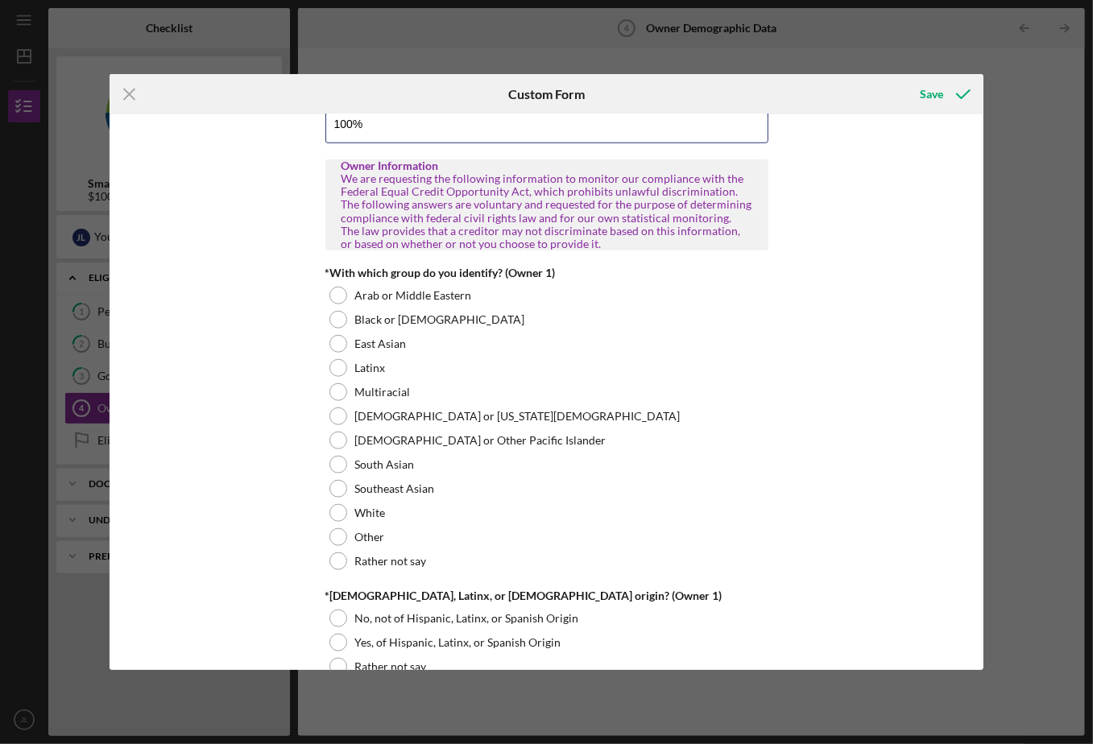
scroll to position [725, 0]
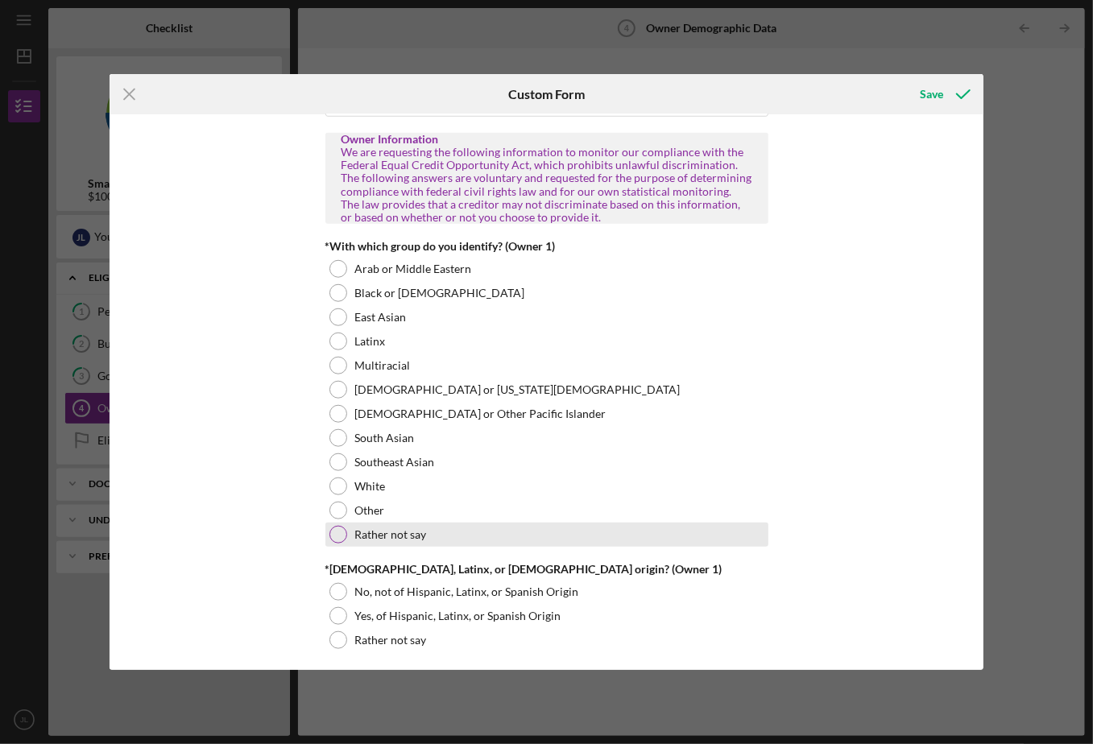
type input "100.00000%"
click at [338, 532] on div at bounding box center [339, 535] width 18 height 18
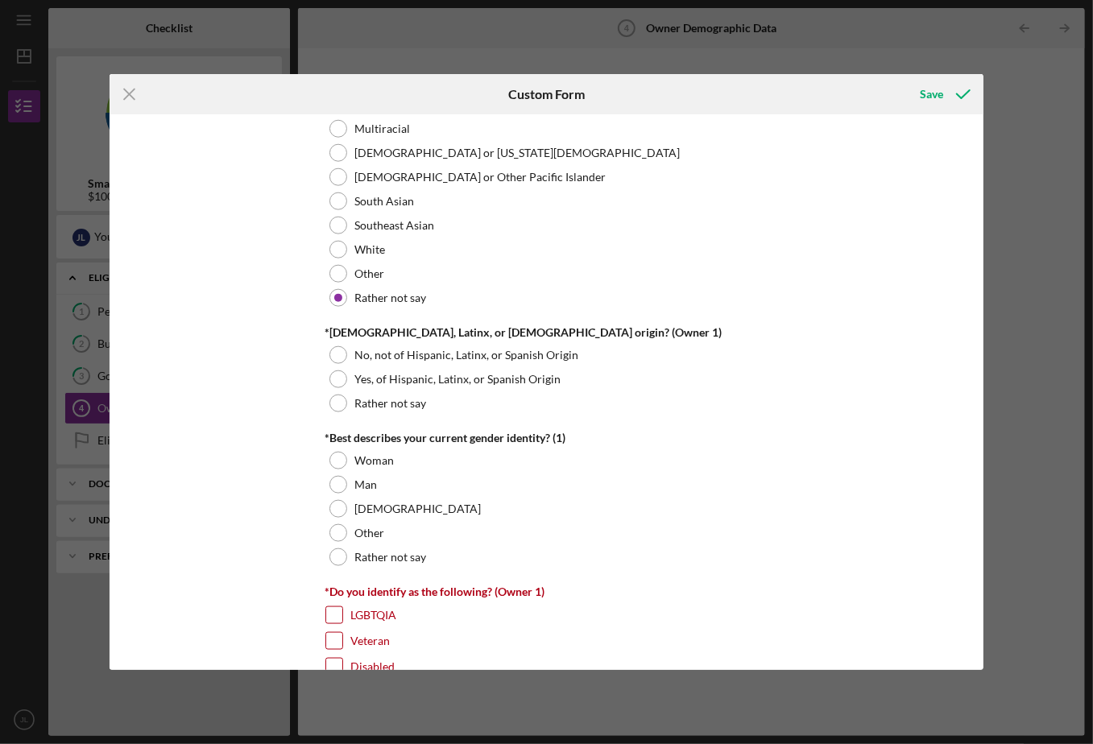
scroll to position [1047, 0]
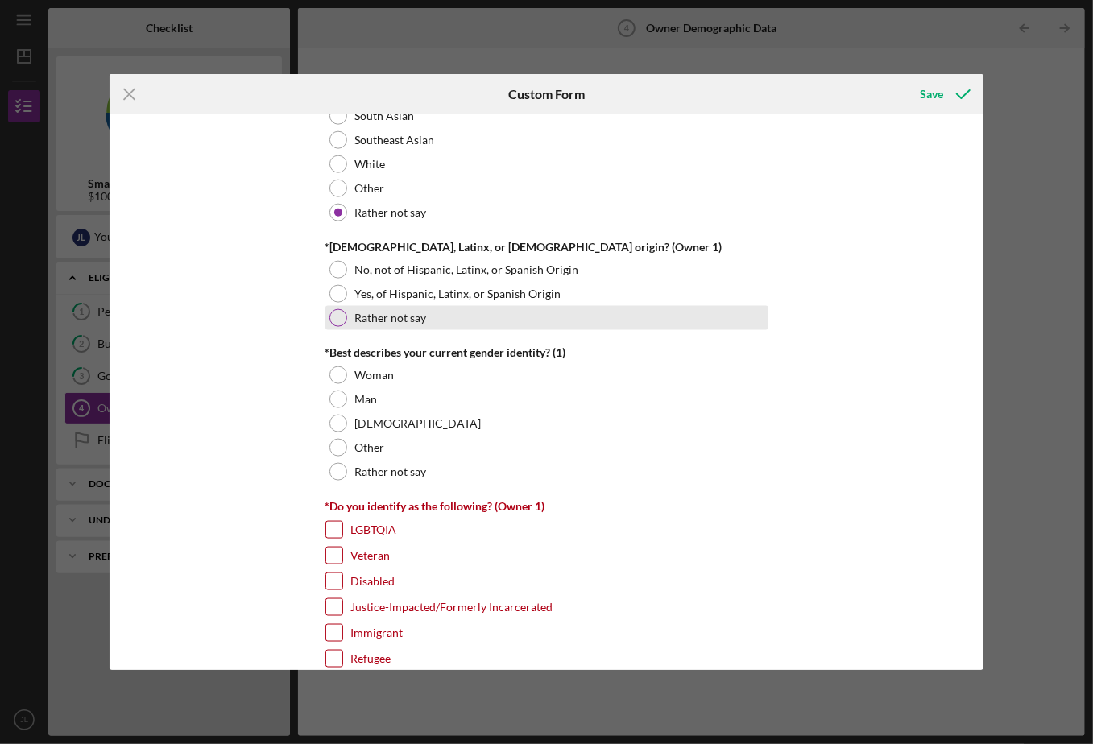
click at [334, 310] on div at bounding box center [339, 318] width 18 height 18
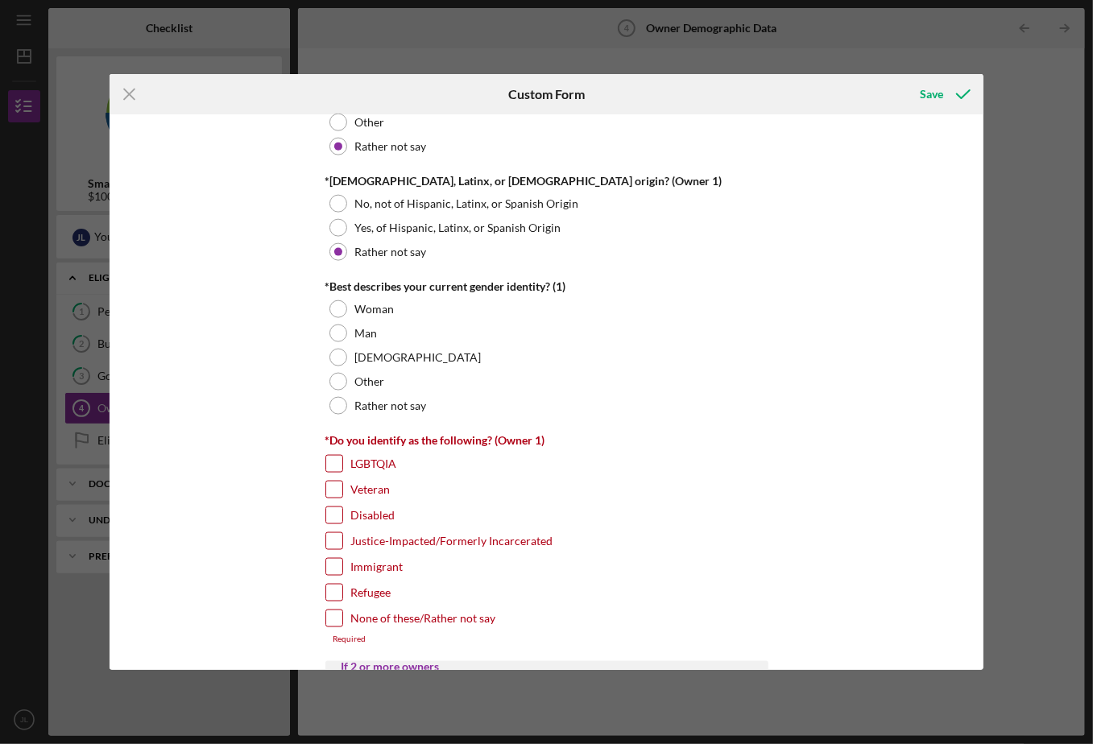
scroll to position [1209, 0]
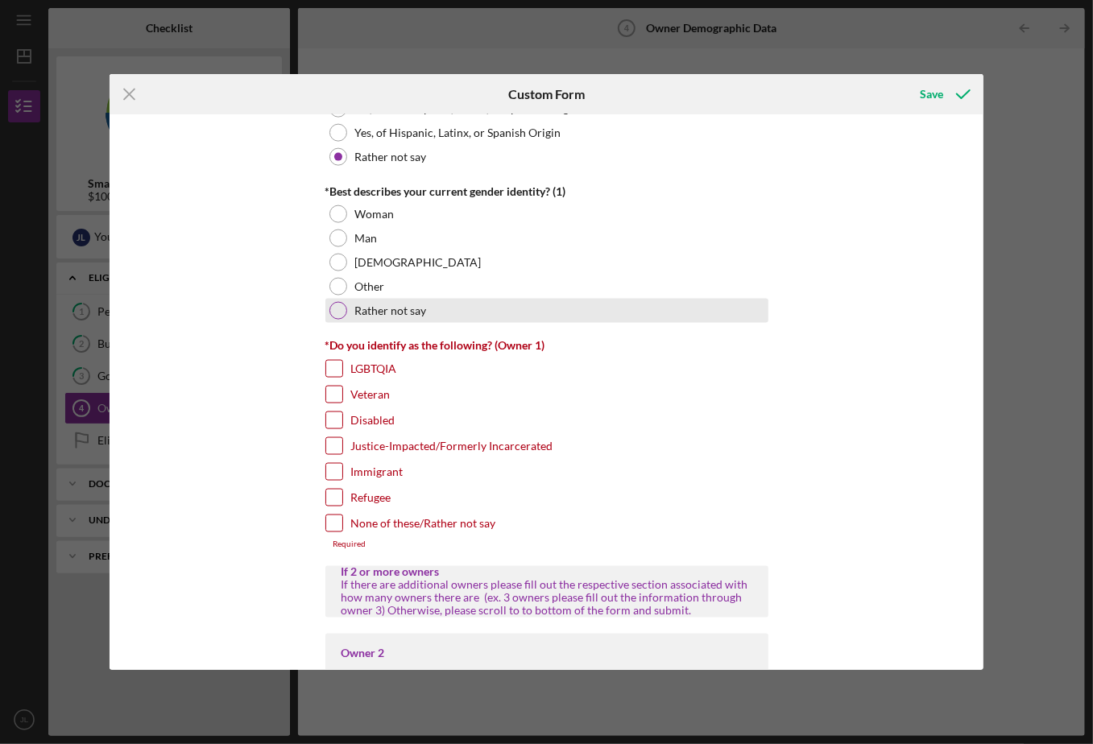
click at [338, 308] on div at bounding box center [339, 311] width 18 height 18
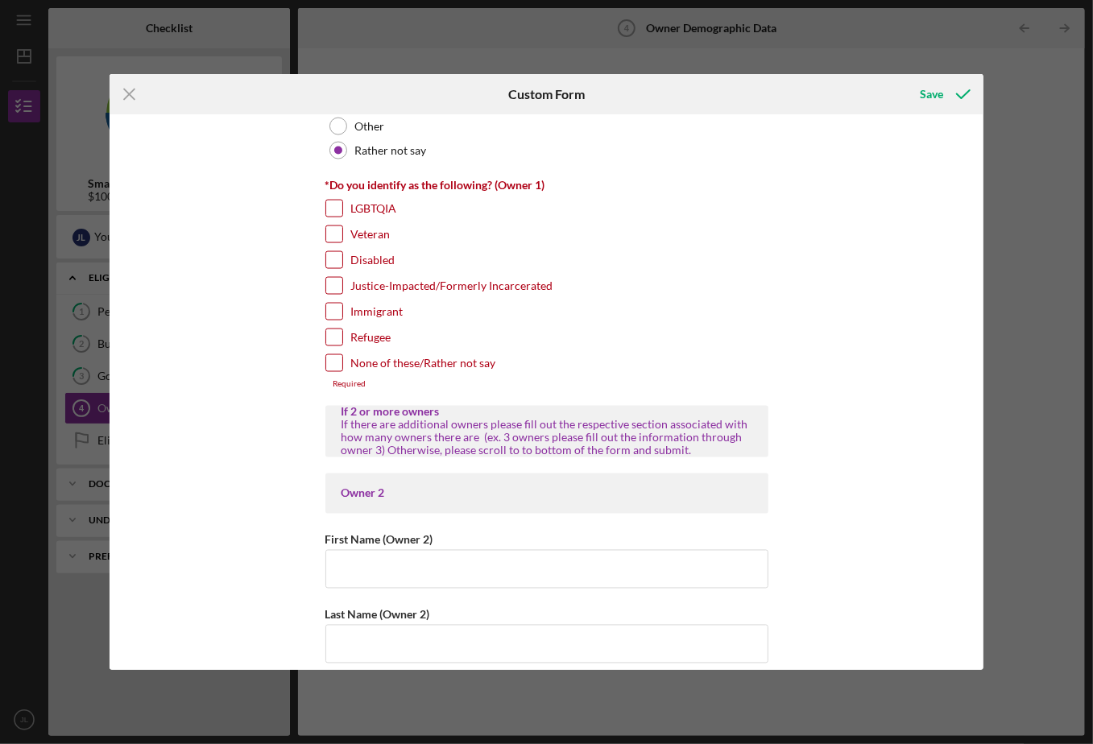
scroll to position [1370, 0]
click at [332, 233] on input "Veteran" at bounding box center [334, 234] width 16 height 16
checkbox input "true"
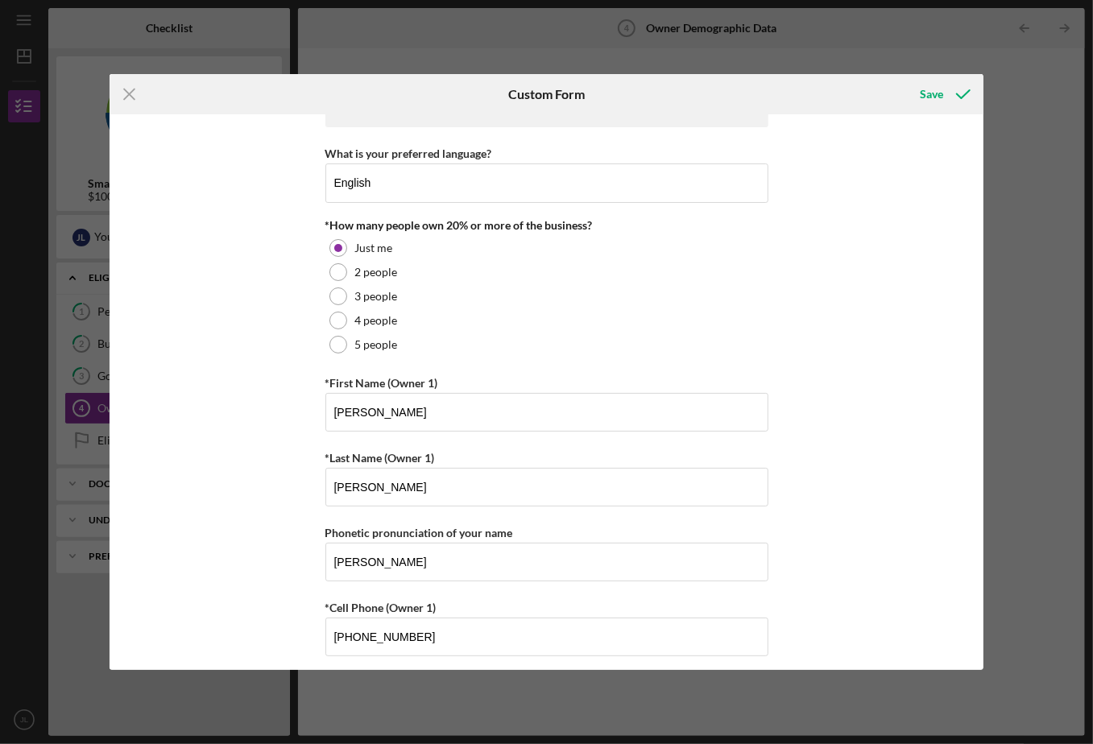
scroll to position [0, 0]
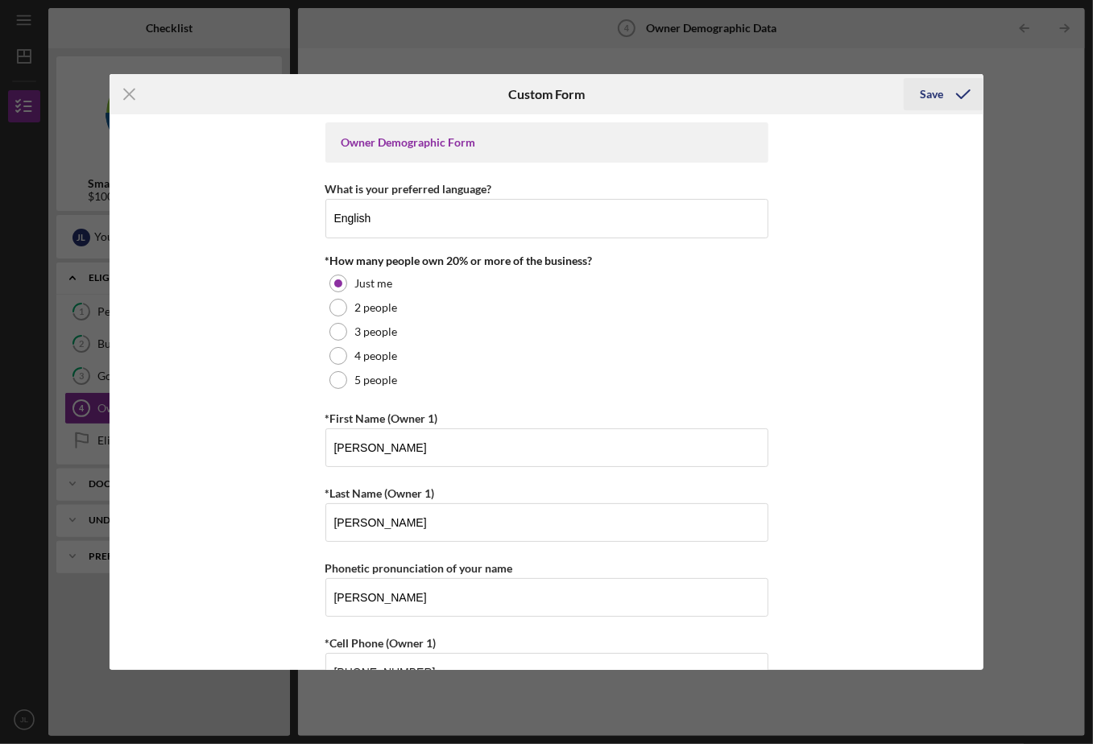
click at [933, 93] on div "Save" at bounding box center [931, 94] width 23 height 32
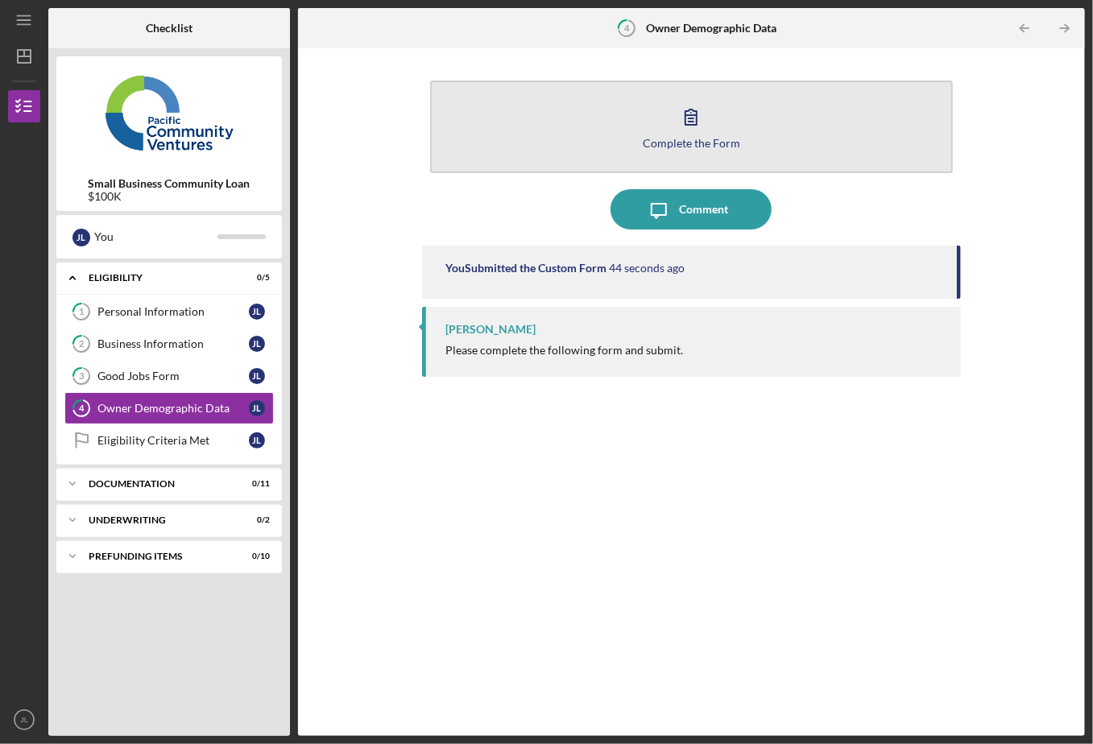
click at [688, 118] on icon "button" at bounding box center [691, 117] width 40 height 40
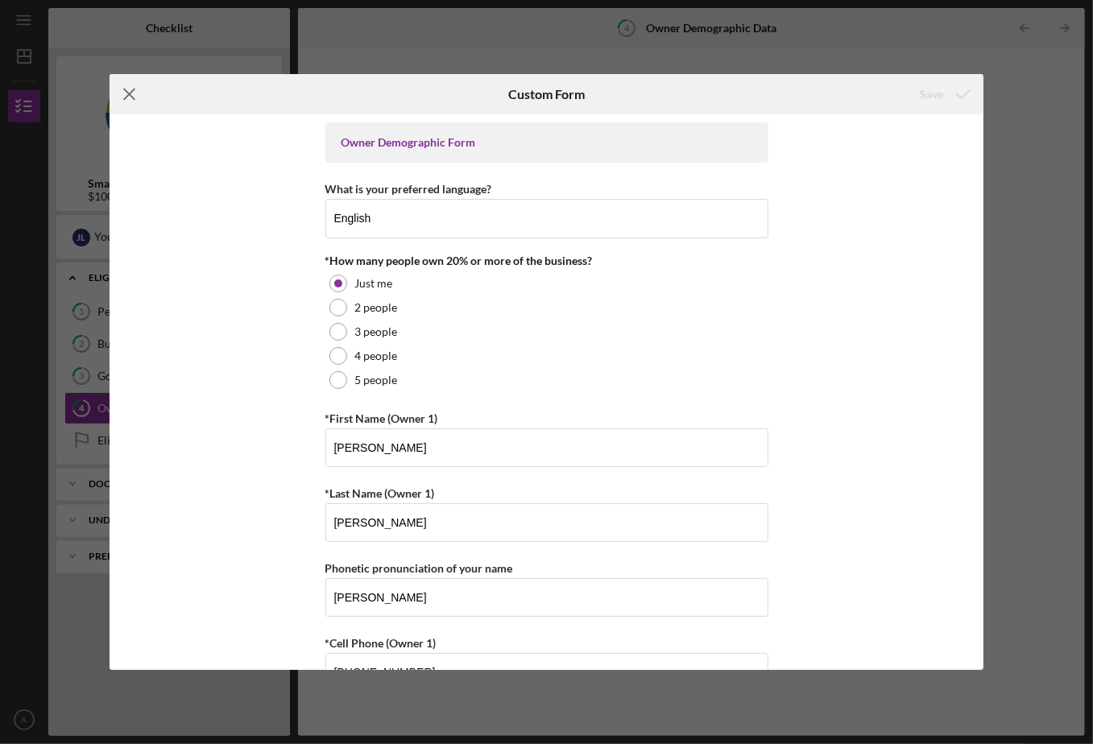
click at [129, 93] on icon "Icon/Menu Close" at bounding box center [130, 94] width 40 height 40
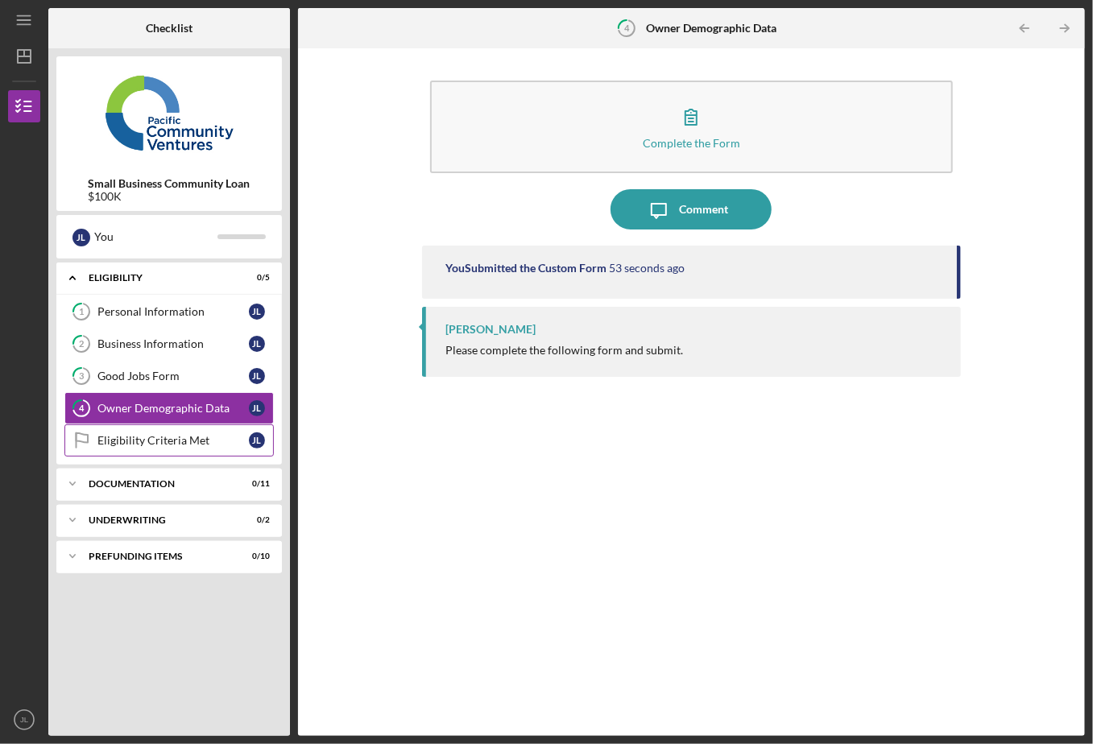
click at [124, 438] on div "Eligibility Criteria Met" at bounding box center [172, 440] width 151 height 13
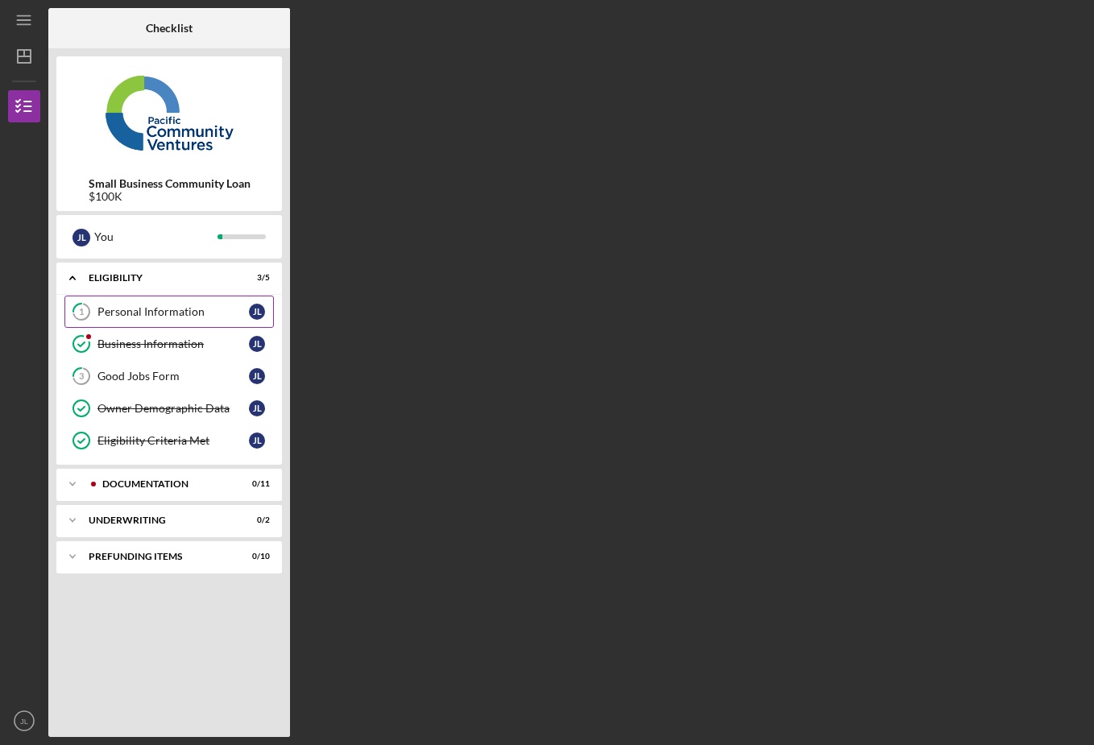
click at [152, 311] on div "Personal Information" at bounding box center [172, 311] width 151 height 13
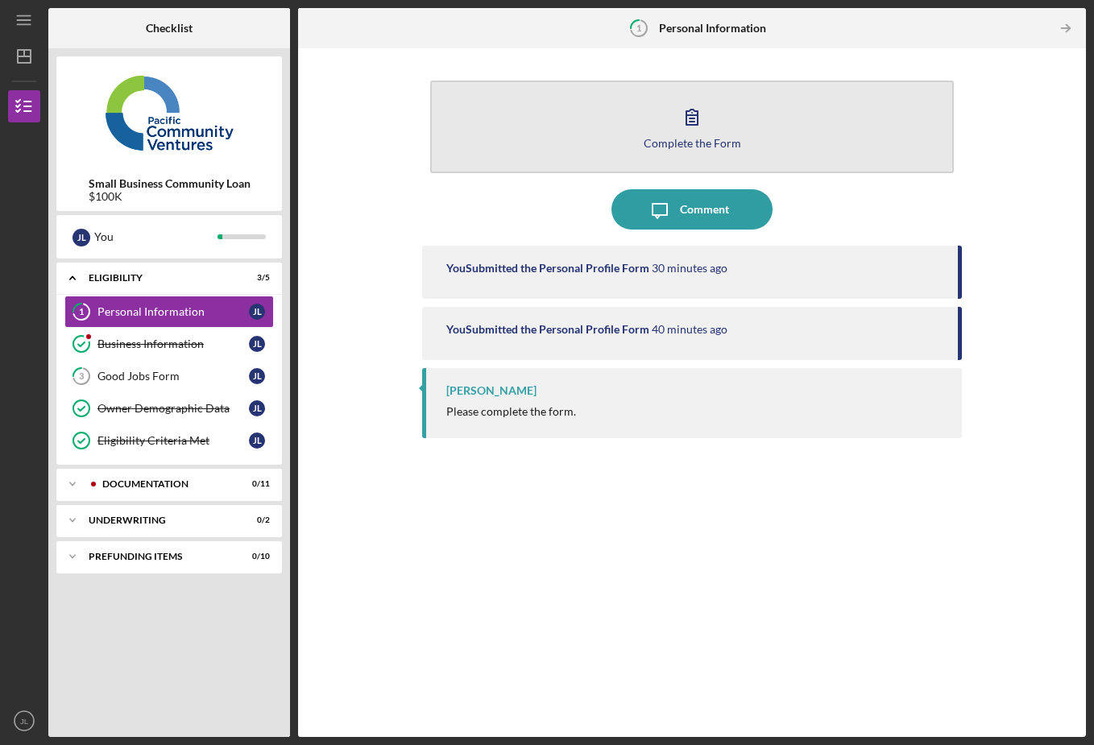
click at [692, 118] on icon "button" at bounding box center [691, 117] width 11 height 15
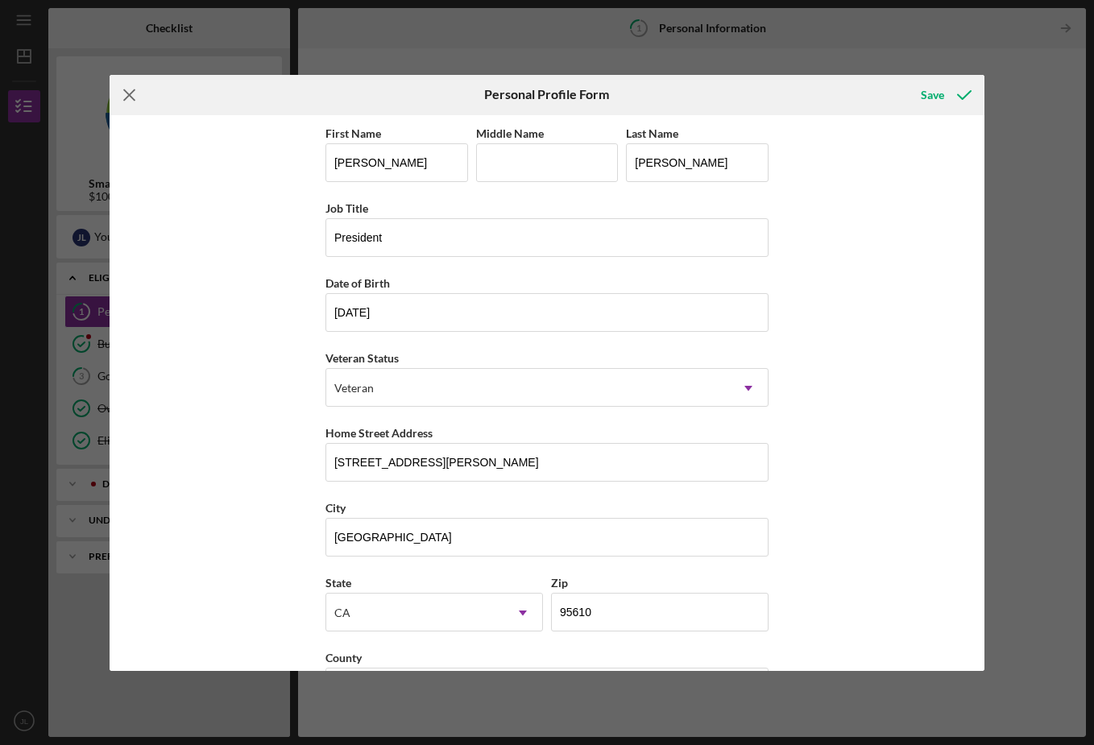
click at [130, 96] on line at bounding box center [129, 94] width 10 height 10
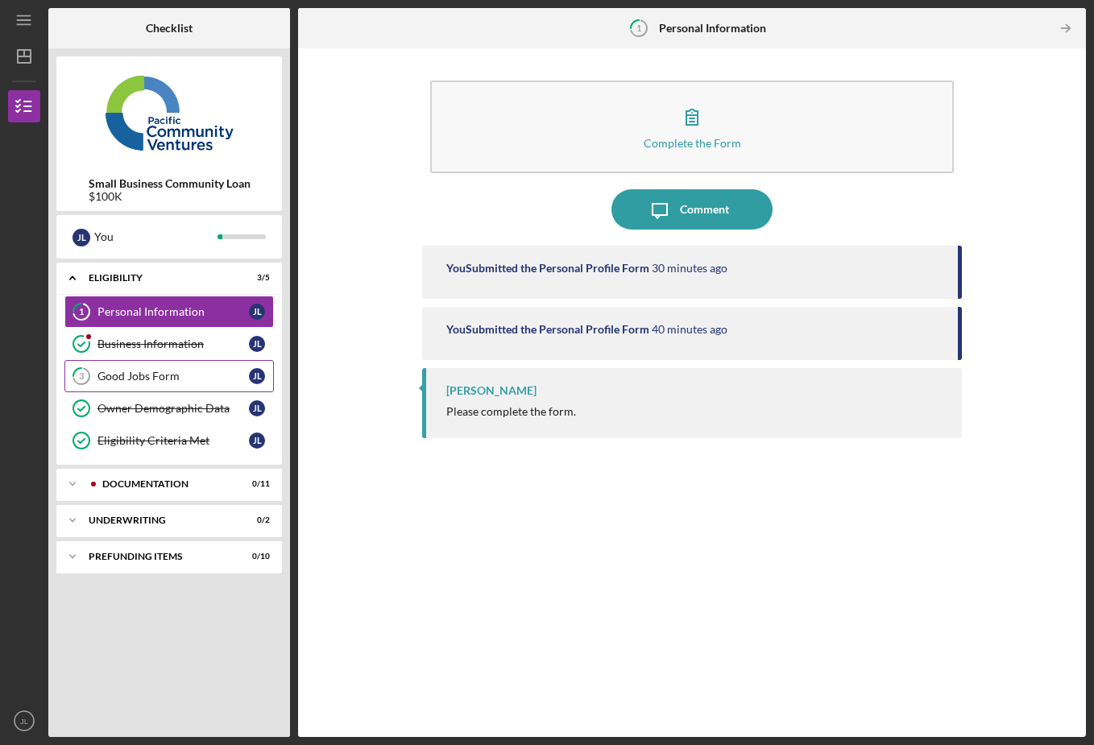
click at [137, 375] on div "Good Jobs Form" at bounding box center [172, 376] width 151 height 13
